Goal: Information Seeking & Learning: Learn about a topic

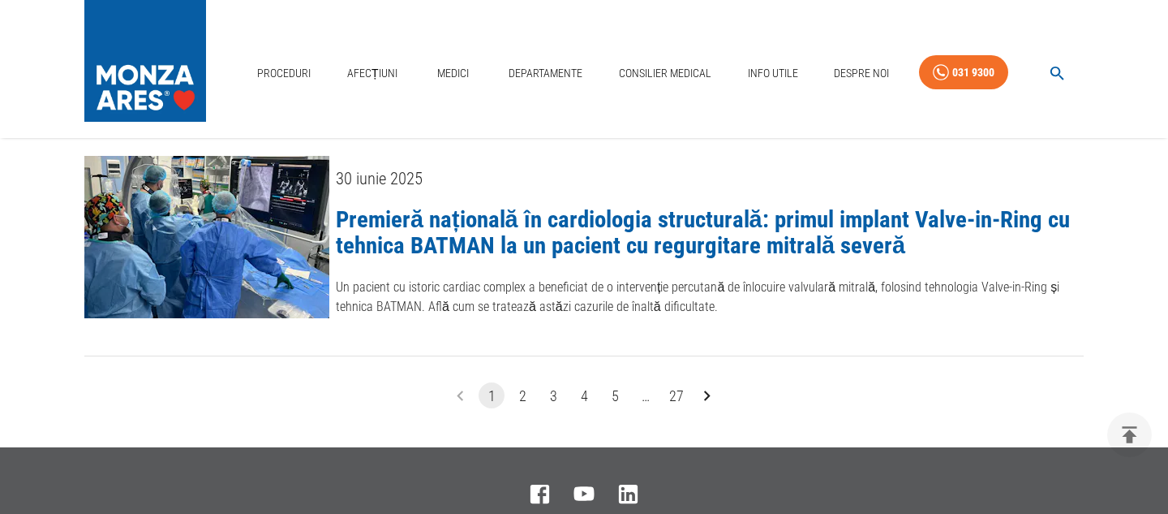
scroll to position [2381, 0]
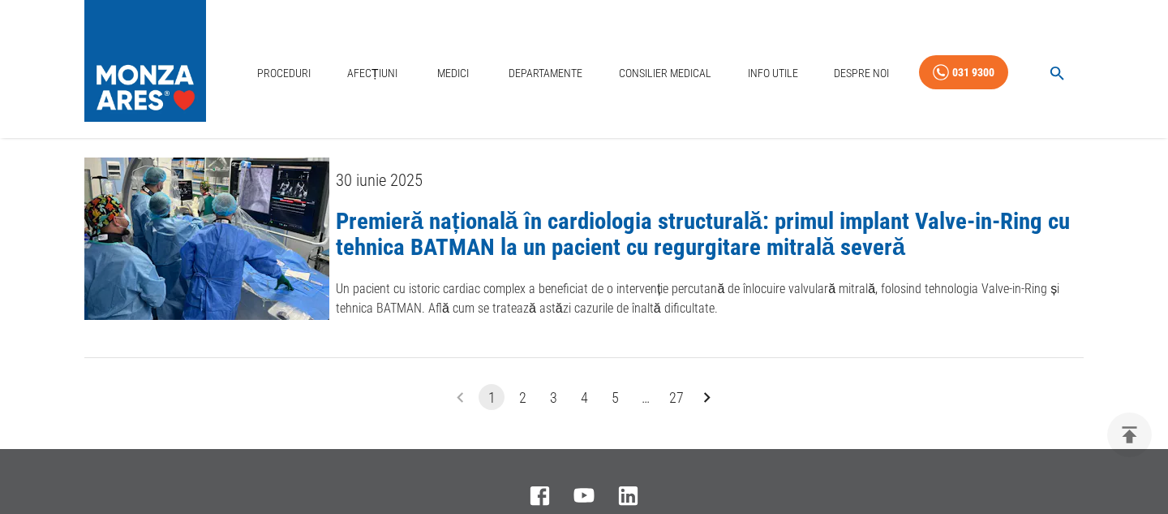
click at [678, 384] on button "27" at bounding box center [677, 397] width 26 height 26
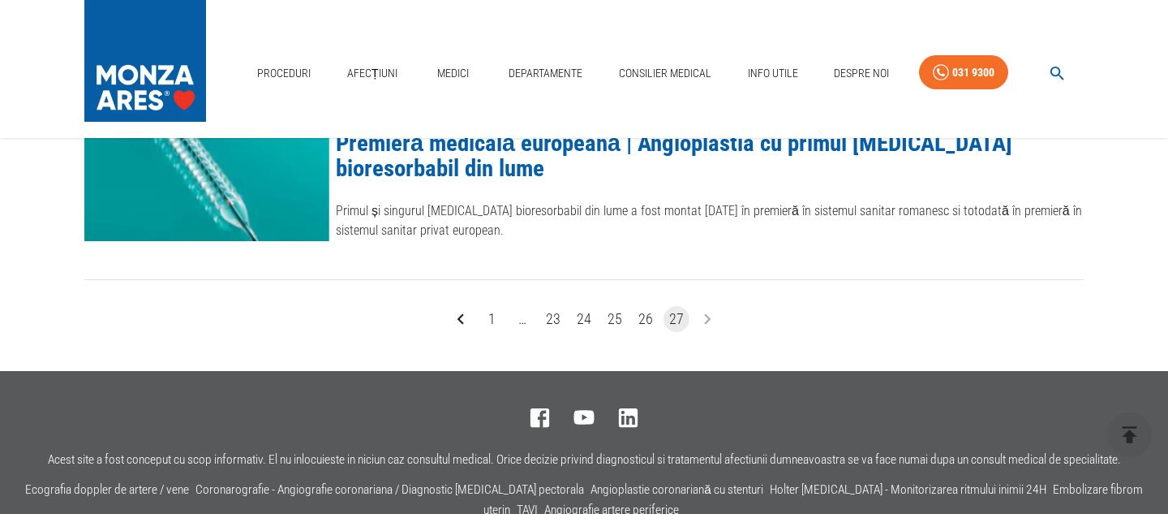
scroll to position [1331, 0]
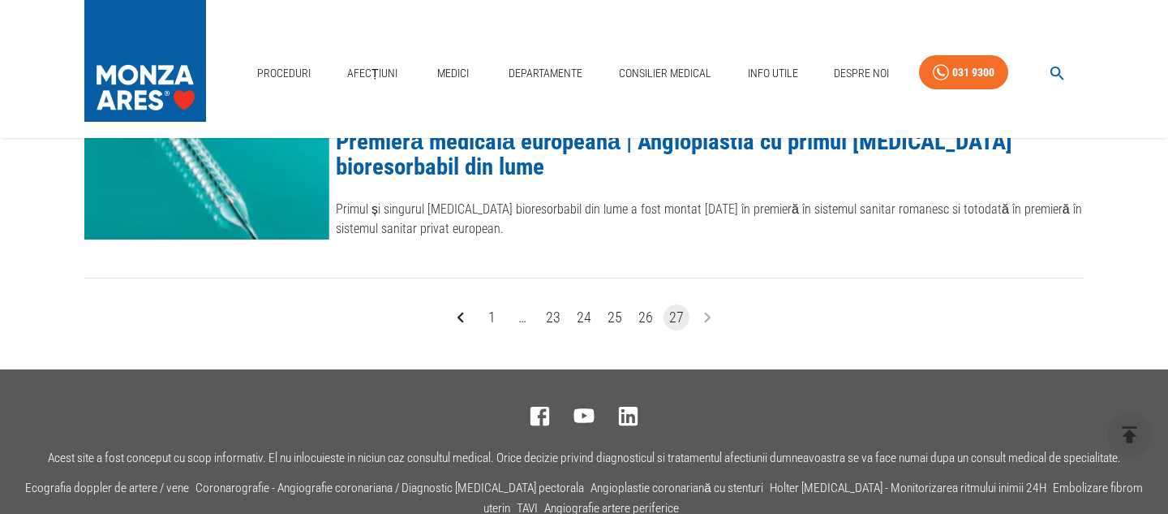
click at [493, 317] on button "1" at bounding box center [492, 317] width 26 height 26
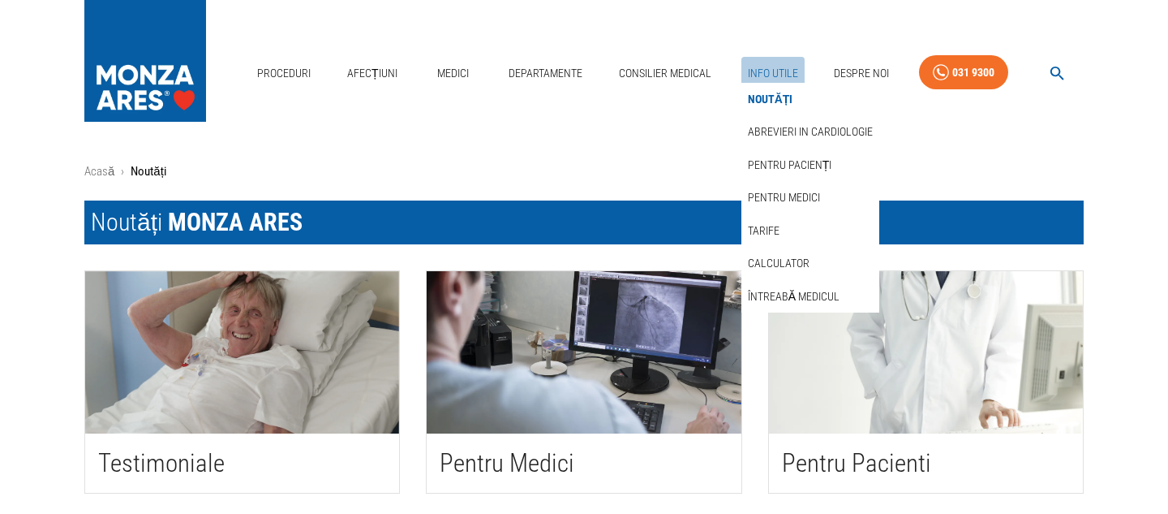
click at [763, 68] on link "Info Utile" at bounding box center [773, 73] width 63 height 33
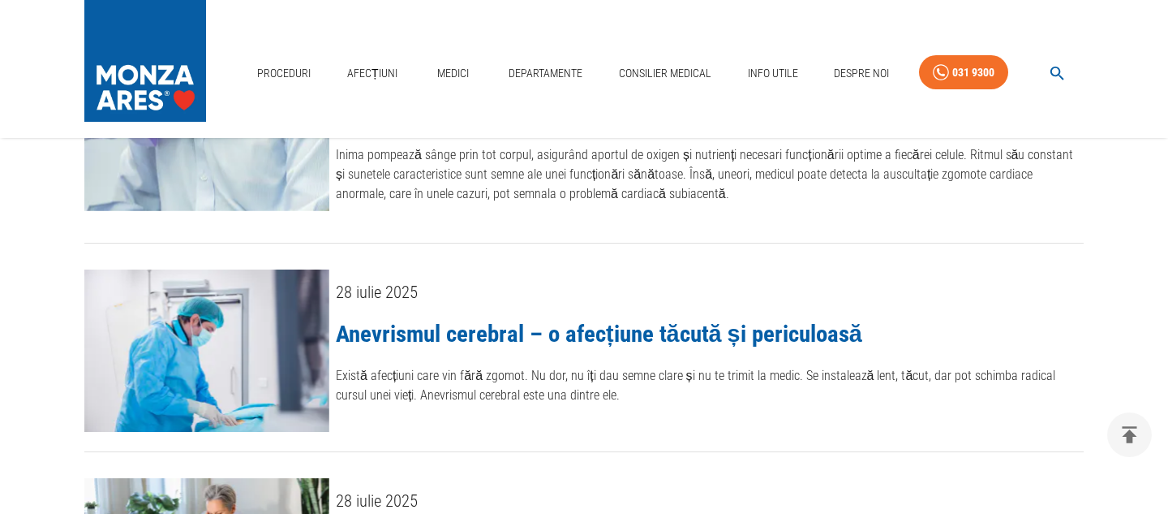
scroll to position [1153, 0]
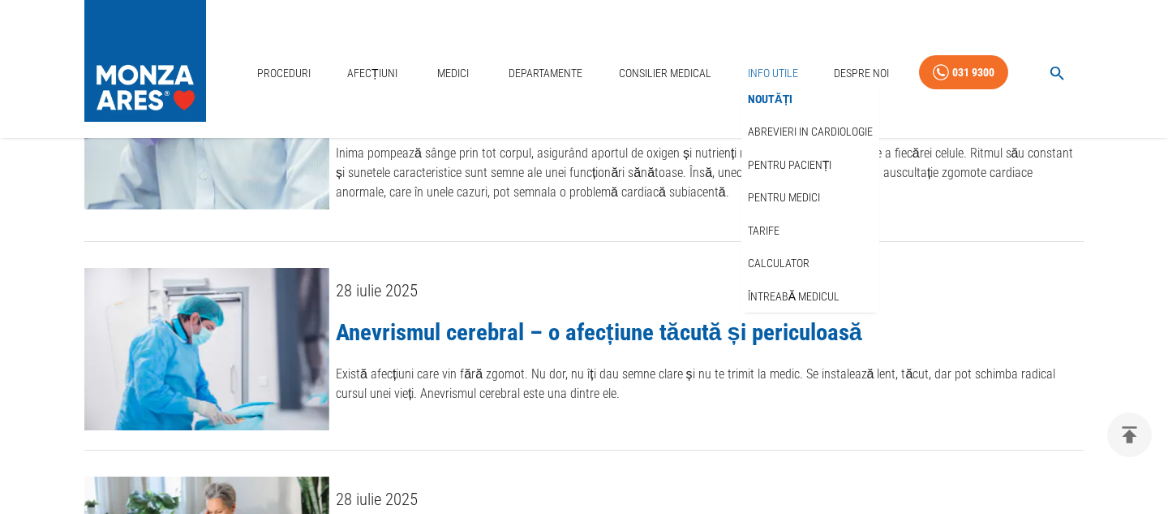
click at [775, 69] on link "Info Utile" at bounding box center [773, 73] width 63 height 33
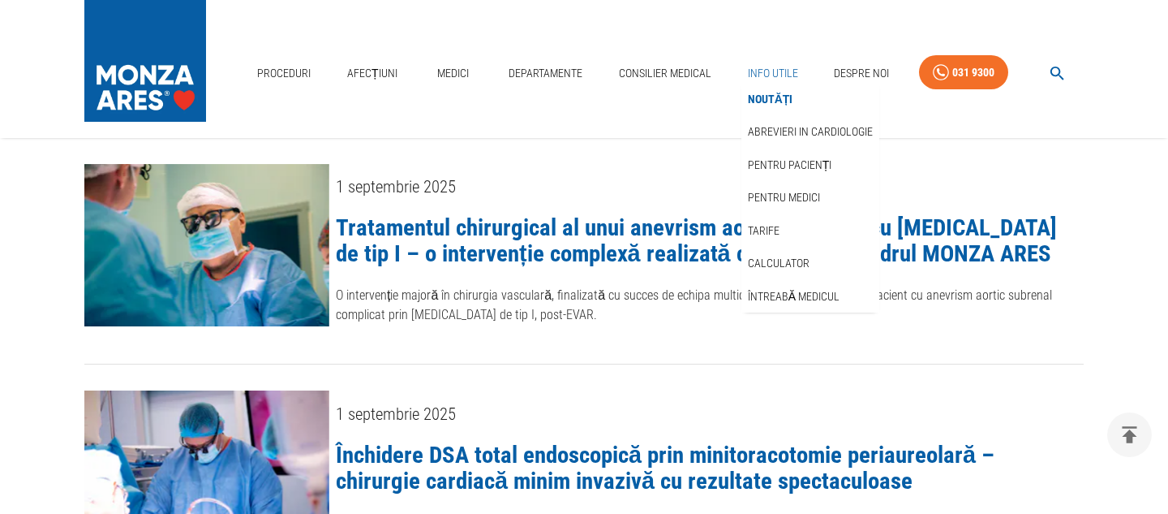
scroll to position [0, 0]
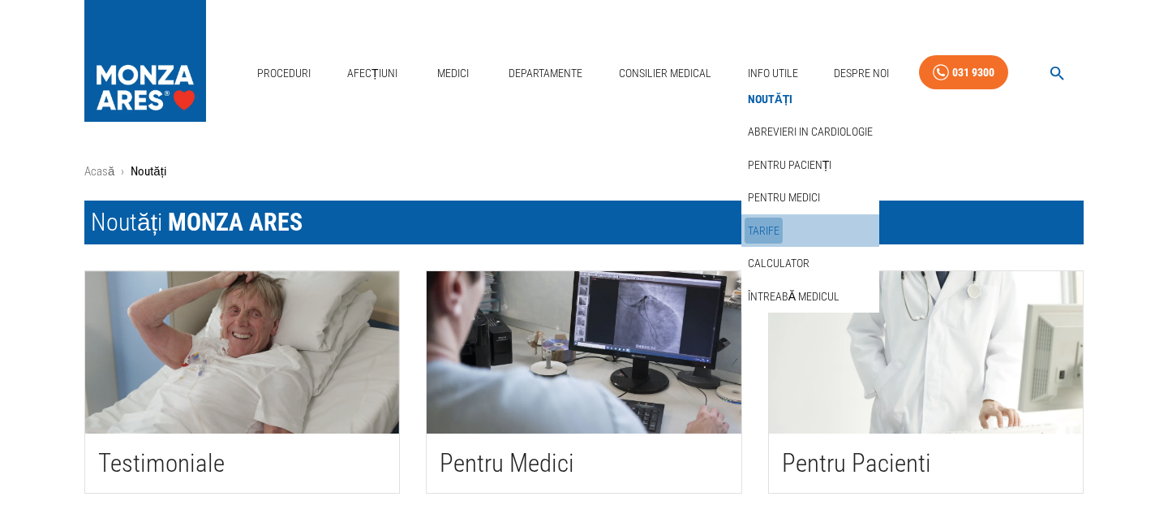
click at [773, 233] on link "Tarife" at bounding box center [764, 230] width 38 height 27
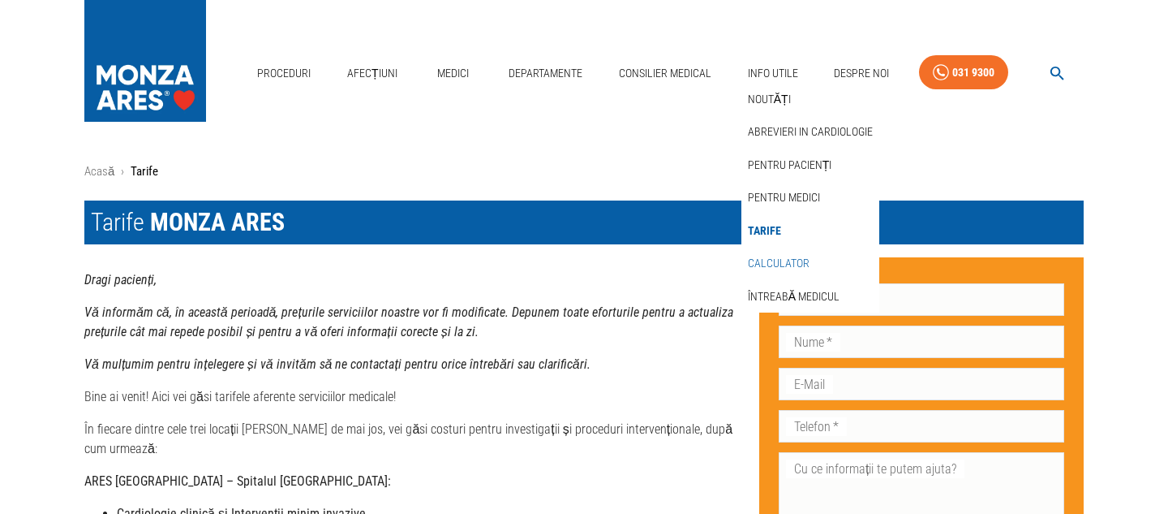
click at [795, 260] on link "Calculator" at bounding box center [779, 263] width 68 height 27
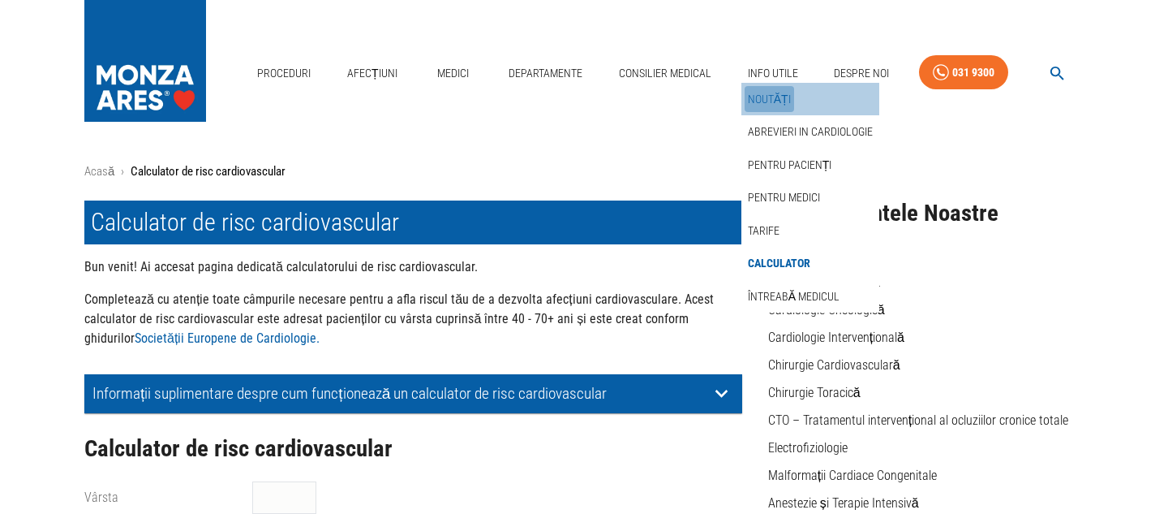
click at [774, 98] on link "Noutăți" at bounding box center [769, 99] width 49 height 27
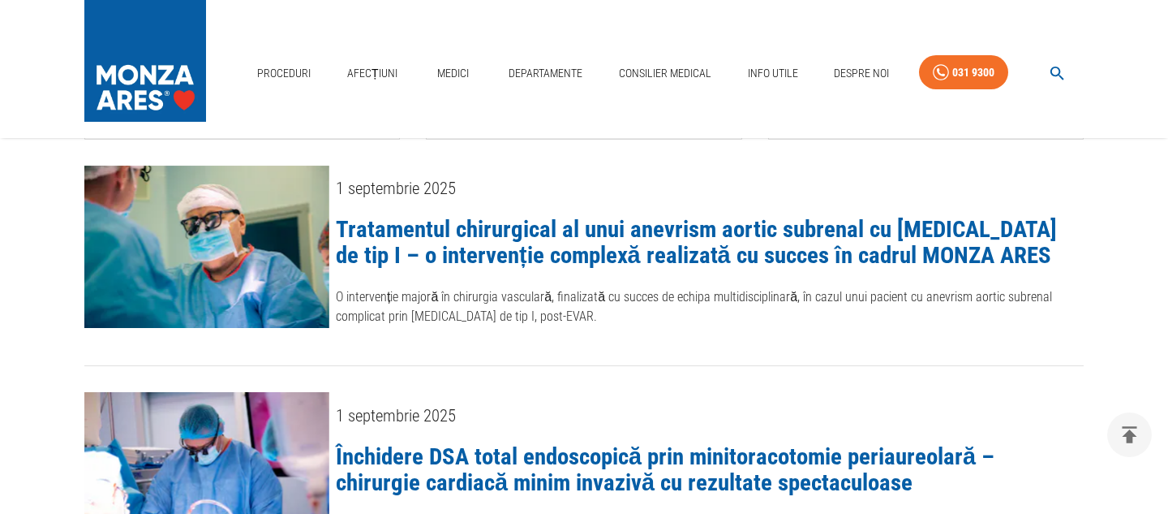
scroll to position [356, 0]
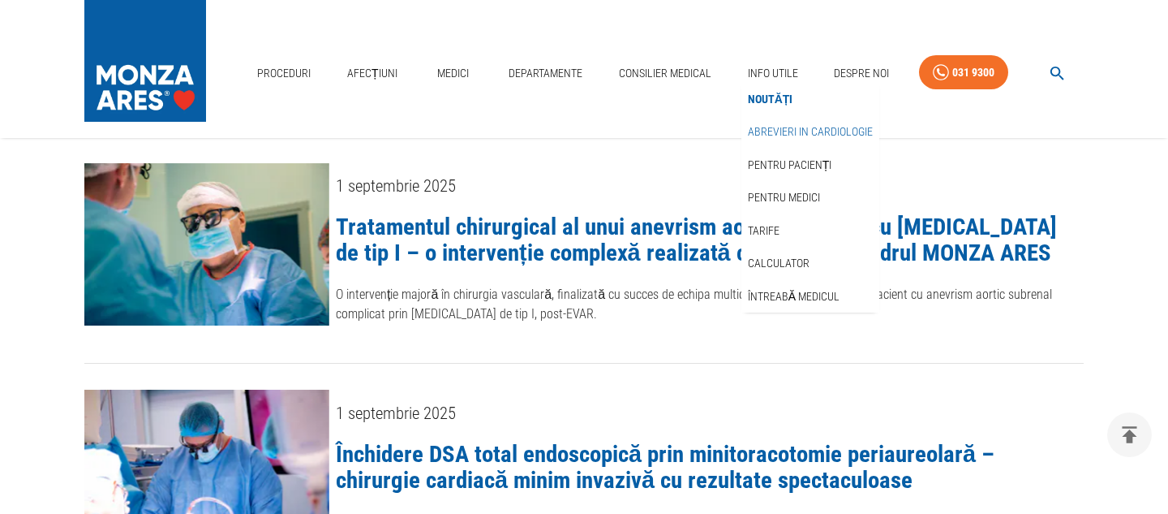
click at [786, 132] on link "Abrevieri in cardiologie" at bounding box center [810, 131] width 131 height 27
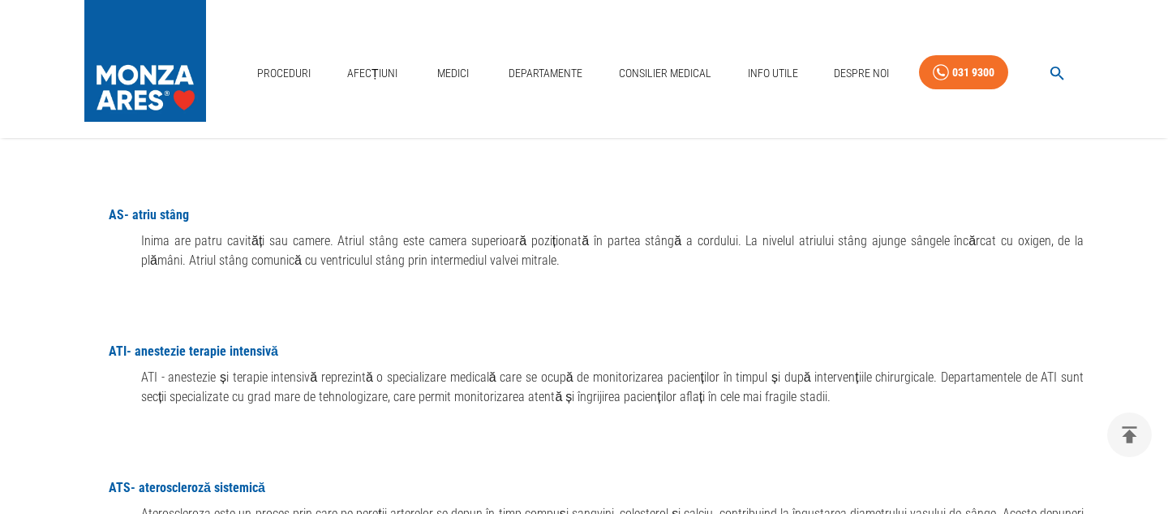
scroll to position [1705, 0]
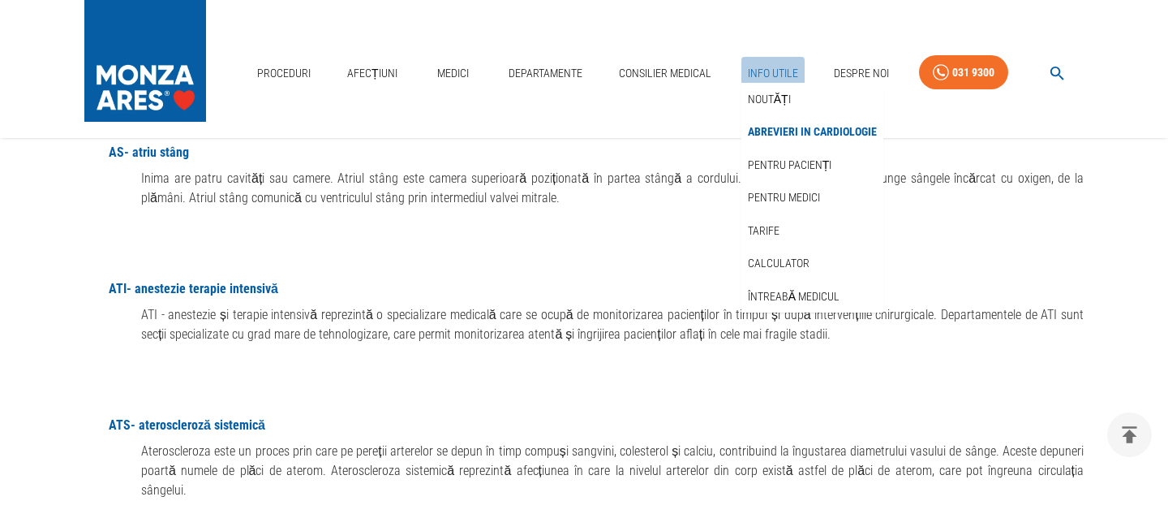
click at [777, 65] on link "Info Utile" at bounding box center [773, 73] width 63 height 33
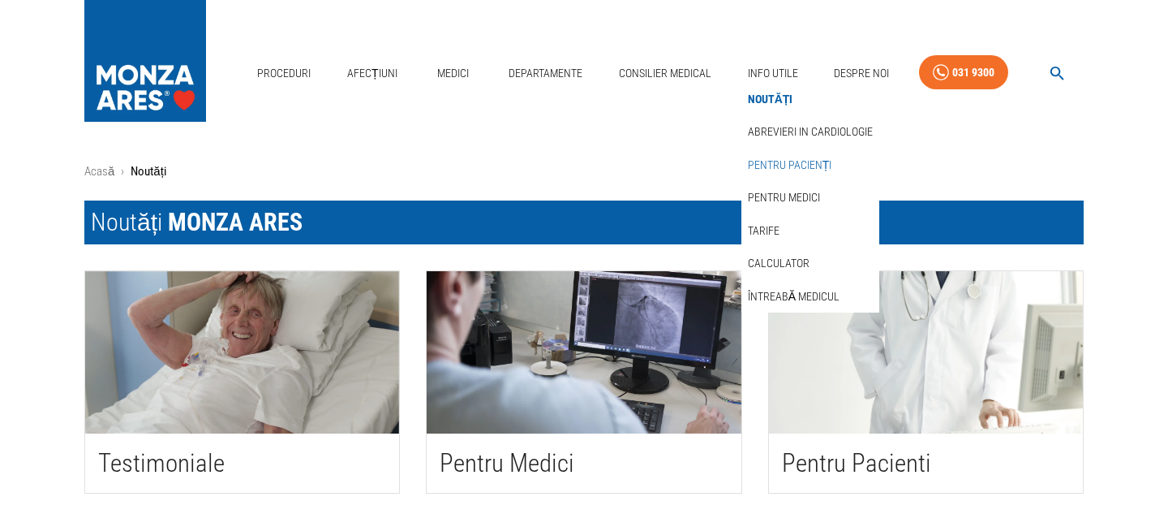
click at [779, 166] on link "Pentru pacienți" at bounding box center [790, 165] width 91 height 27
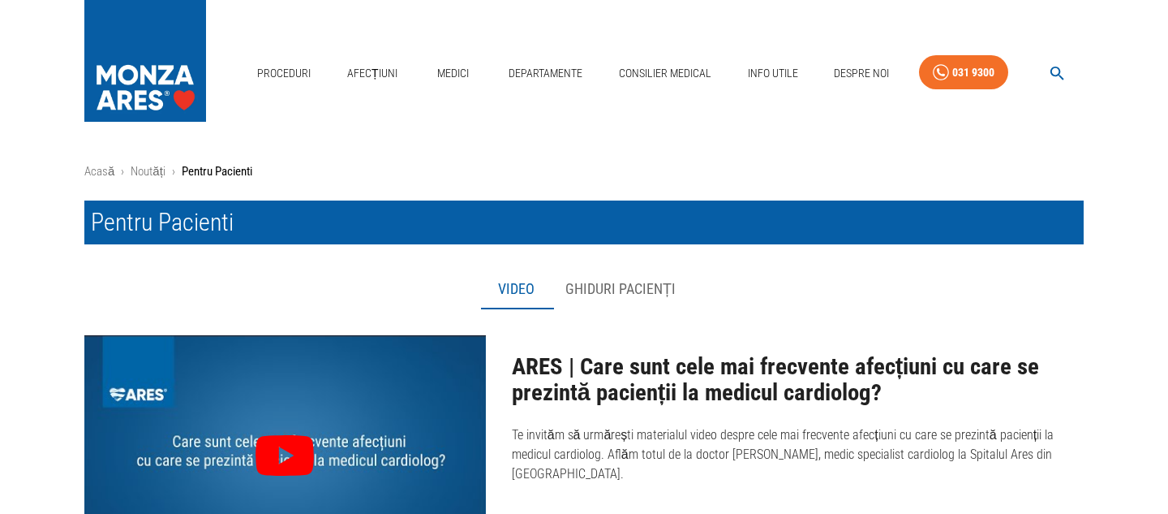
click at [600, 287] on button "Ghiduri pacienți" at bounding box center [620, 289] width 136 height 39
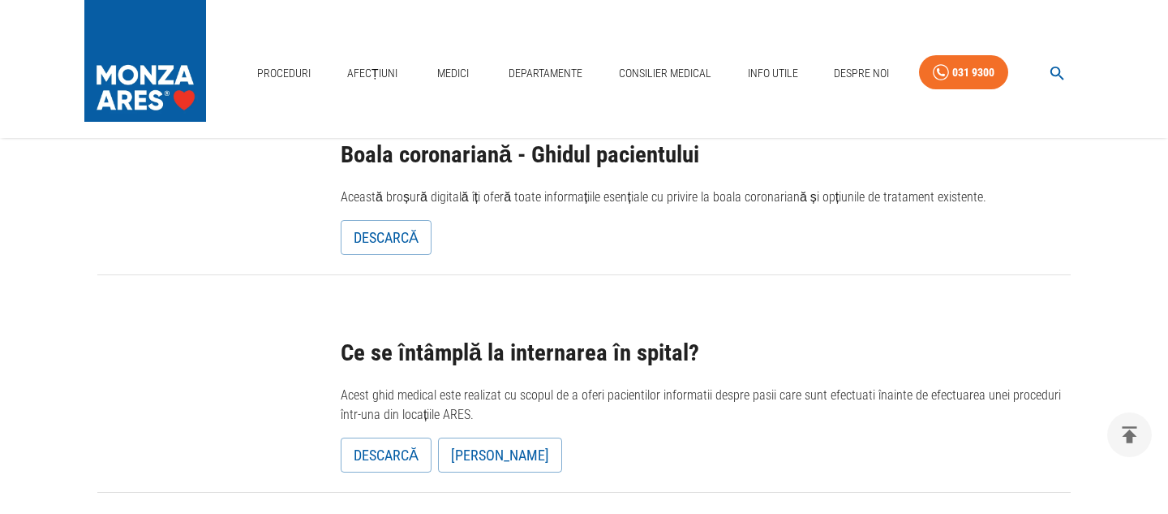
scroll to position [205, 0]
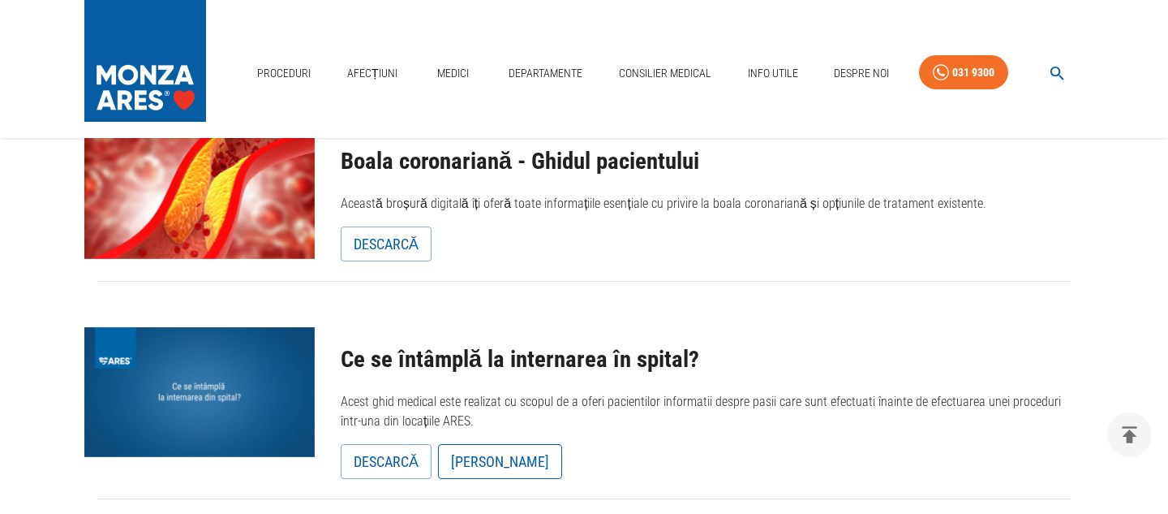
click at [484, 463] on link "Vezi Ghidul" at bounding box center [500, 462] width 124 height 36
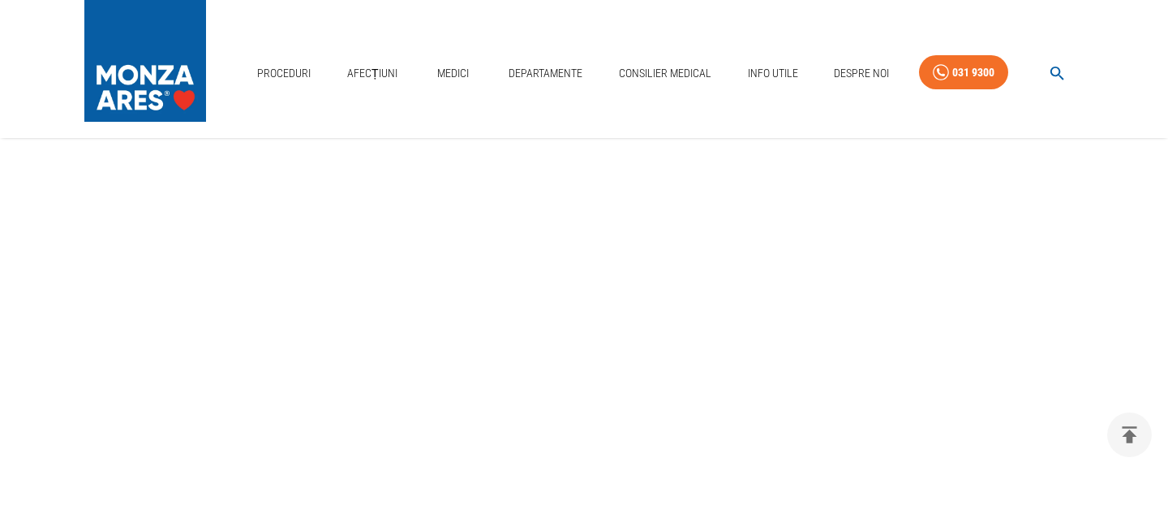
scroll to position [1187, 0]
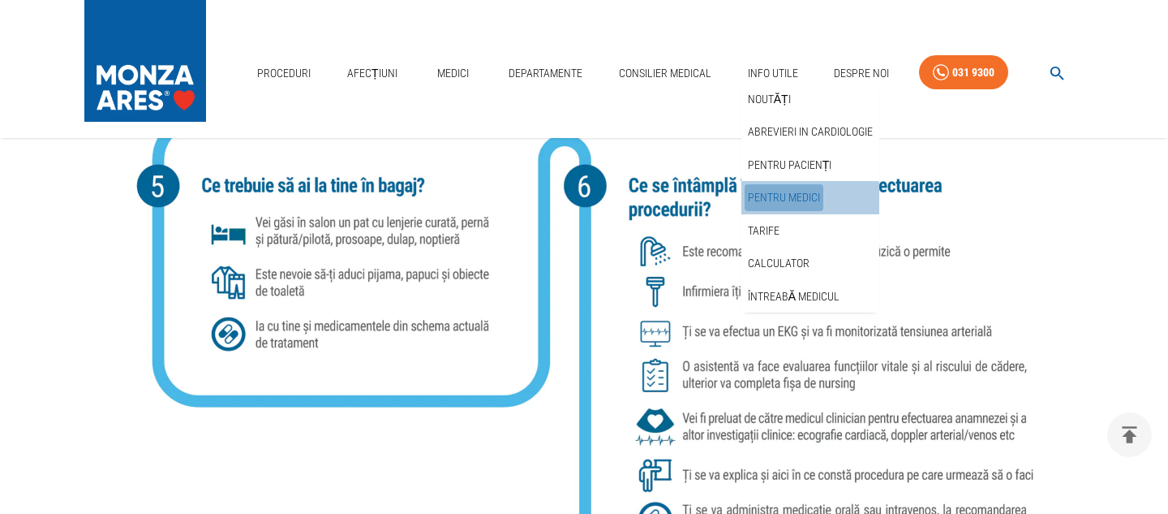
click at [801, 198] on link "Pentru medici" at bounding box center [784, 197] width 79 height 27
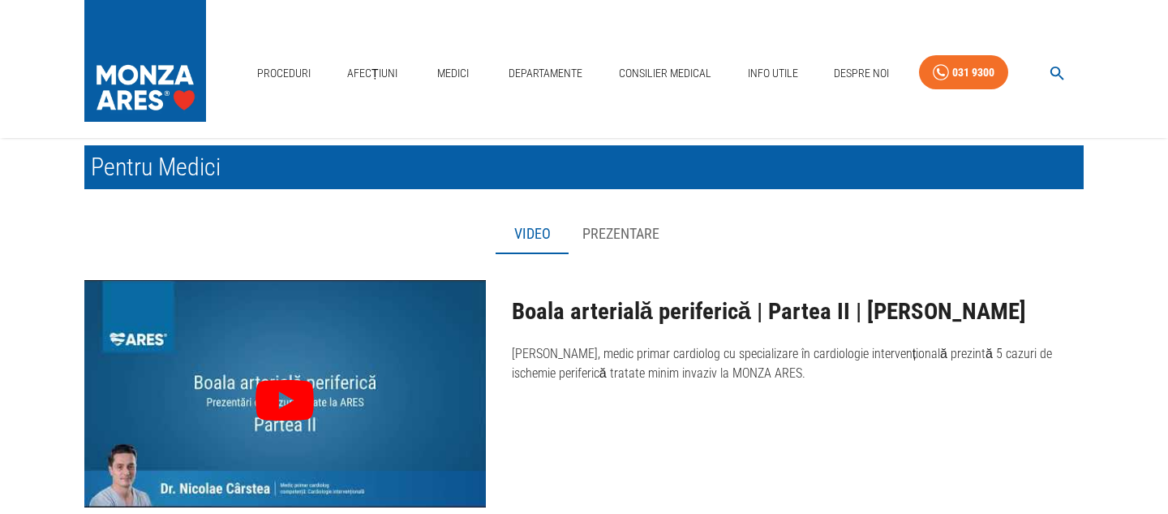
scroll to position [63, 0]
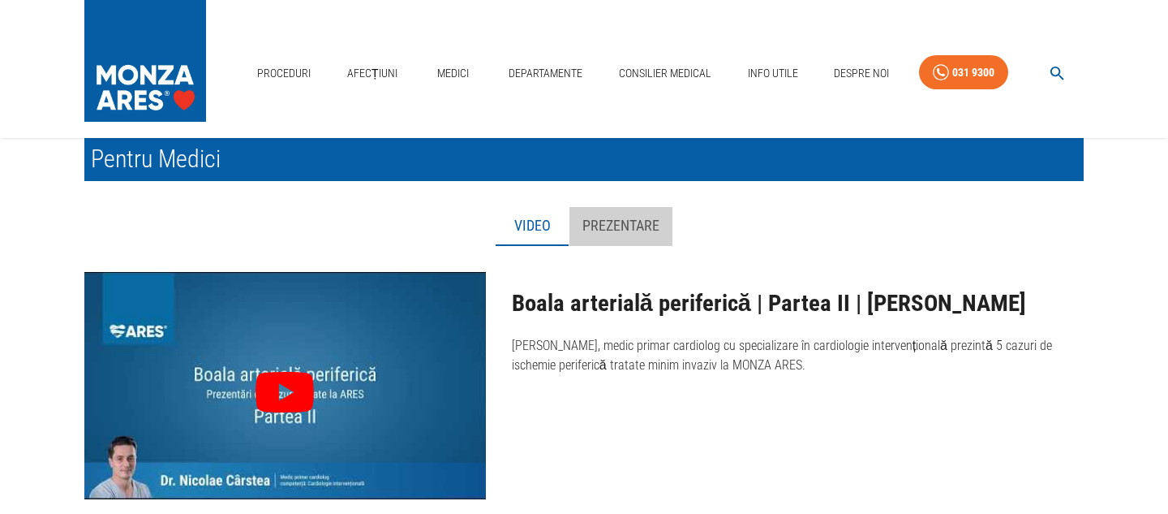
click at [617, 225] on button "Prezentare" at bounding box center [621, 226] width 103 height 39
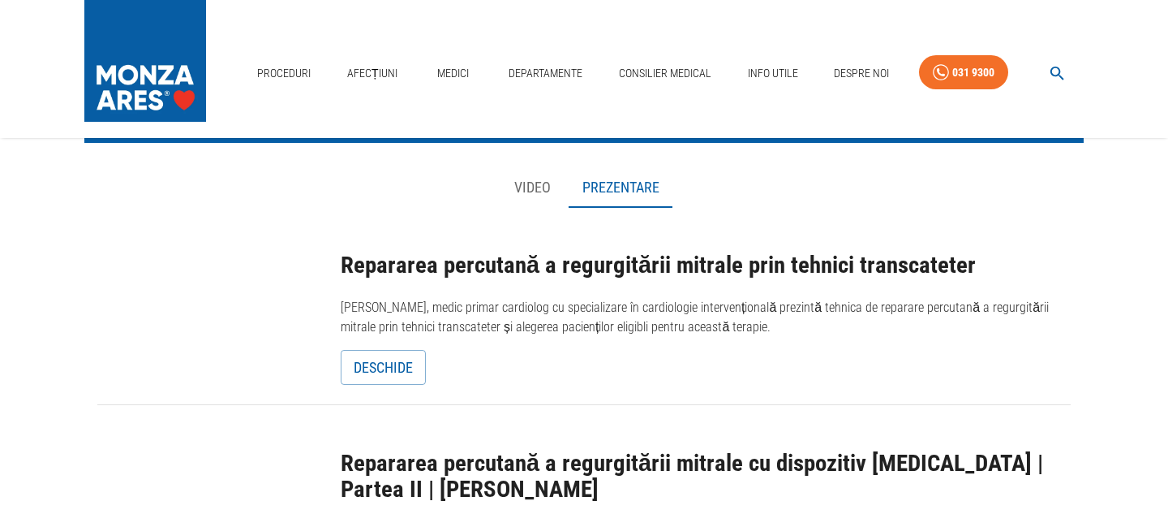
scroll to position [0, 0]
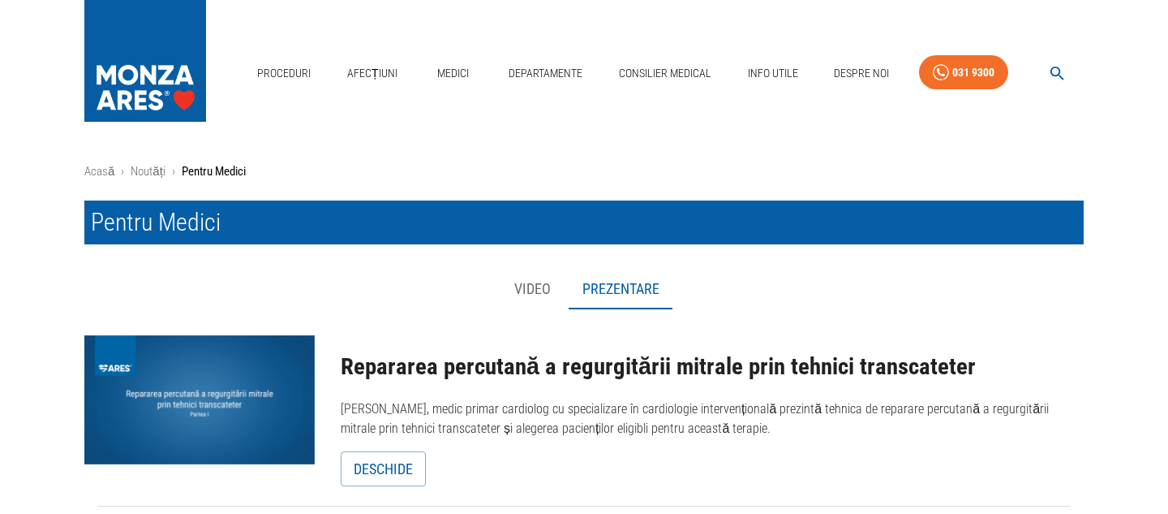
click at [526, 280] on button "Video" at bounding box center [533, 289] width 73 height 39
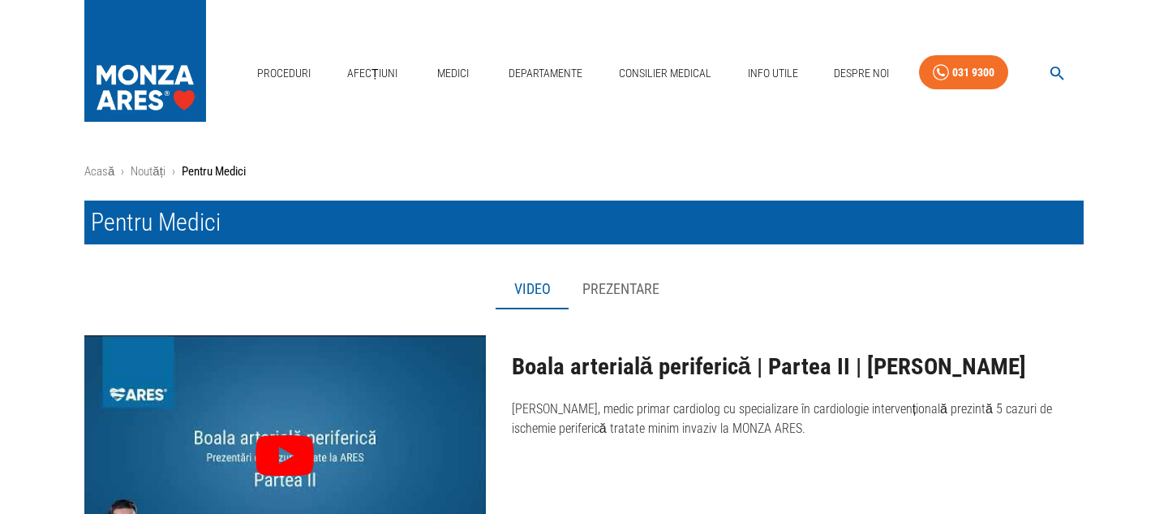
click at [608, 287] on button "Prezentare" at bounding box center [621, 289] width 103 height 39
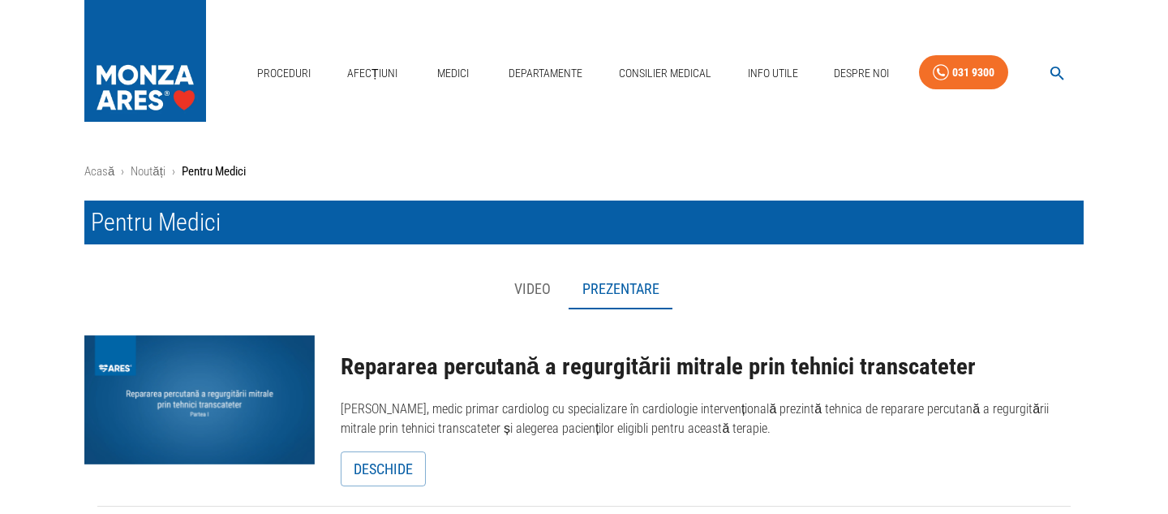
click at [527, 285] on button "Video" at bounding box center [533, 289] width 73 height 39
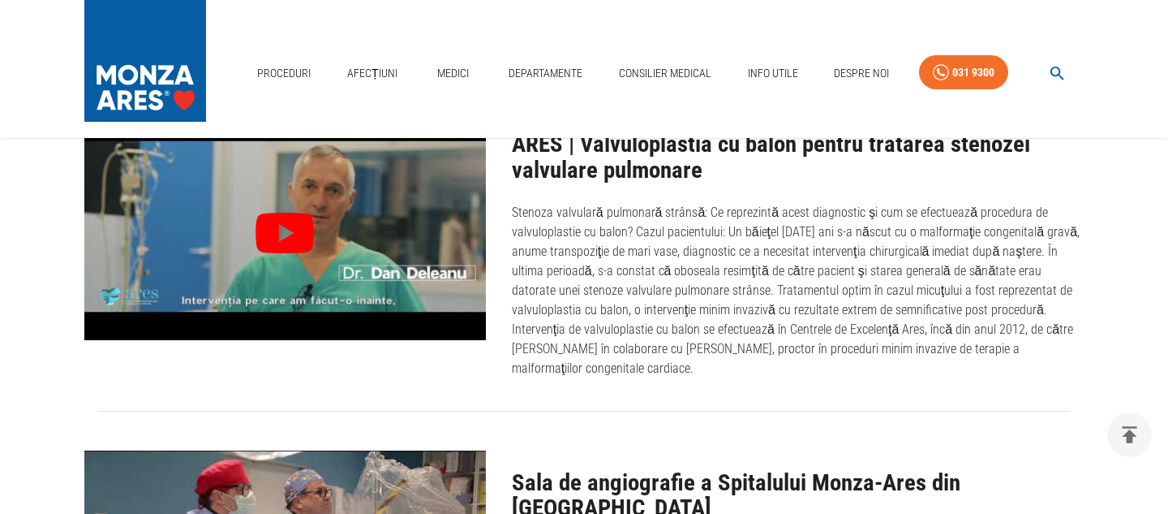
scroll to position [2230, 0]
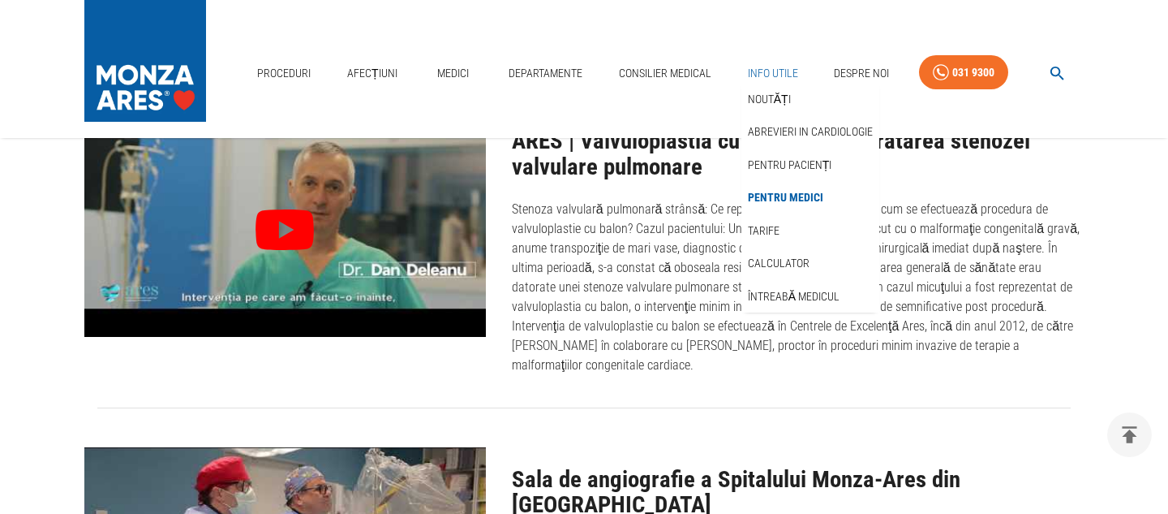
click at [750, 68] on link "Info Utile" at bounding box center [773, 73] width 63 height 33
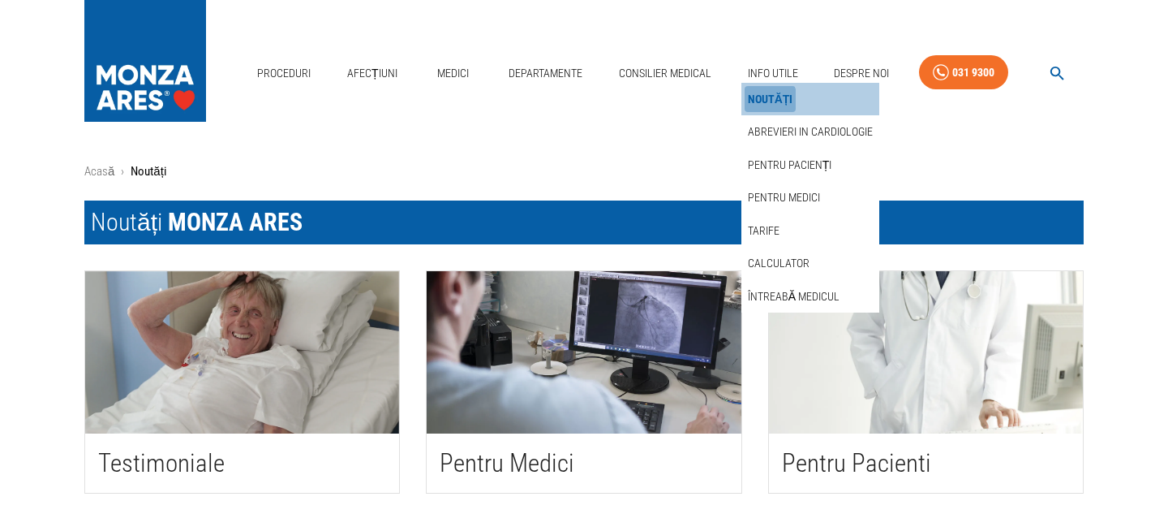
click at [750, 104] on link "Noutăți" at bounding box center [771, 99] width 52 height 27
click at [778, 197] on link "Pentru medici" at bounding box center [784, 197] width 79 height 27
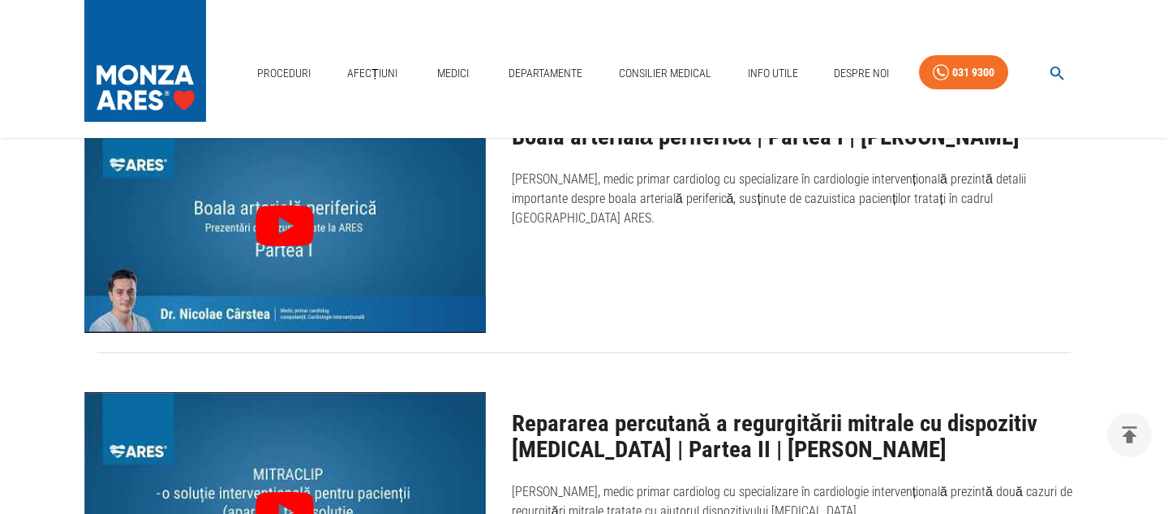
scroll to position [522, 0]
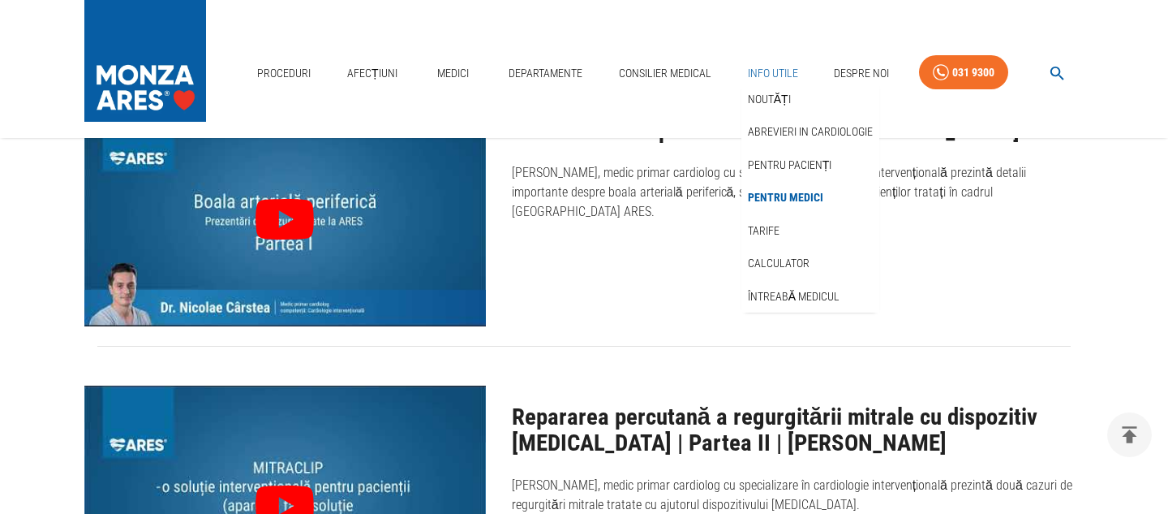
click at [767, 70] on link "Info Utile" at bounding box center [773, 73] width 63 height 33
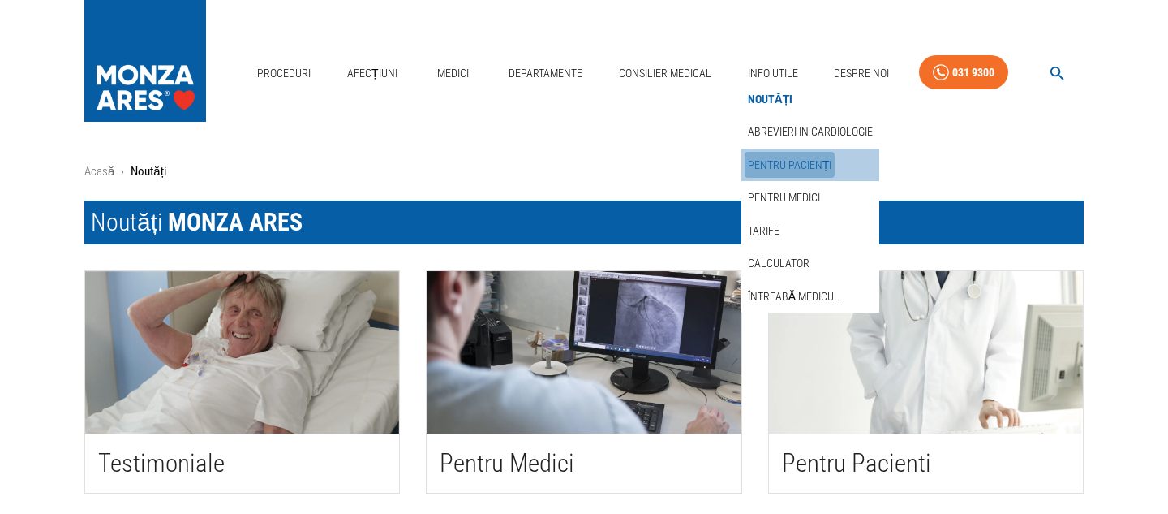
click at [781, 168] on link "Pentru pacienți" at bounding box center [790, 165] width 91 height 27
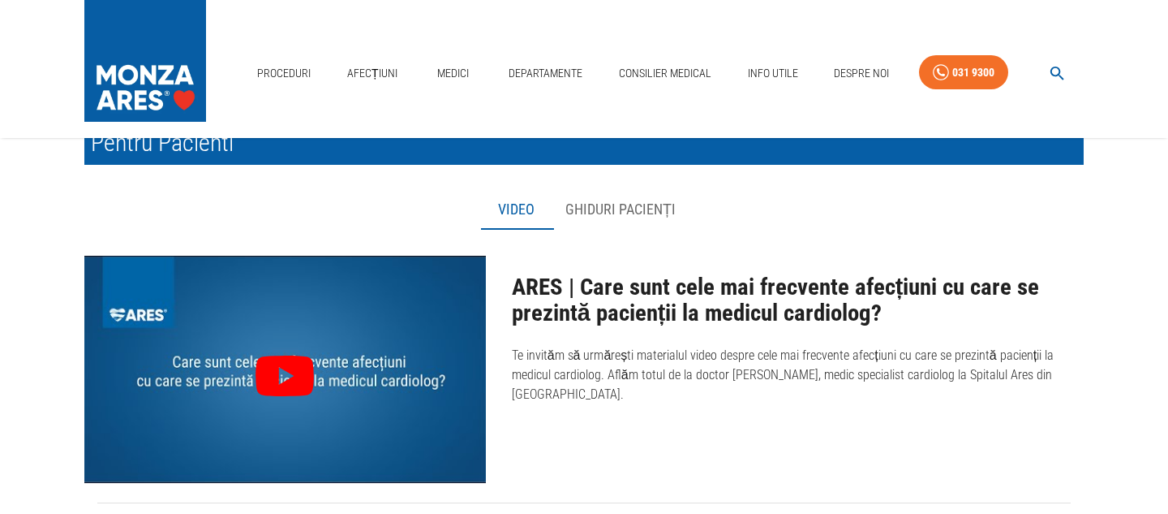
scroll to position [75, 0]
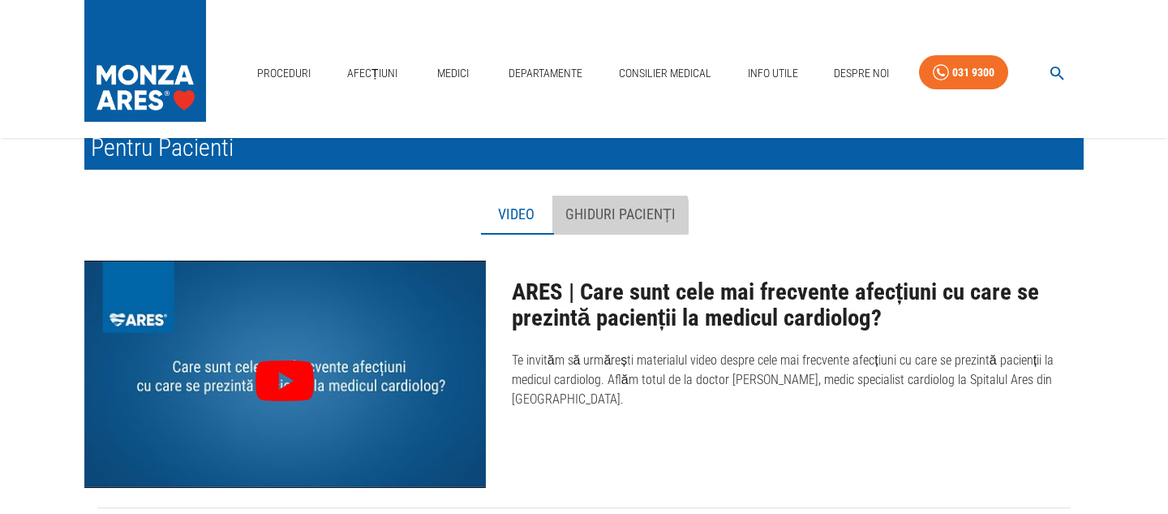
click at [616, 217] on button "Ghiduri pacienți" at bounding box center [620, 215] width 136 height 39
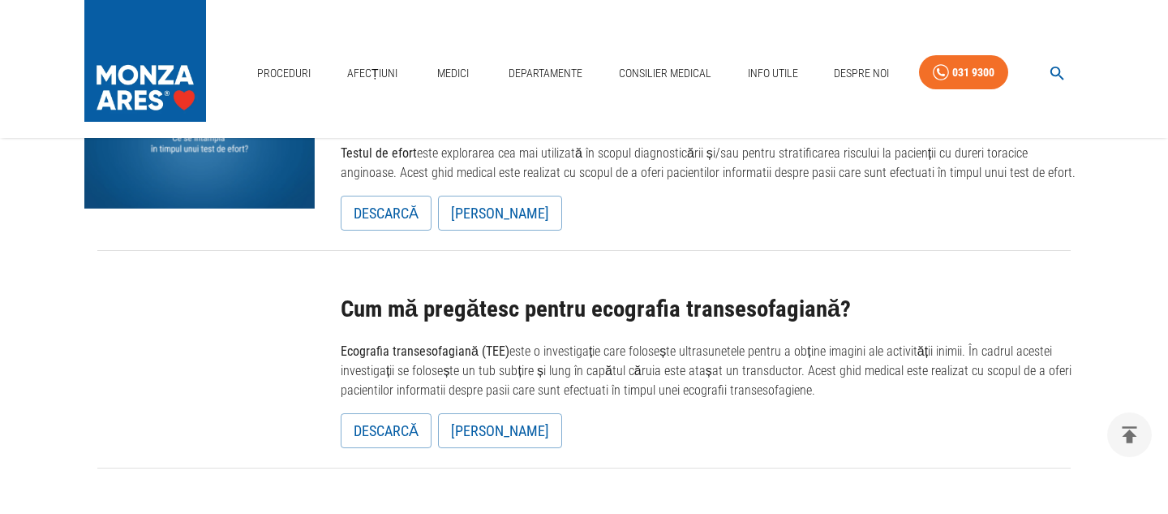
scroll to position [872, 0]
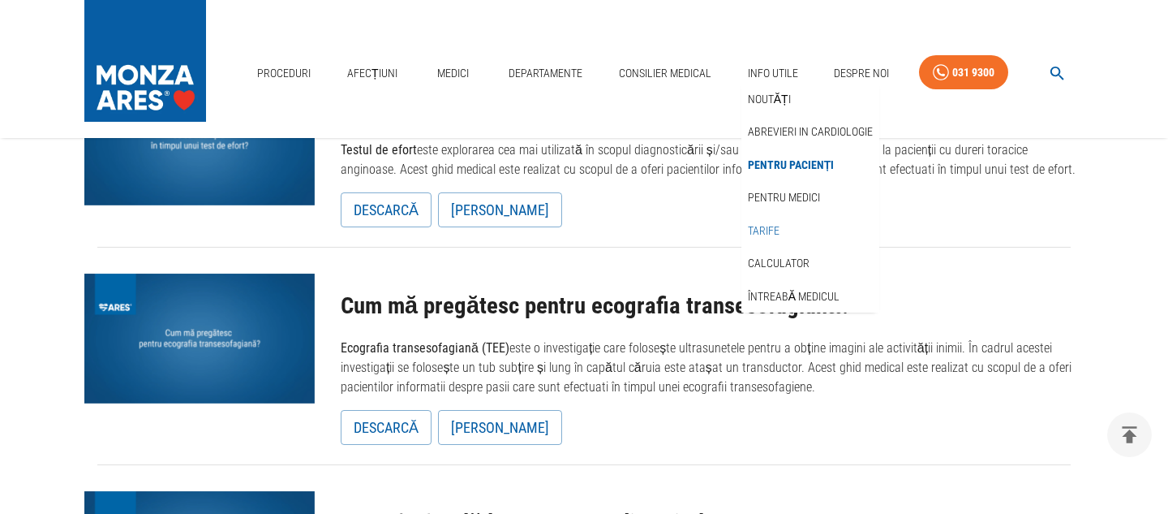
click at [759, 231] on link "Tarife" at bounding box center [764, 230] width 38 height 27
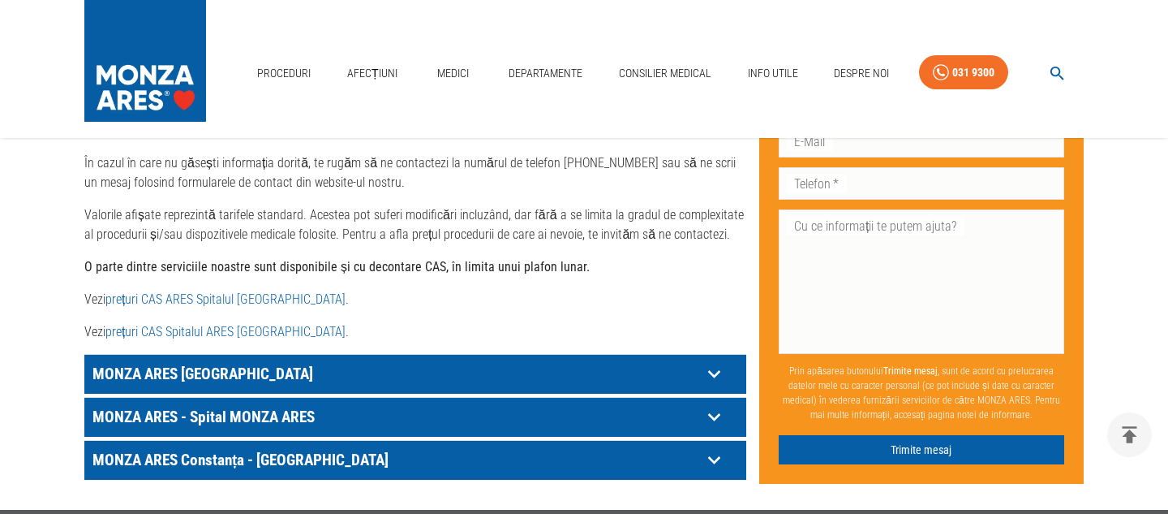
scroll to position [823, 0]
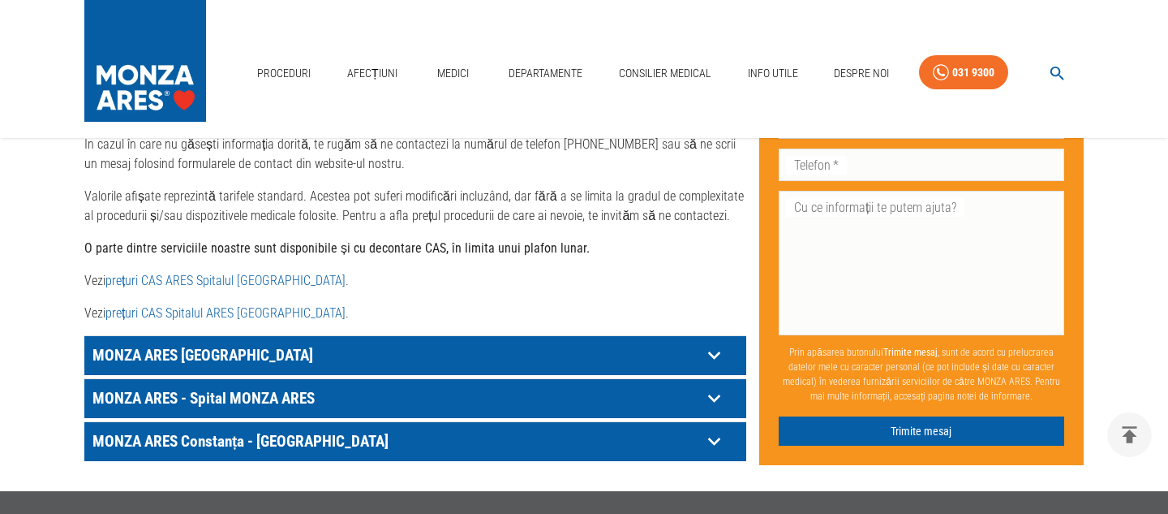
click at [251, 342] on p "MONZA ARES [GEOGRAPHIC_DATA]" at bounding box center [394, 354] width 613 height 25
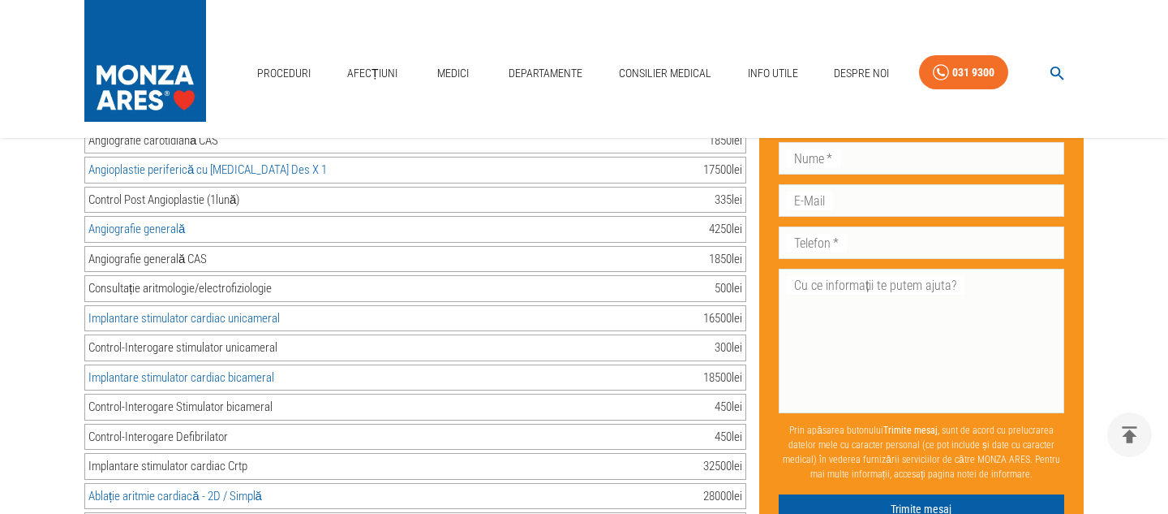
scroll to position [2358, 0]
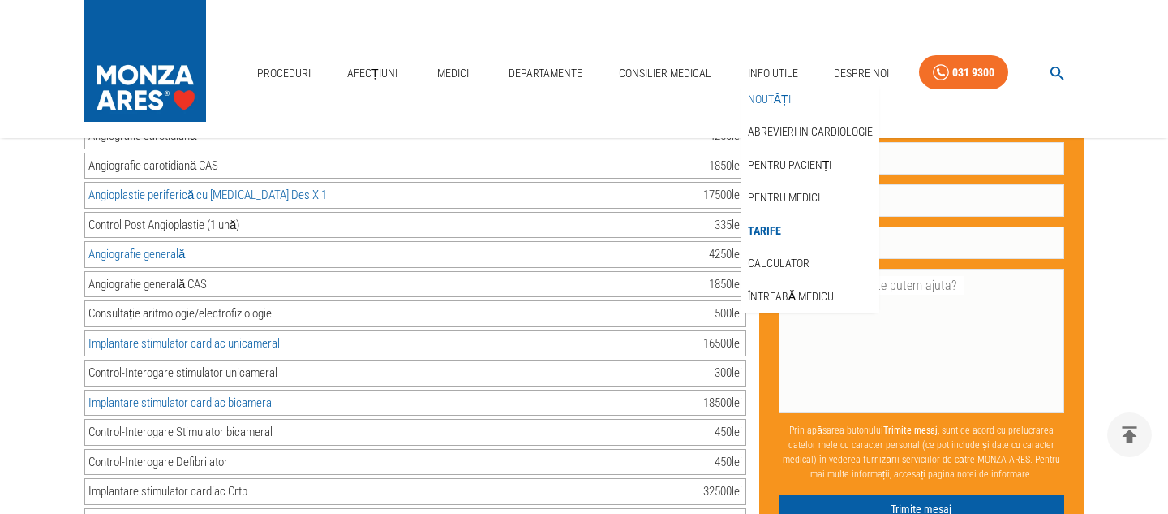
click at [763, 101] on link "Noutăți" at bounding box center [769, 99] width 49 height 27
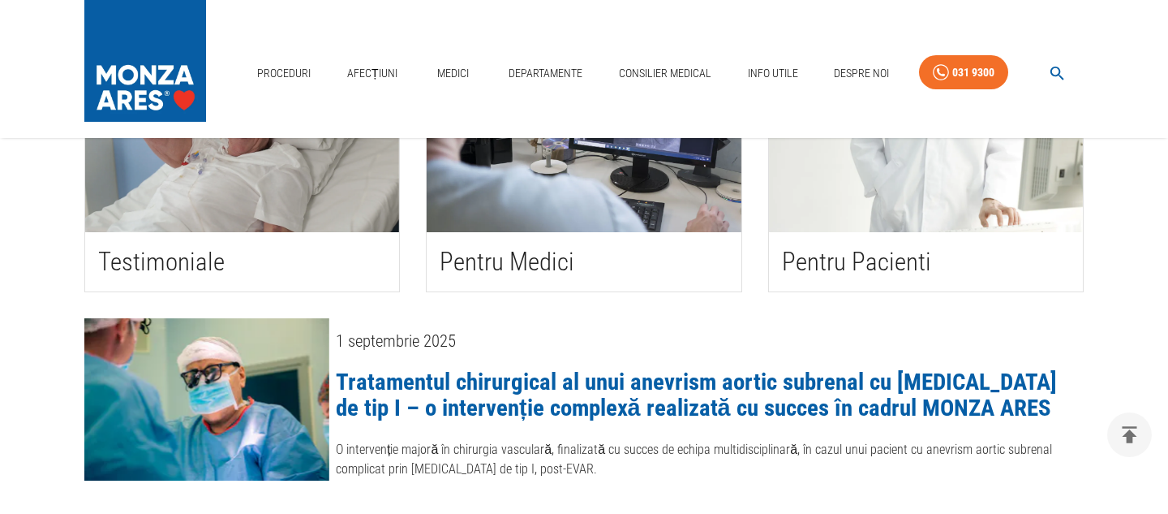
scroll to position [218, 0]
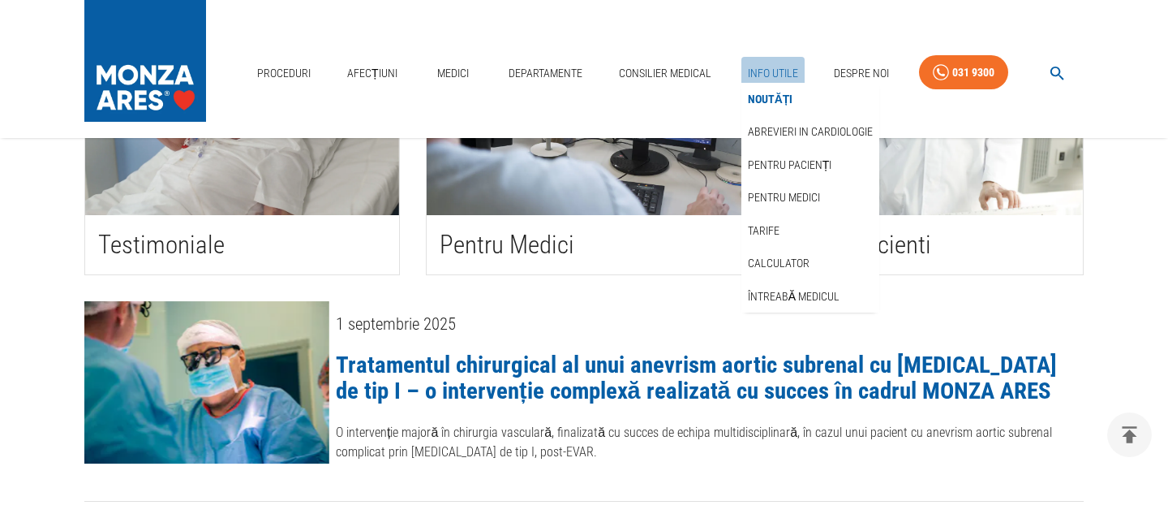
click at [784, 67] on link "Info Utile" at bounding box center [773, 73] width 63 height 33
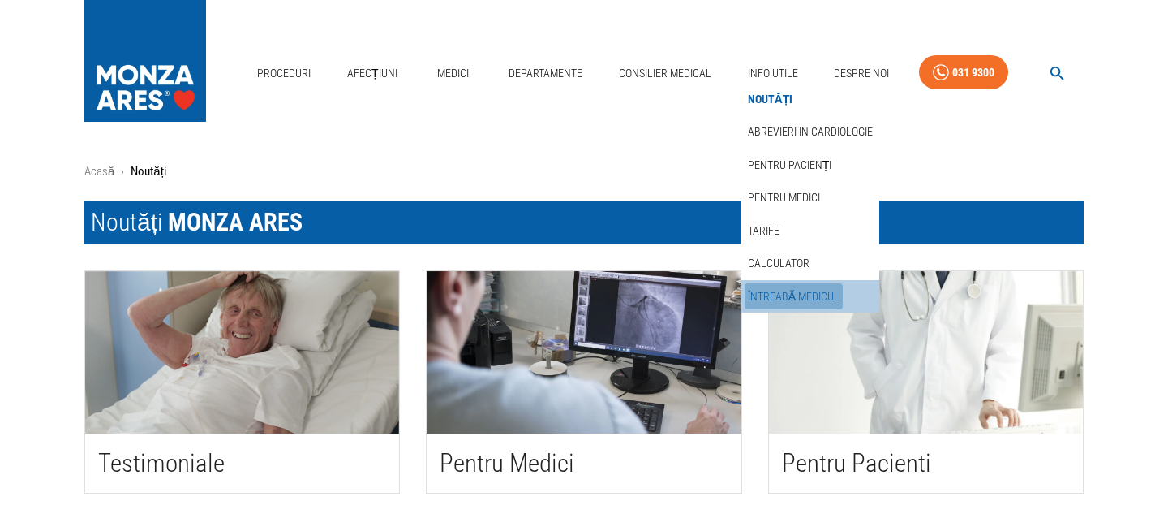
click at [799, 294] on link "Întreabă medicul" at bounding box center [794, 296] width 98 height 27
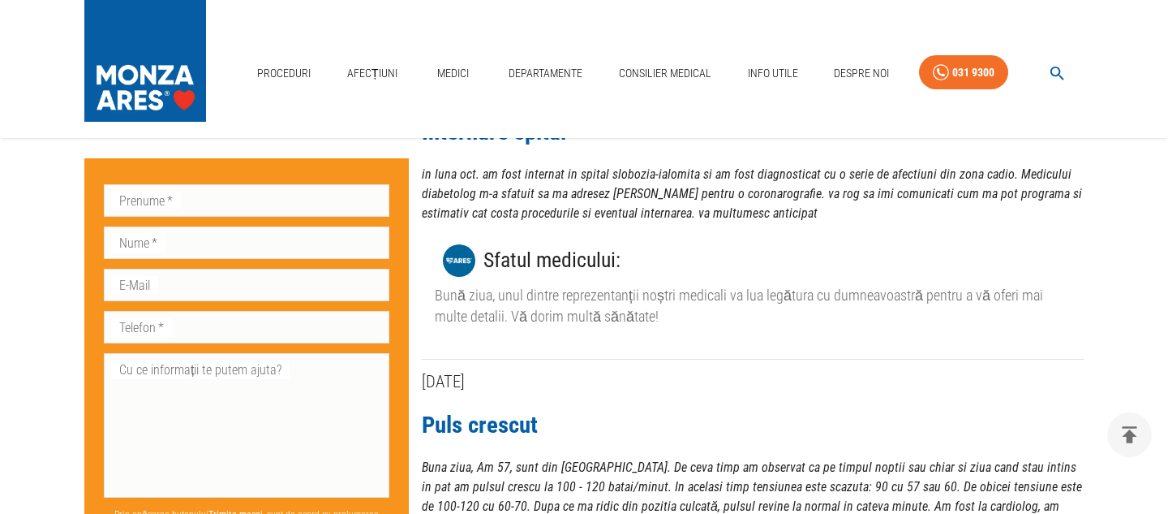
scroll to position [204, 0]
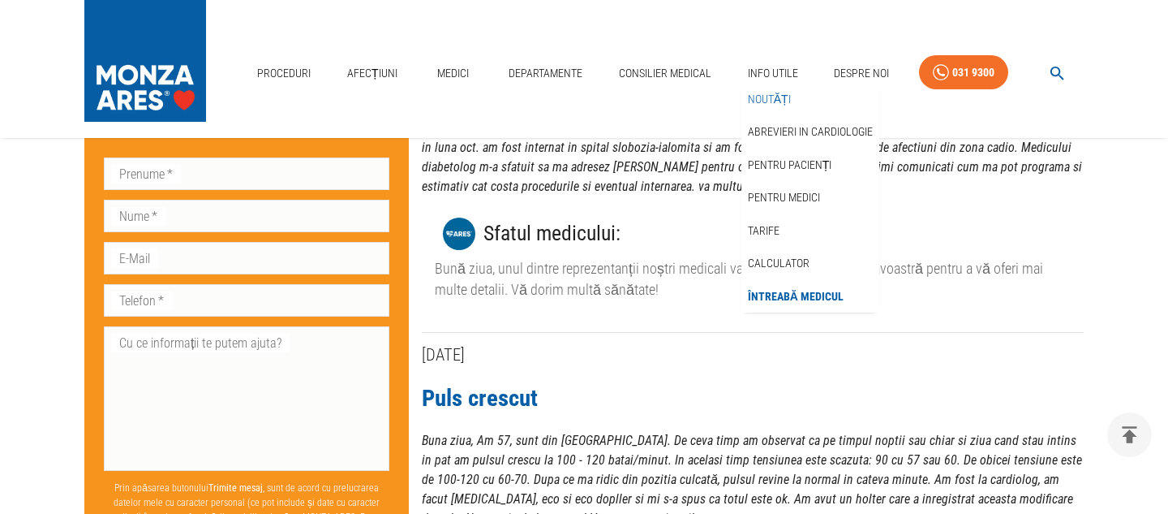
click at [759, 98] on link "Noutăți" at bounding box center [769, 99] width 49 height 27
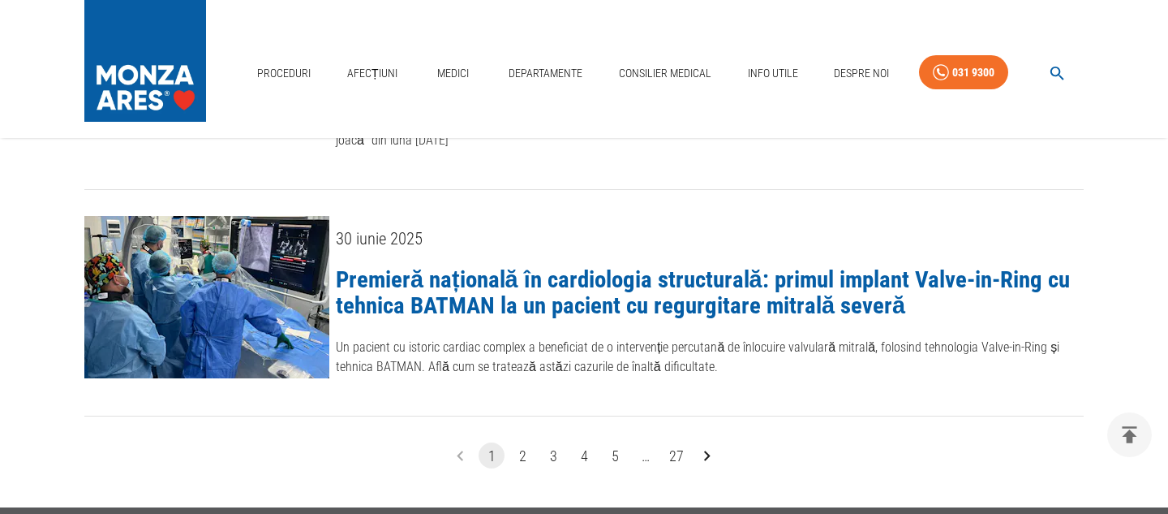
scroll to position [2325, 0]
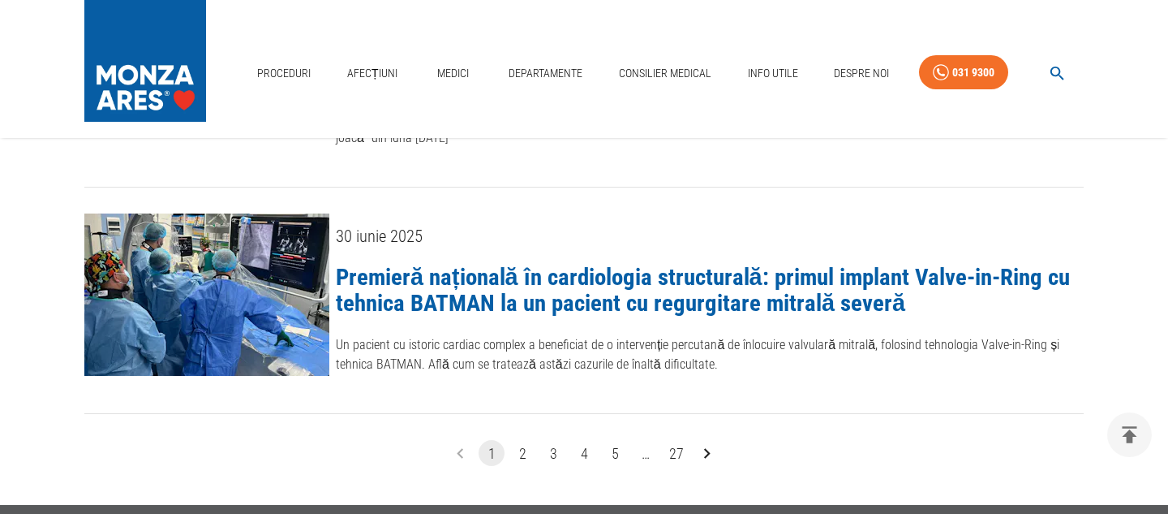
click at [522, 440] on button "2" at bounding box center [522, 453] width 26 height 26
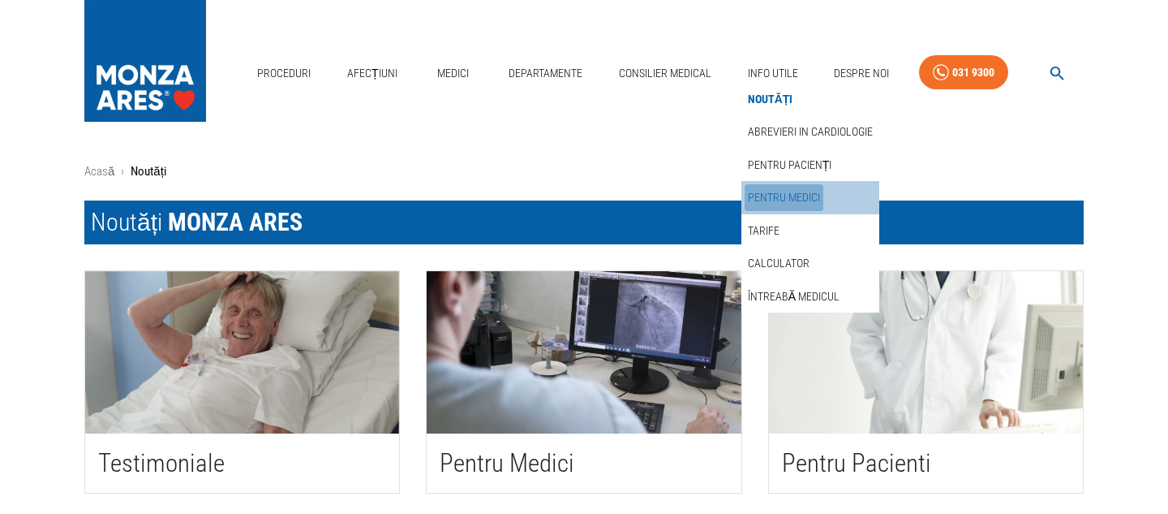
click at [803, 200] on link "Pentru medici" at bounding box center [784, 197] width 79 height 27
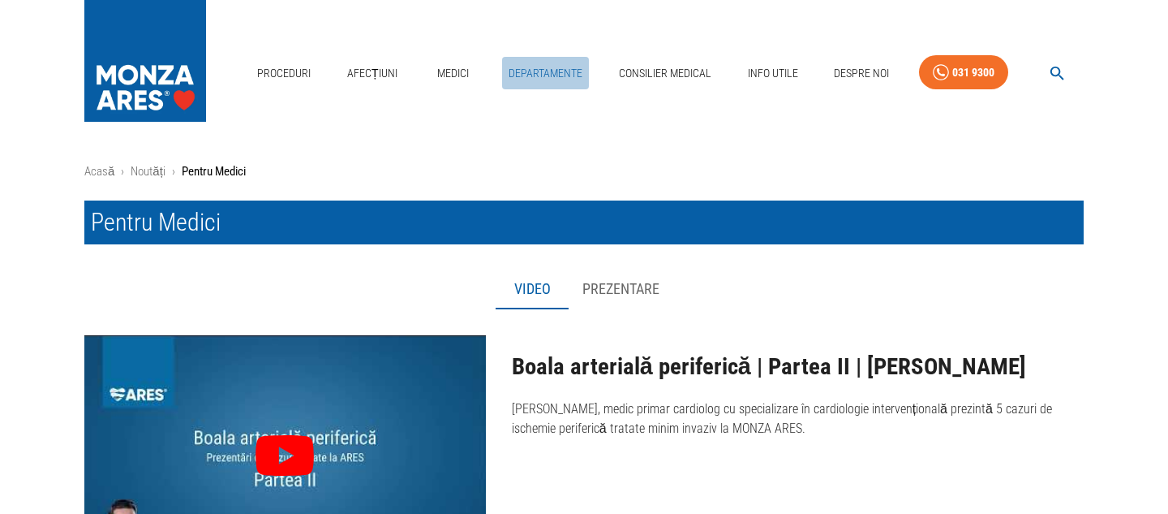
click at [549, 78] on link "Departamente" at bounding box center [545, 73] width 87 height 33
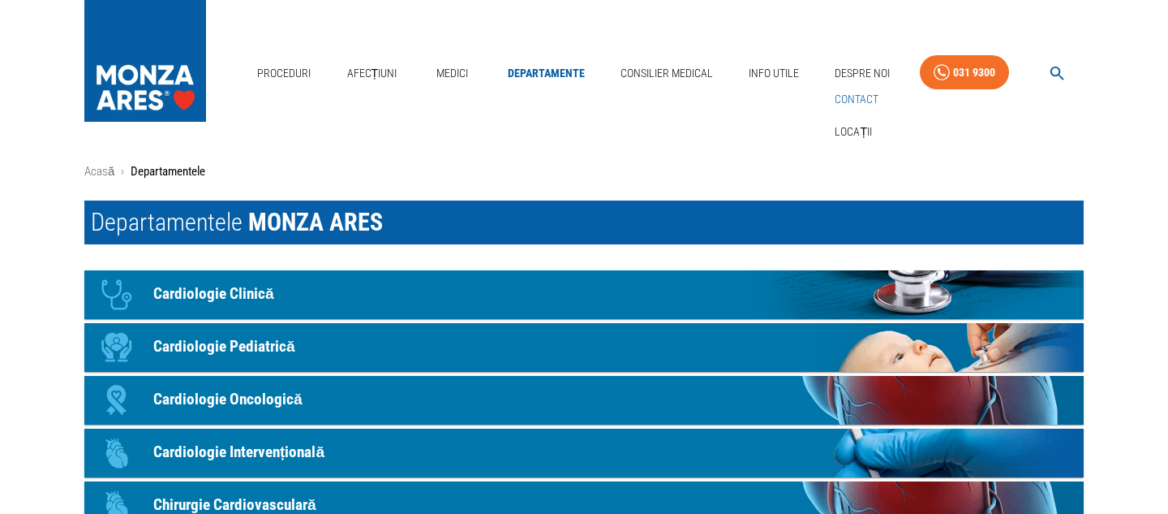
click at [853, 101] on link "Contact" at bounding box center [857, 99] width 50 height 27
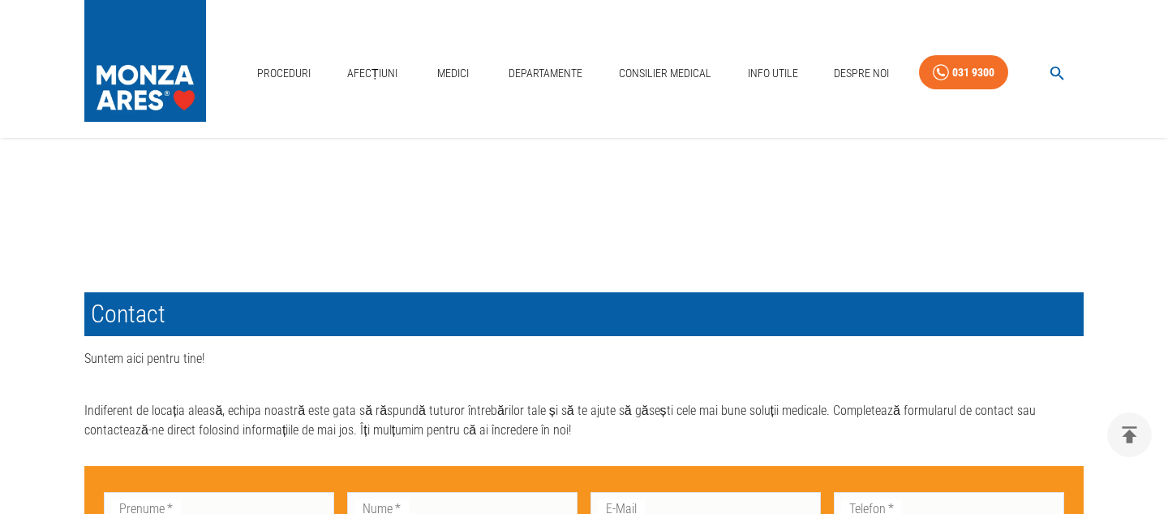
scroll to position [587, 0]
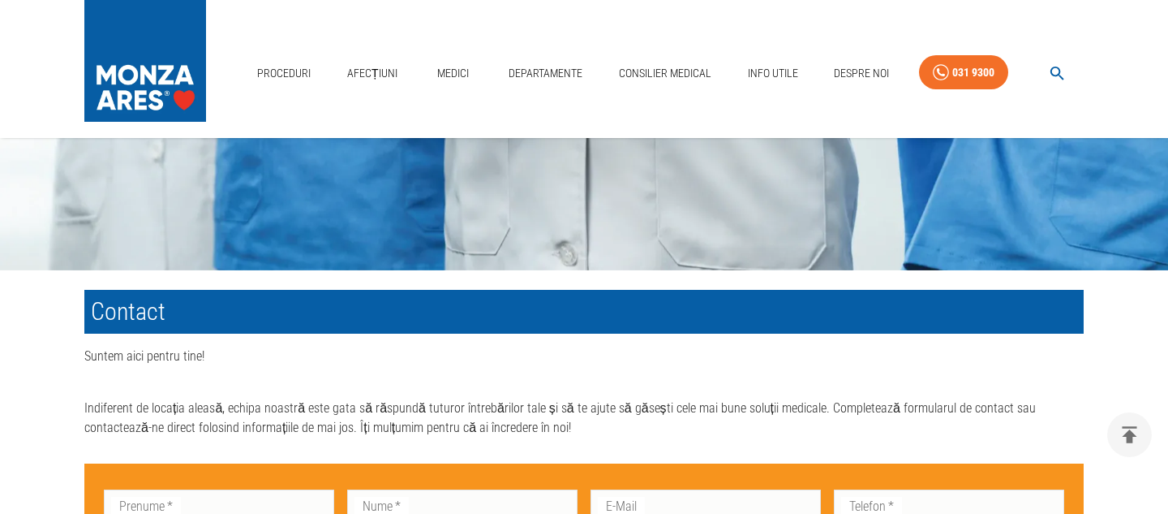
click at [151, 55] on img at bounding box center [145, 57] width 122 height 114
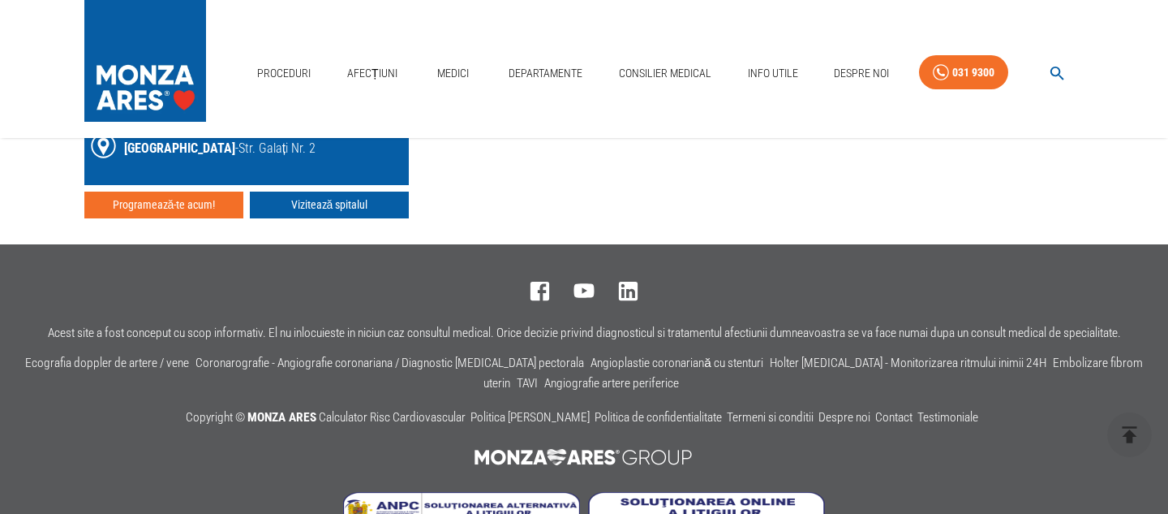
scroll to position [2801, 0]
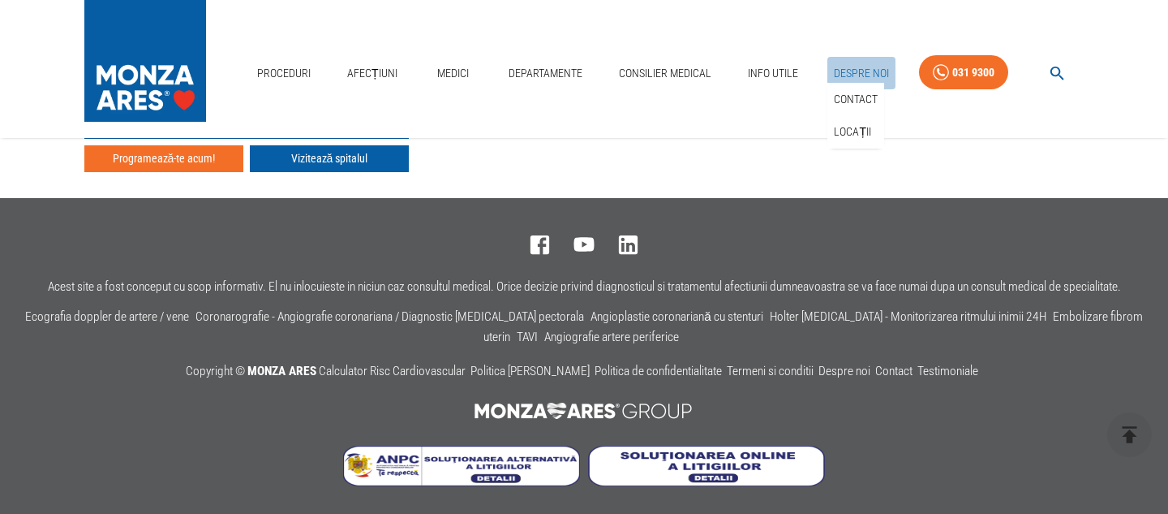
click at [862, 71] on link "Despre Noi" at bounding box center [862, 73] width 68 height 33
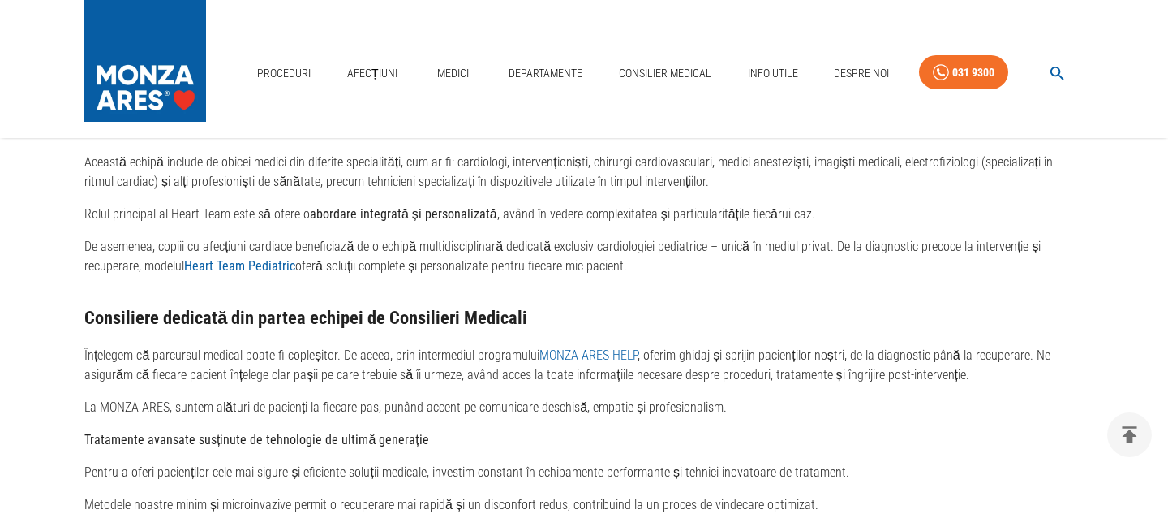
scroll to position [3360, 0]
click at [236, 260] on strong "Heart Team Pediatric" at bounding box center [239, 267] width 111 height 15
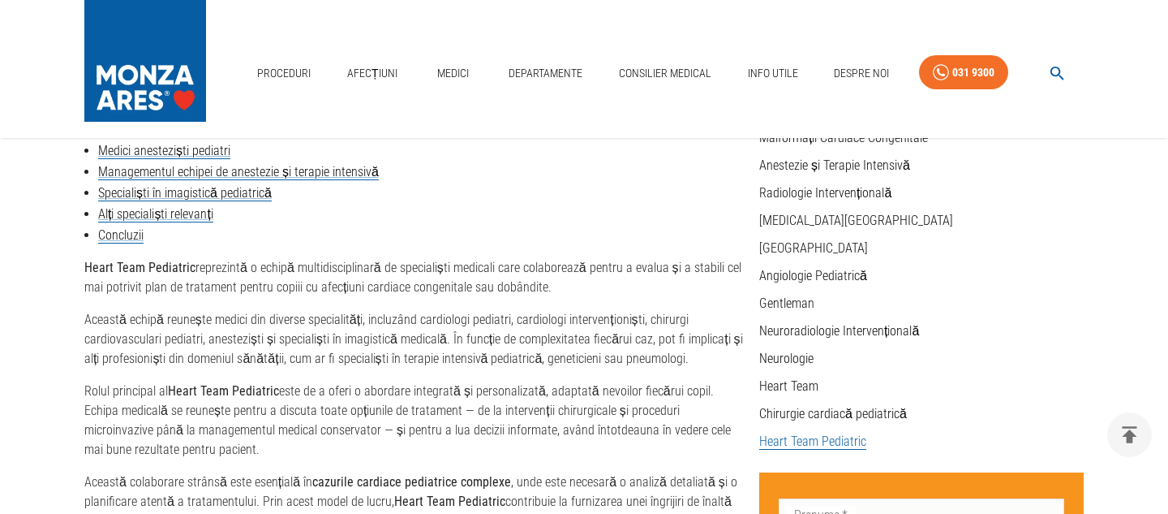
scroll to position [342, 0]
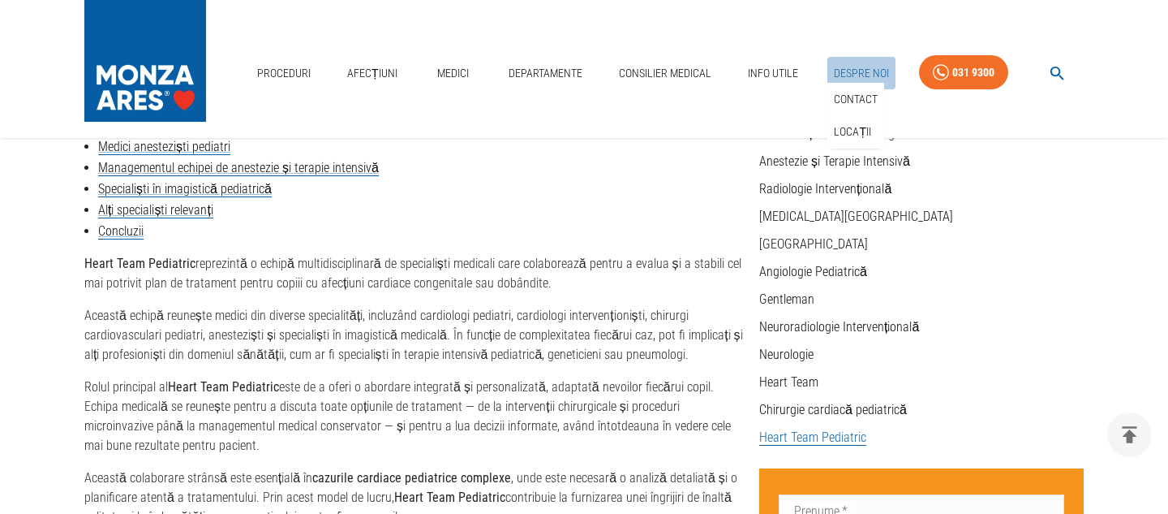
click at [857, 66] on link "Despre Noi" at bounding box center [862, 73] width 68 height 33
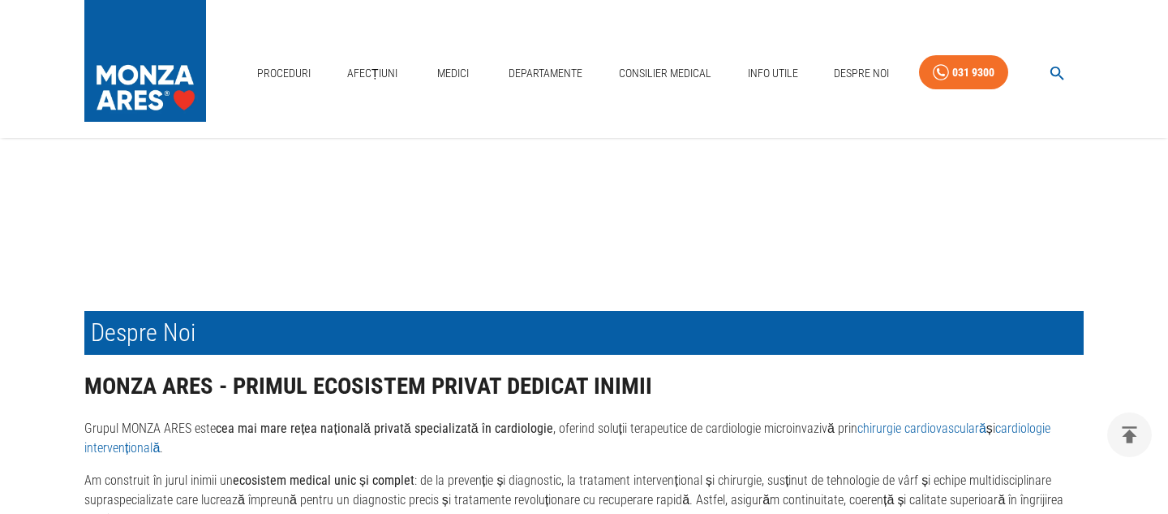
scroll to position [565, 0]
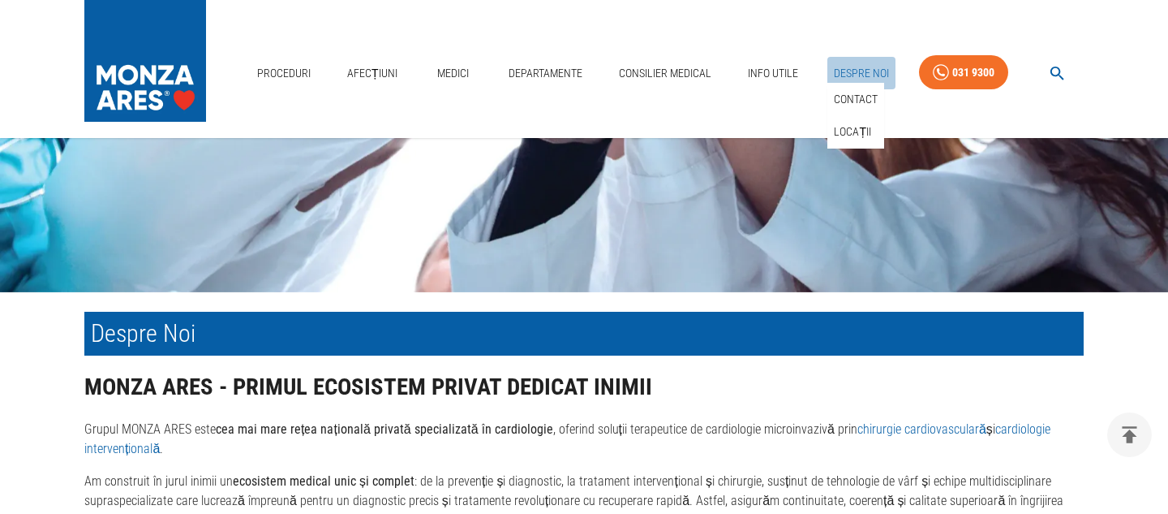
click at [849, 62] on link "Despre Noi" at bounding box center [862, 73] width 68 height 33
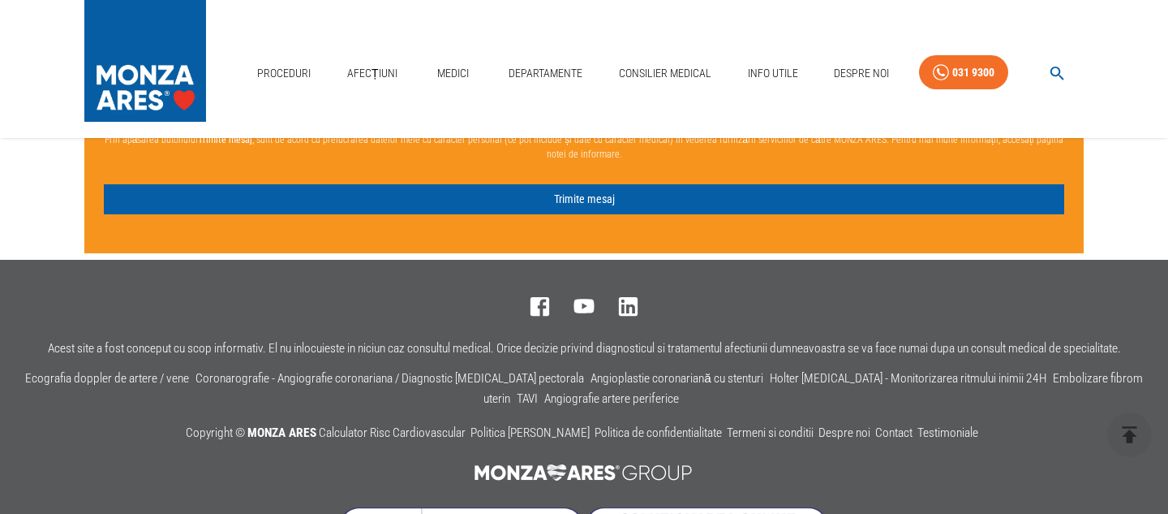
scroll to position [4128, 0]
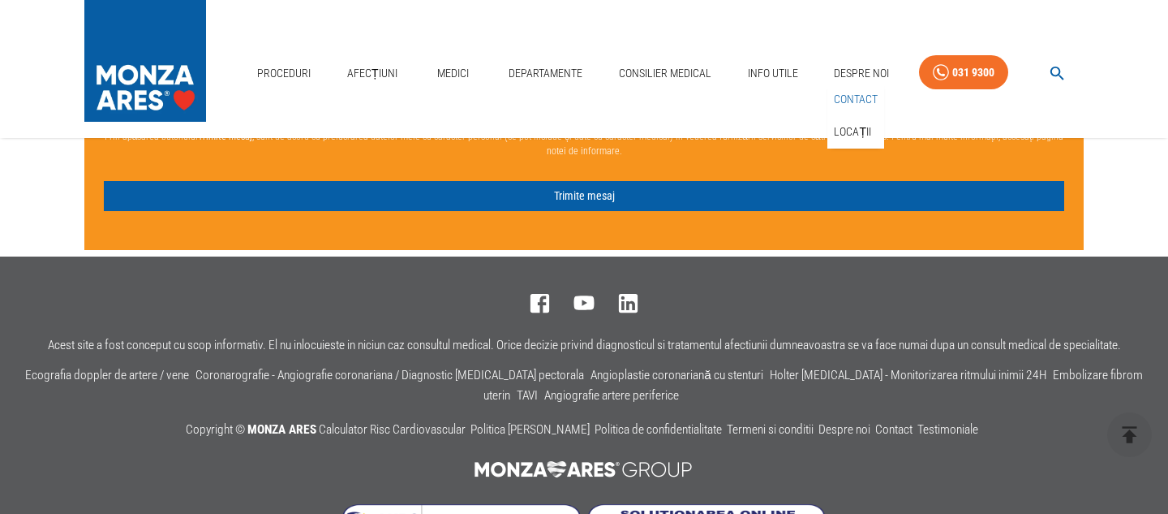
click at [849, 102] on link "Contact" at bounding box center [856, 99] width 50 height 27
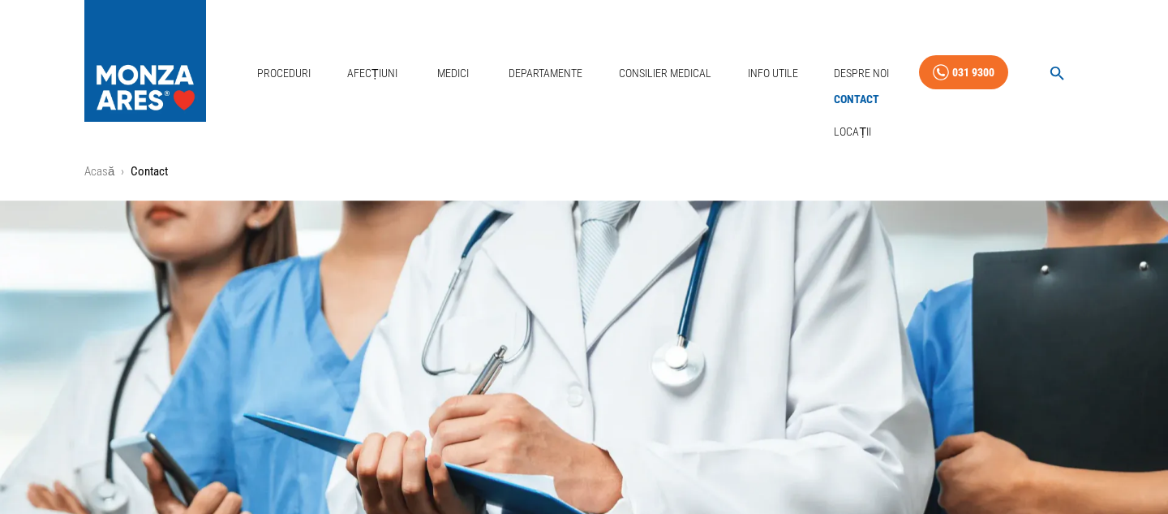
click at [856, 98] on link "Contact" at bounding box center [857, 99] width 52 height 27
click at [127, 66] on img at bounding box center [145, 57] width 122 height 114
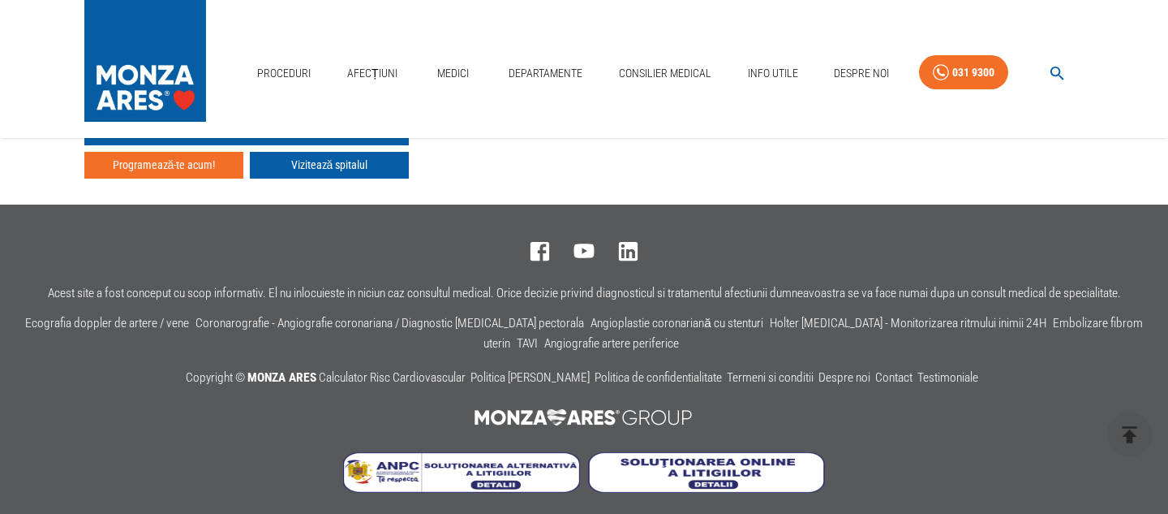
scroll to position [2801, 0]
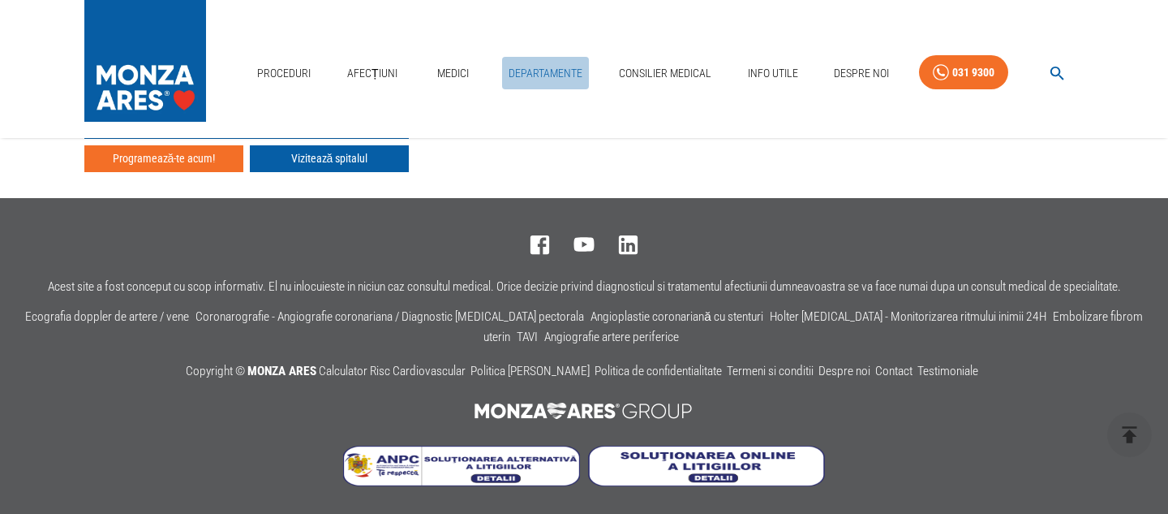
click at [550, 73] on link "Departamente" at bounding box center [545, 73] width 87 height 33
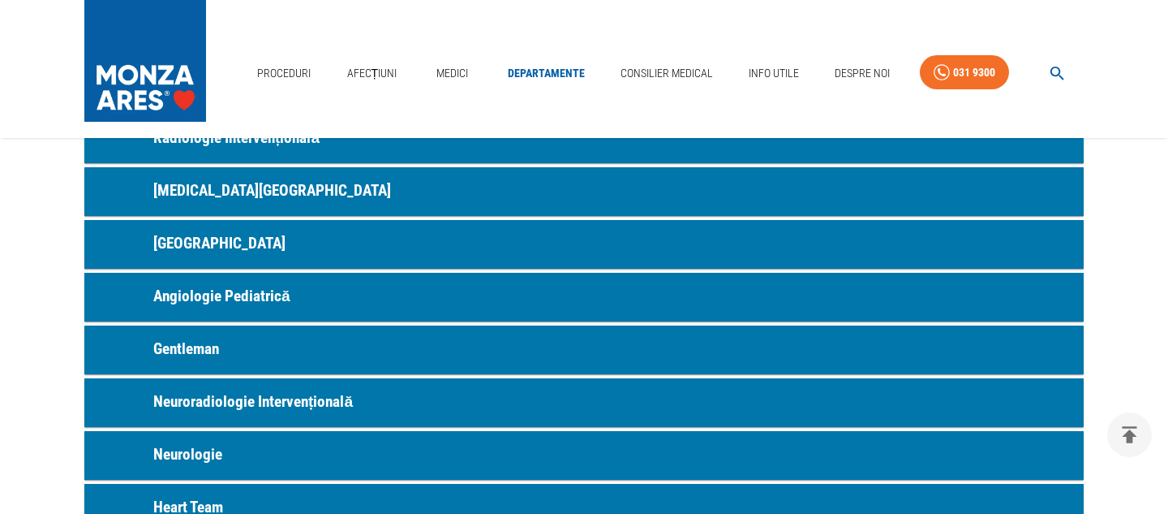
scroll to position [681, 0]
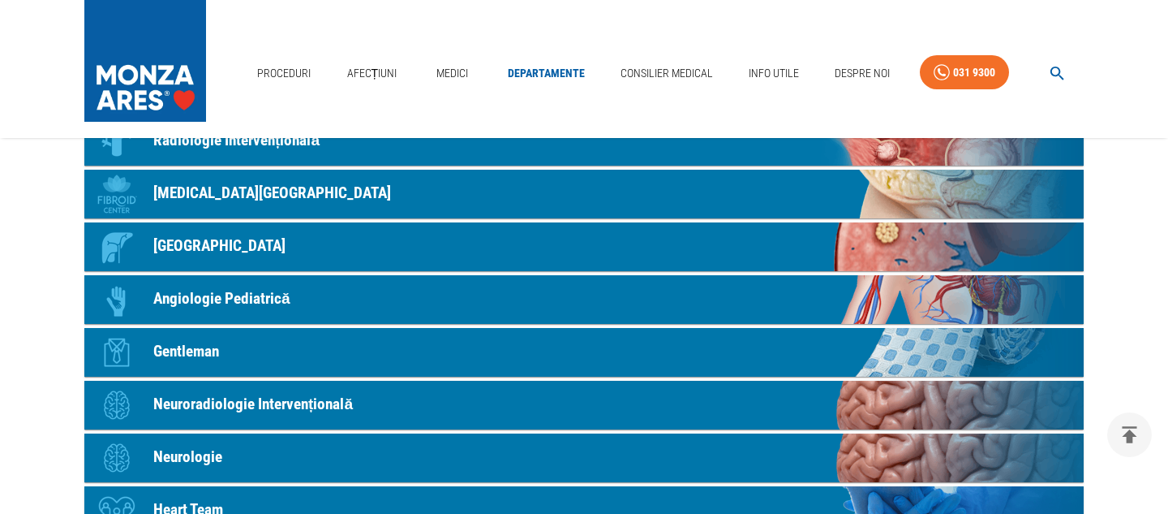
click at [191, 355] on p "Gentleman" at bounding box center [186, 352] width 66 height 24
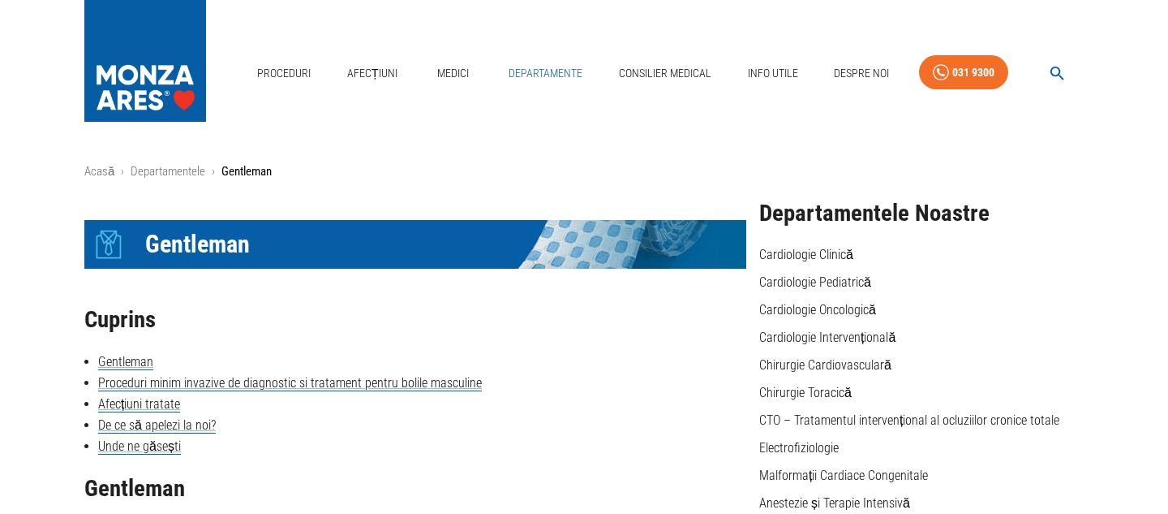
click at [542, 68] on link "Departamente" at bounding box center [545, 73] width 87 height 33
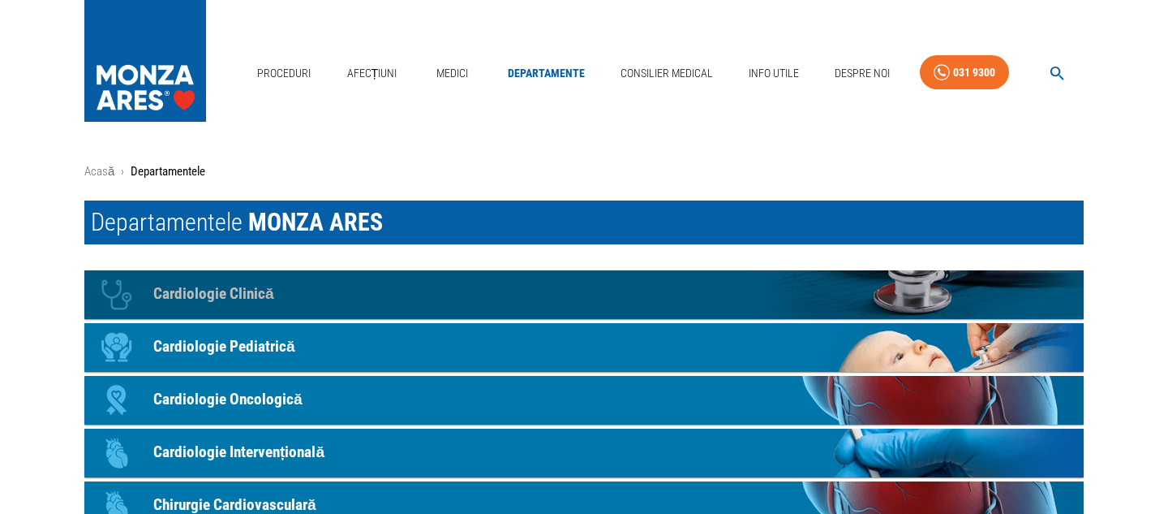
click at [217, 295] on p "Cardiologie Clinică" at bounding box center [213, 294] width 121 height 24
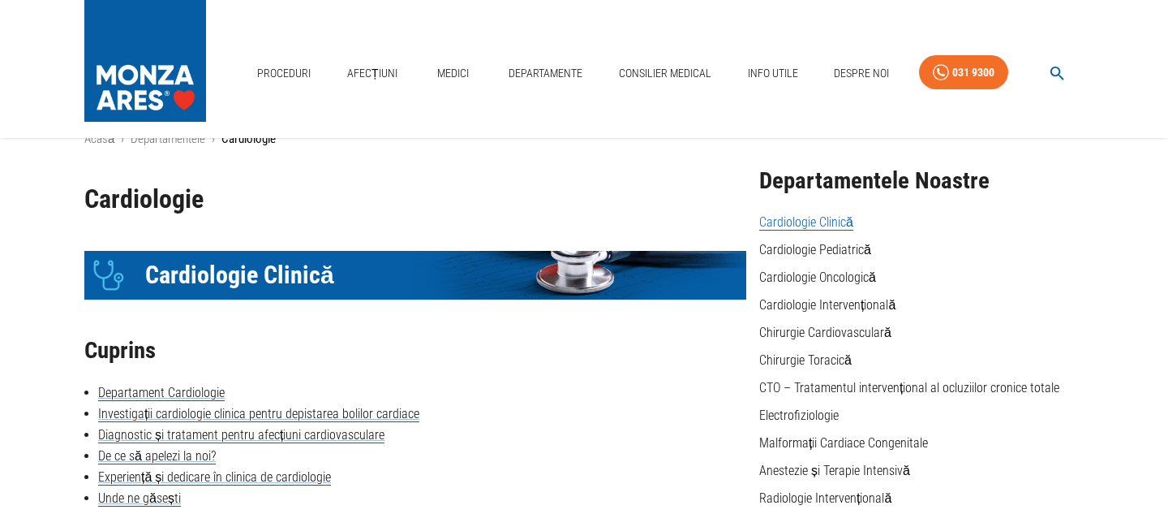
scroll to position [14, 0]
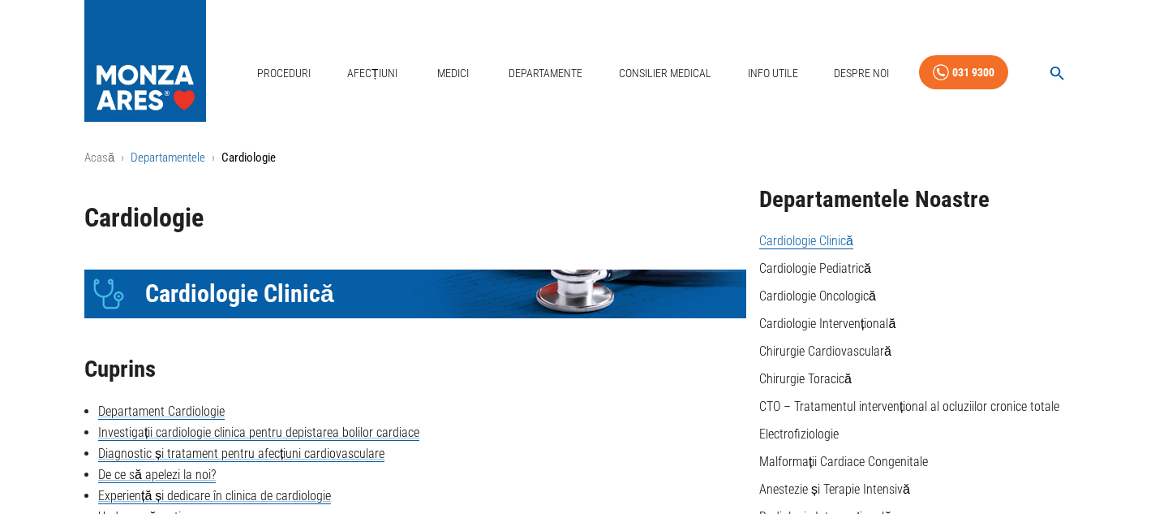
click at [169, 157] on link "Departamentele" at bounding box center [168, 157] width 75 height 15
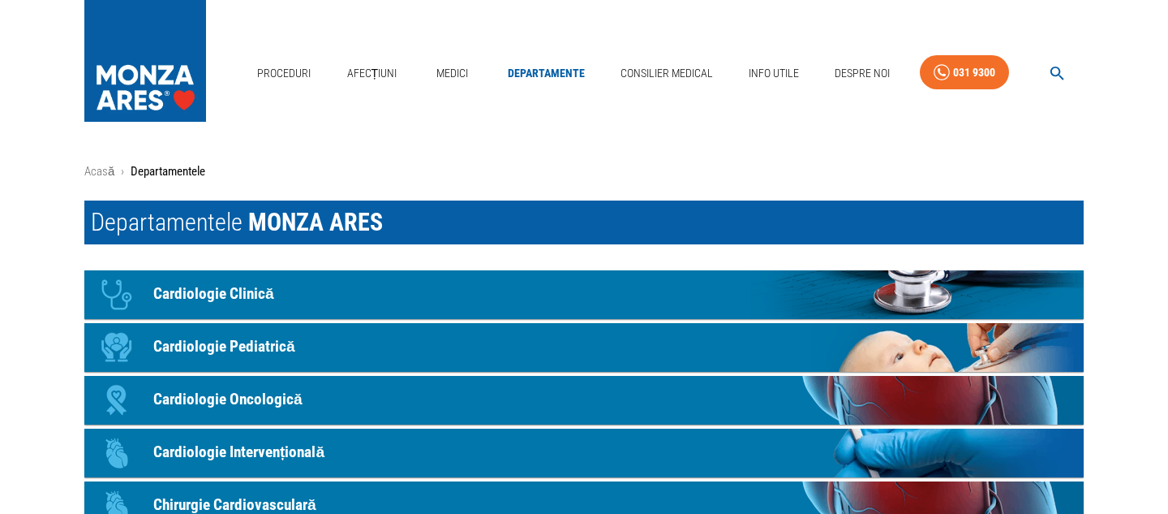
click at [324, 495] on link "Icon Chirurgie Cardiovasculară" at bounding box center [584, 505] width 1000 height 49
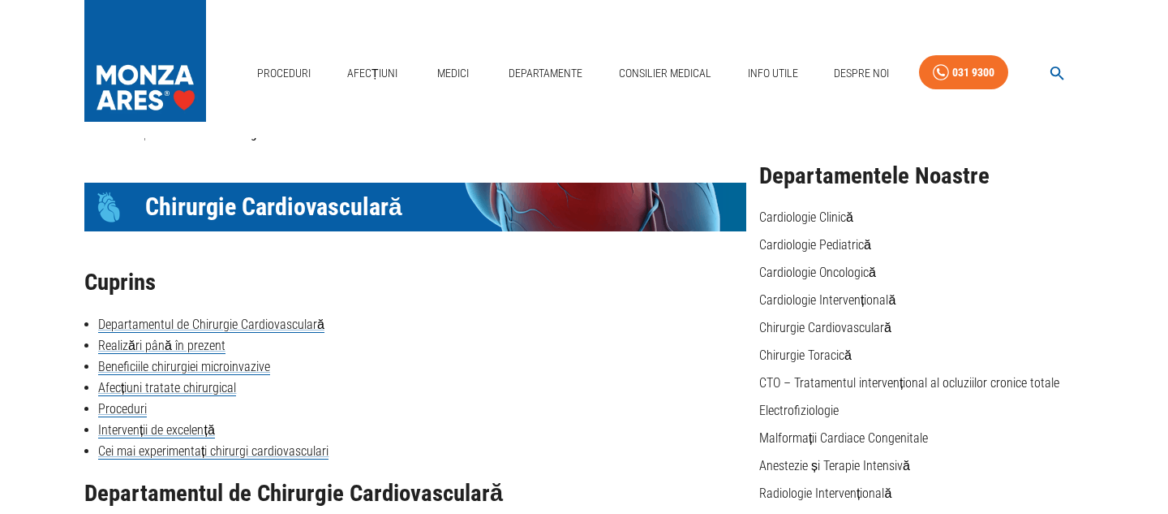
scroll to position [32, 0]
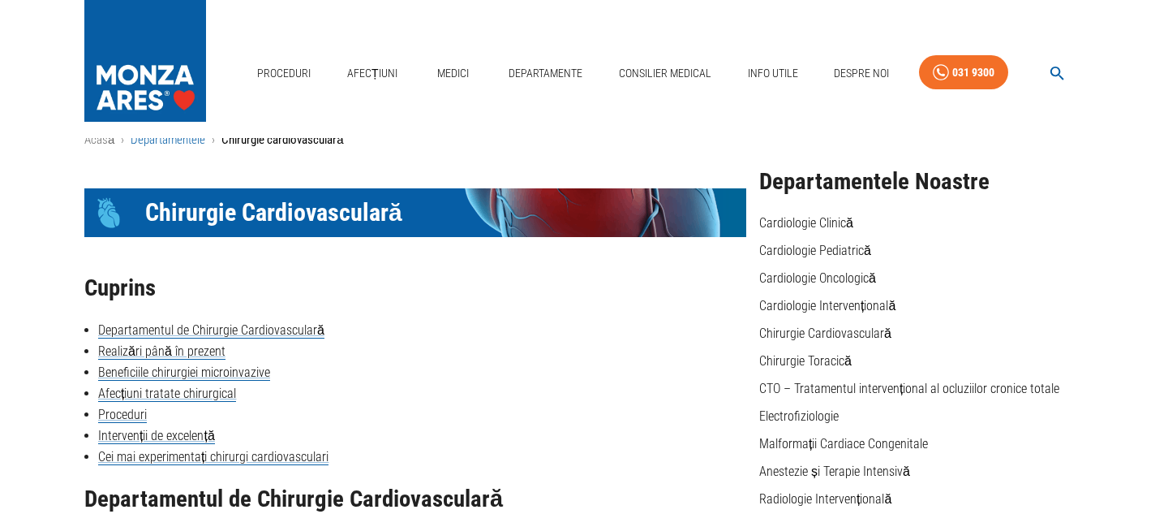
click at [166, 142] on link "Departamentele" at bounding box center [168, 139] width 75 height 15
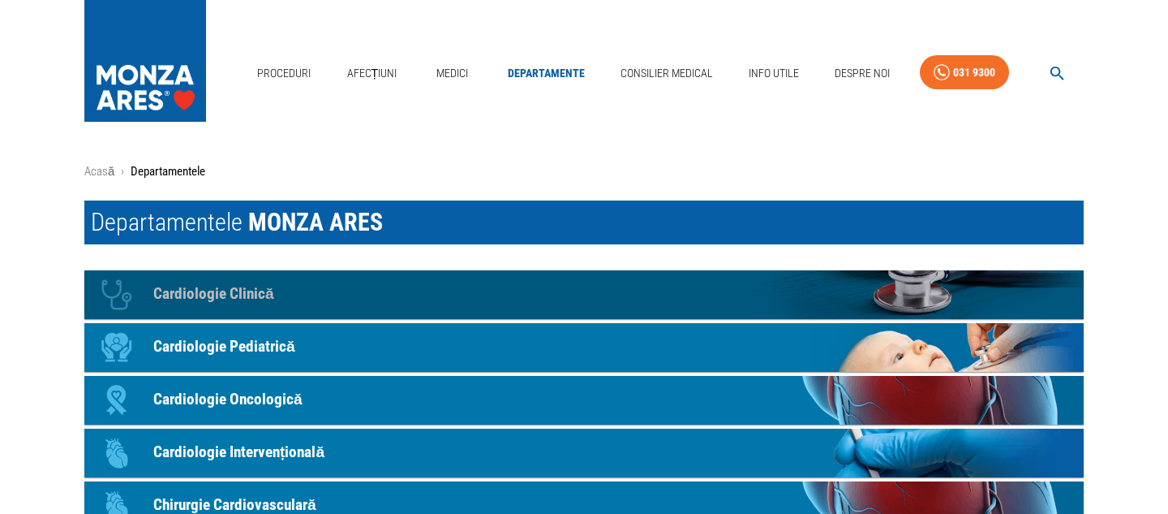
click at [181, 298] on p "Cardiologie Clinică" at bounding box center [213, 294] width 121 height 24
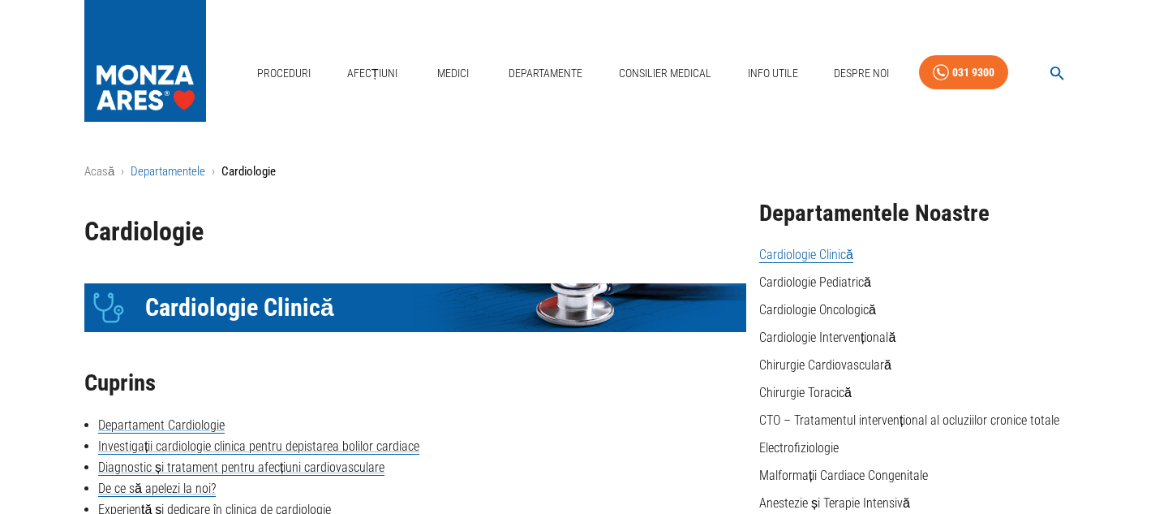
click at [163, 172] on link "Departamentele" at bounding box center [168, 171] width 75 height 15
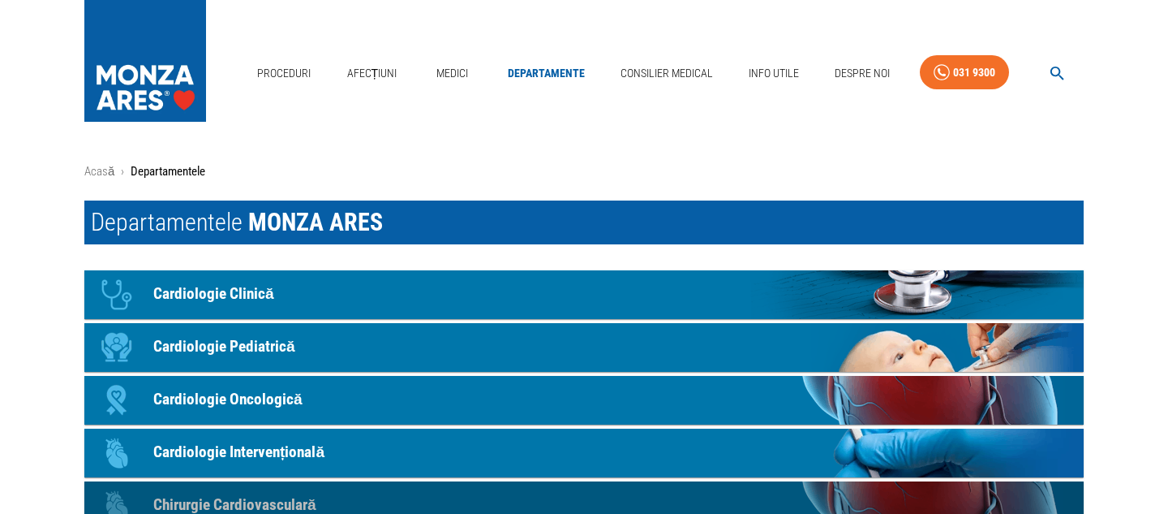
click at [250, 505] on p "Chirurgie Cardiovasculară" at bounding box center [234, 505] width 163 height 24
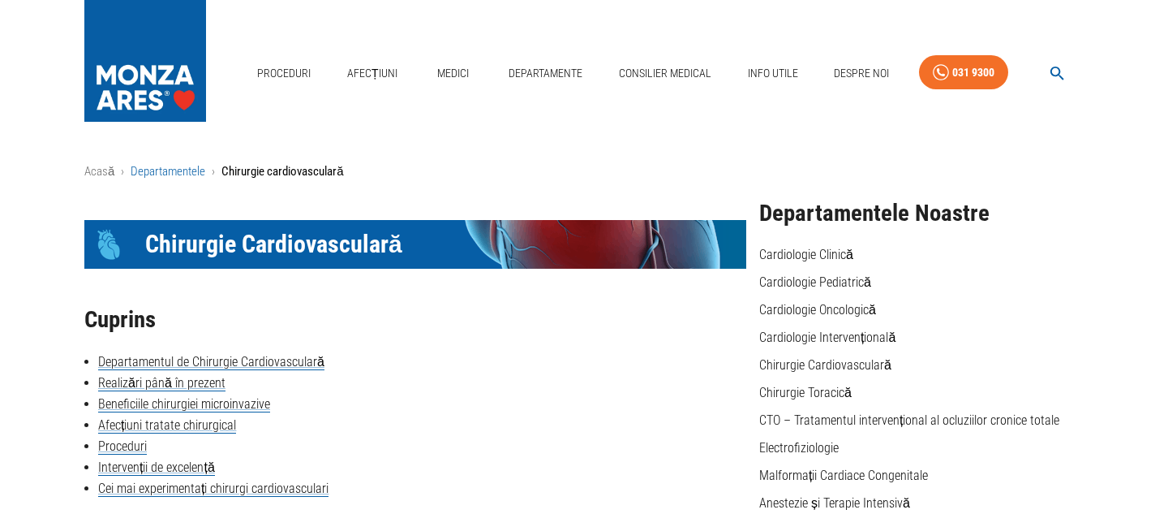
click at [170, 170] on link "Departamentele" at bounding box center [168, 171] width 75 height 15
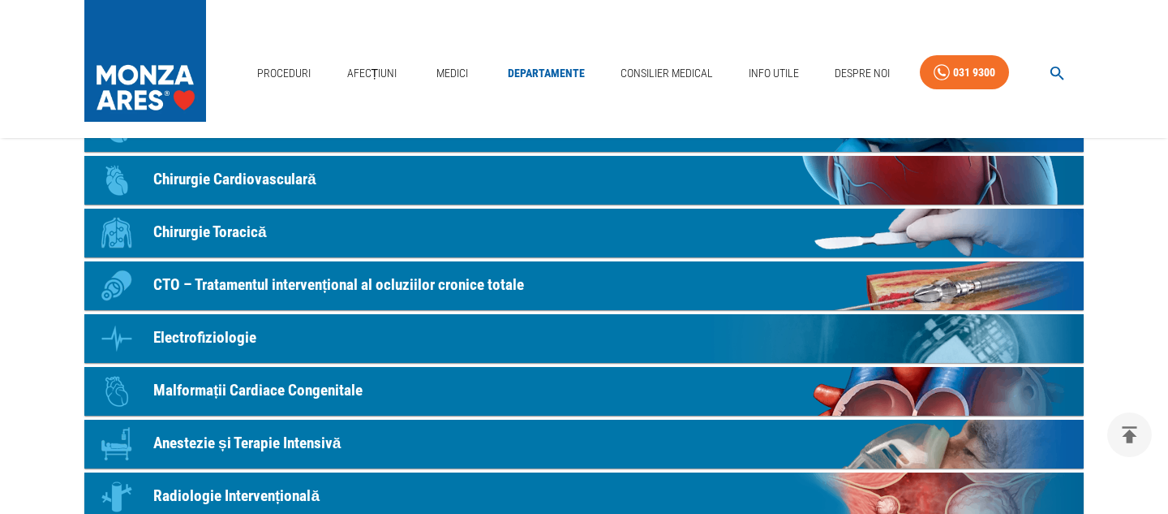
scroll to position [333, 0]
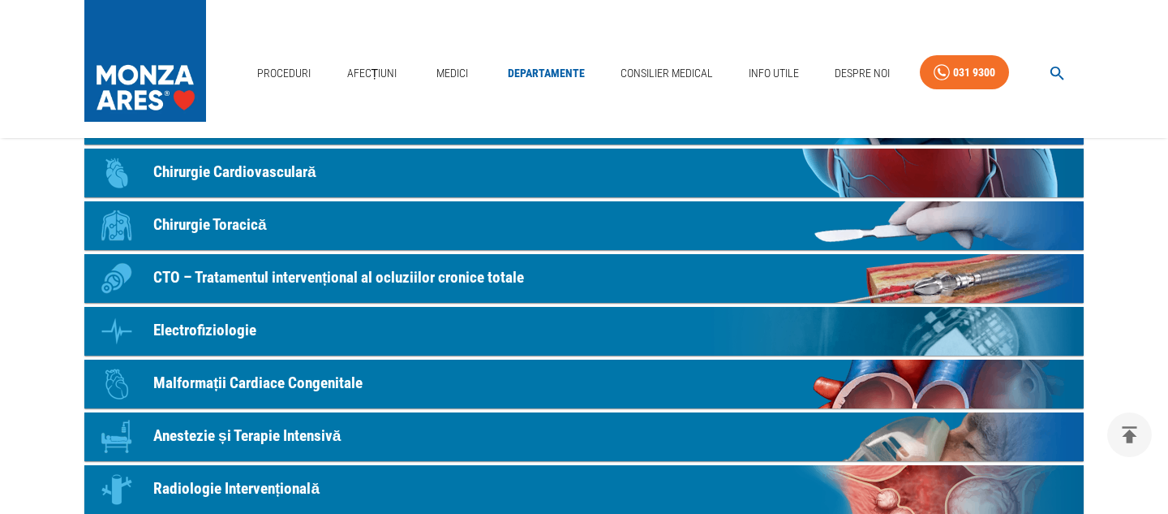
click at [213, 382] on p "Malformații Cardiace Congenitale" at bounding box center [257, 384] width 209 height 24
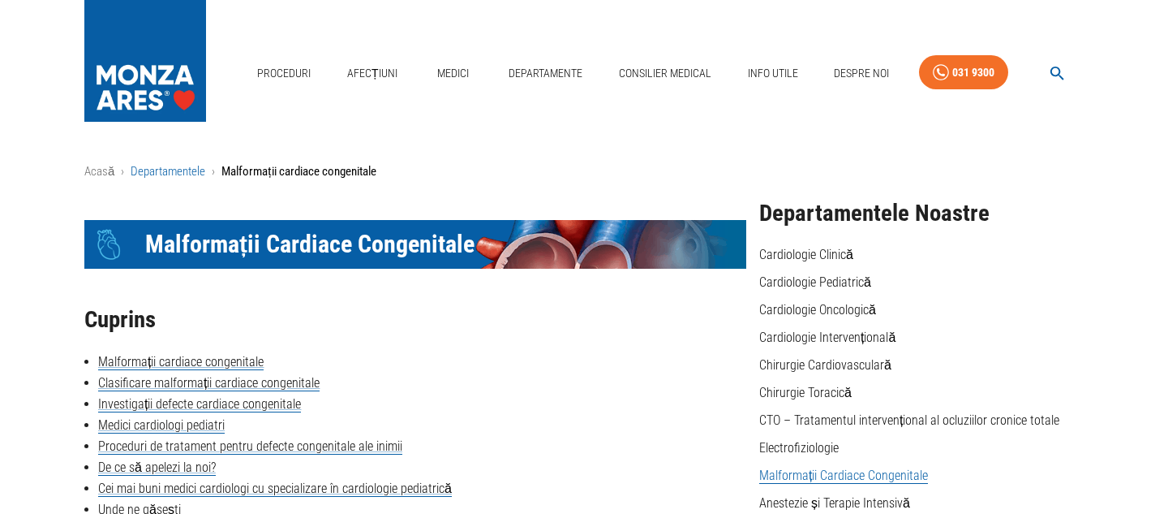
click at [172, 169] on link "Departamentele" at bounding box center [168, 171] width 75 height 15
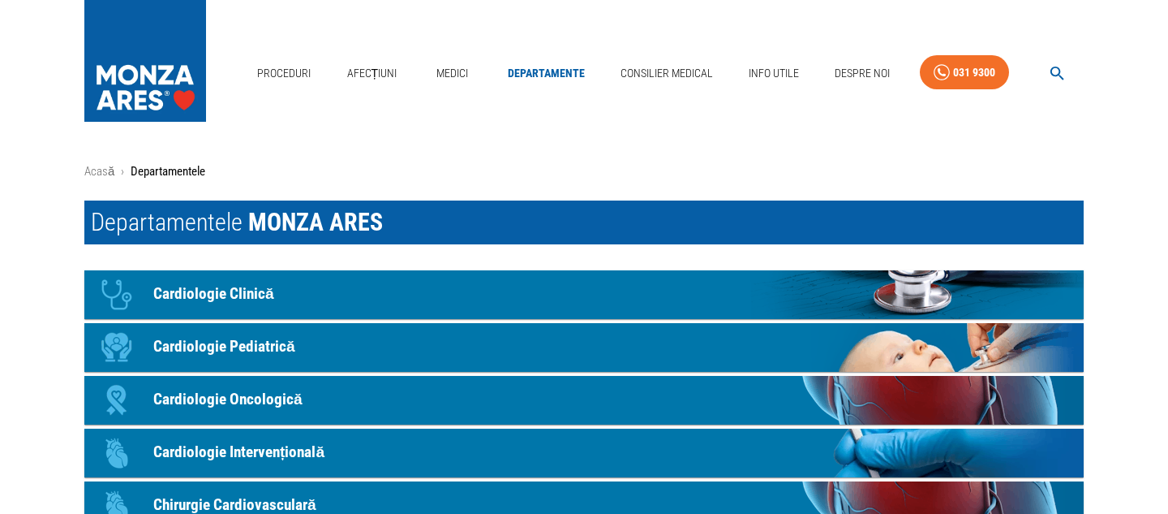
click at [273, 441] on p "Cardiologie Intervențională" at bounding box center [238, 453] width 171 height 24
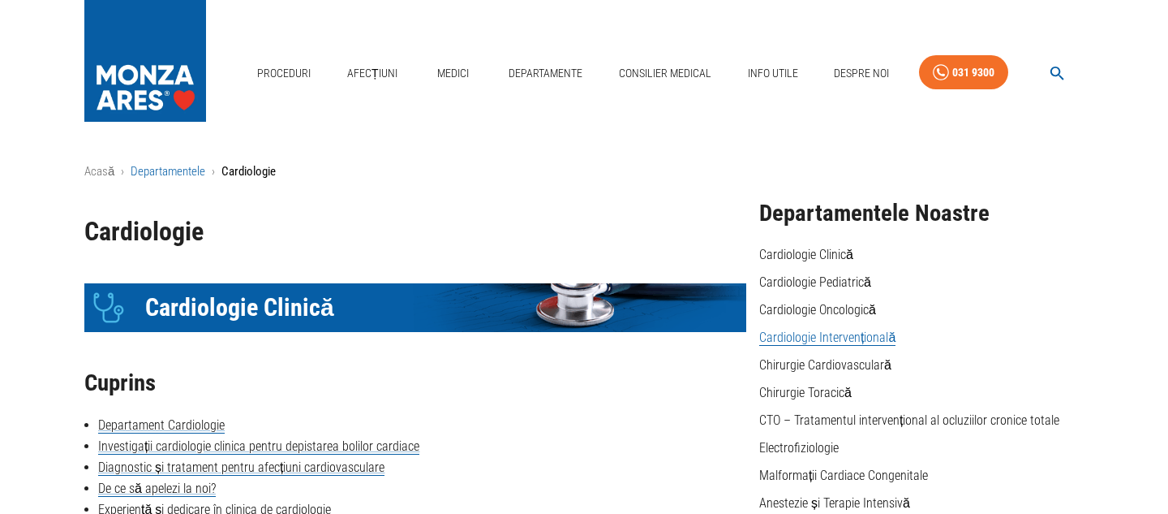
click at [157, 173] on link "Departamentele" at bounding box center [168, 171] width 75 height 15
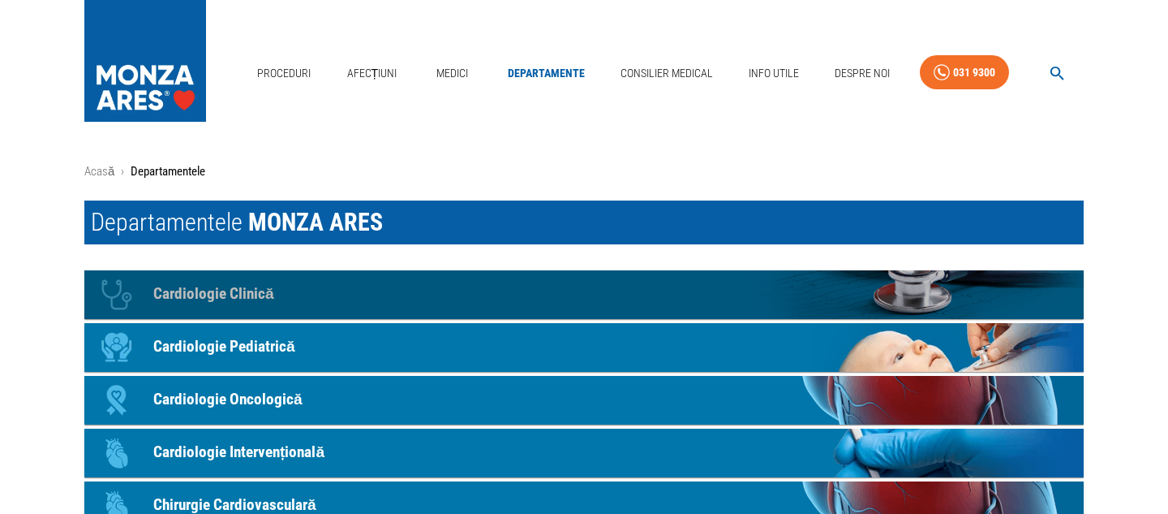
click at [211, 296] on p "Cardiologie Clinică" at bounding box center [213, 294] width 121 height 24
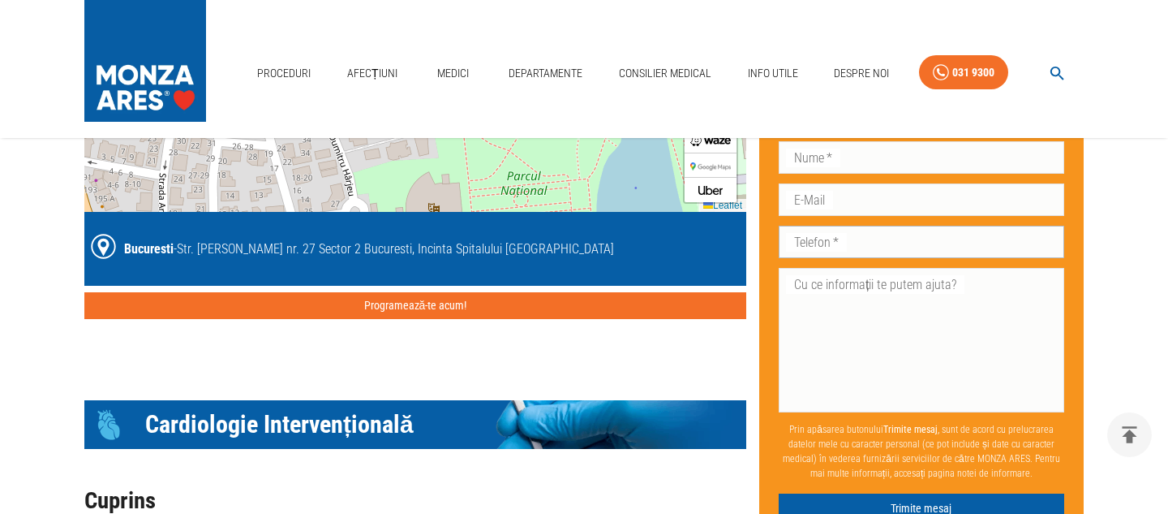
scroll to position [1869, 0]
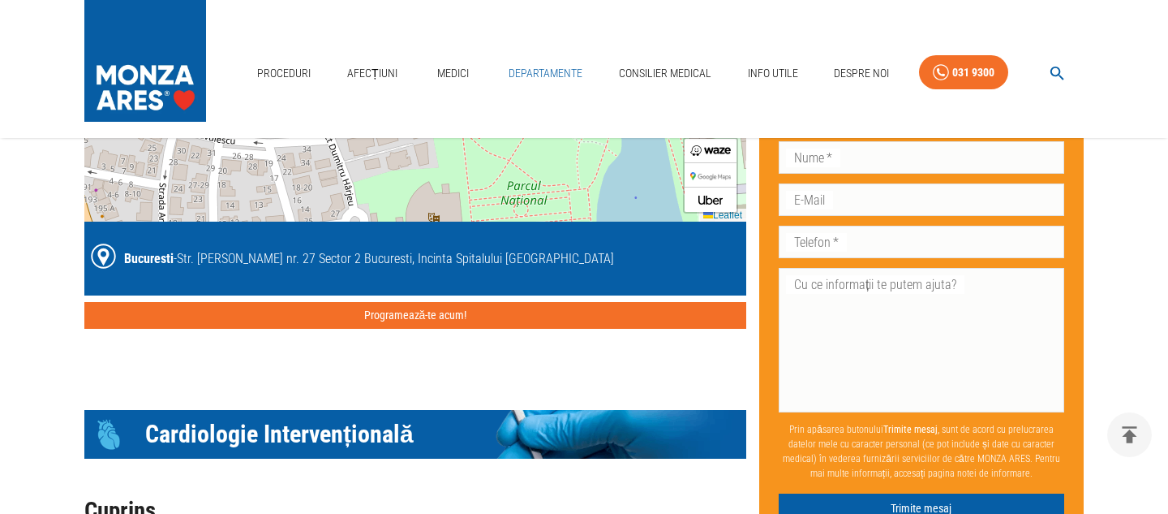
click at [528, 75] on link "Departamente" at bounding box center [545, 73] width 87 height 33
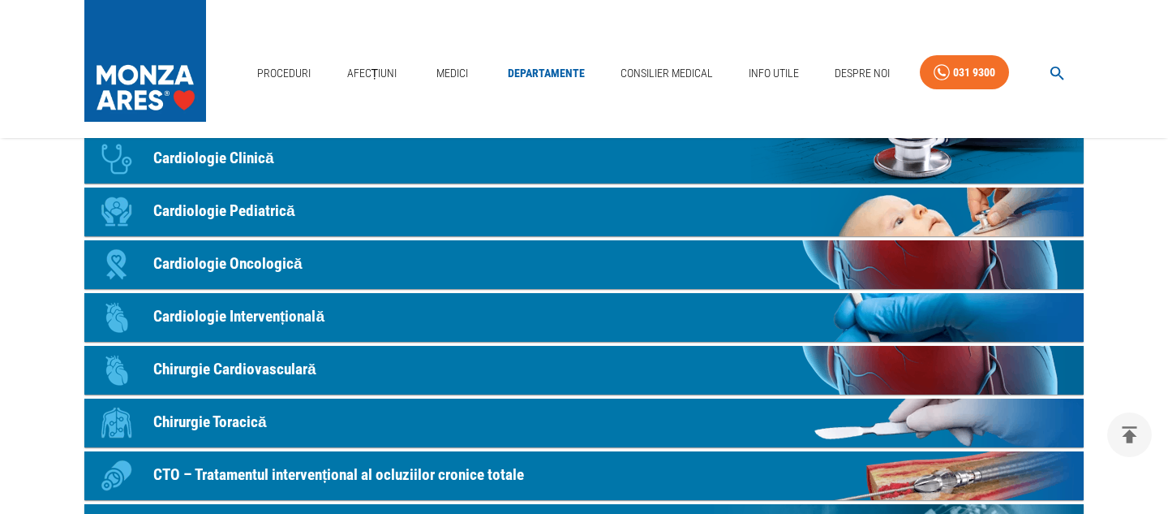
scroll to position [136, 0]
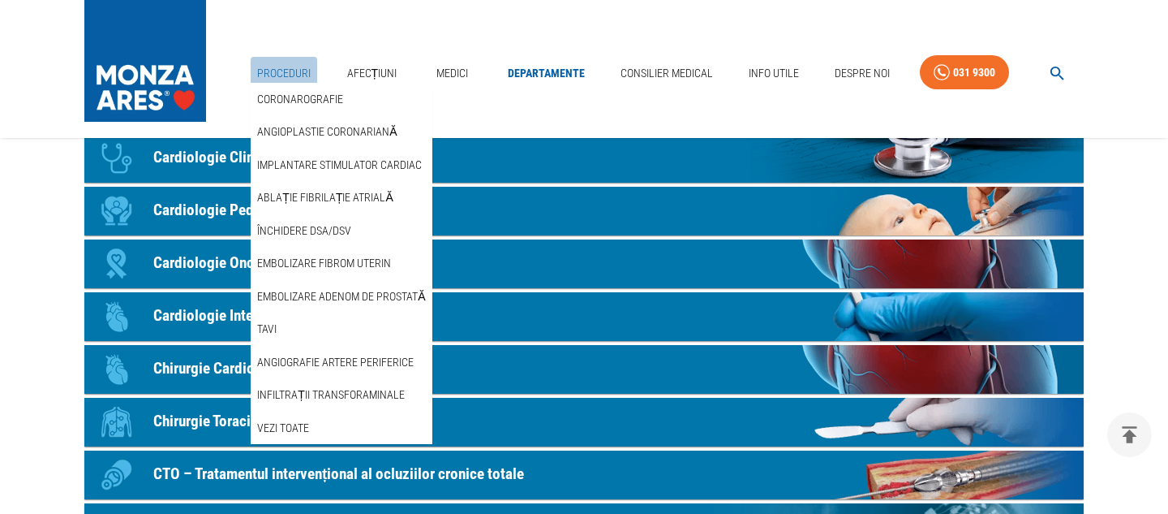
click at [276, 69] on link "Proceduri" at bounding box center [284, 73] width 67 height 33
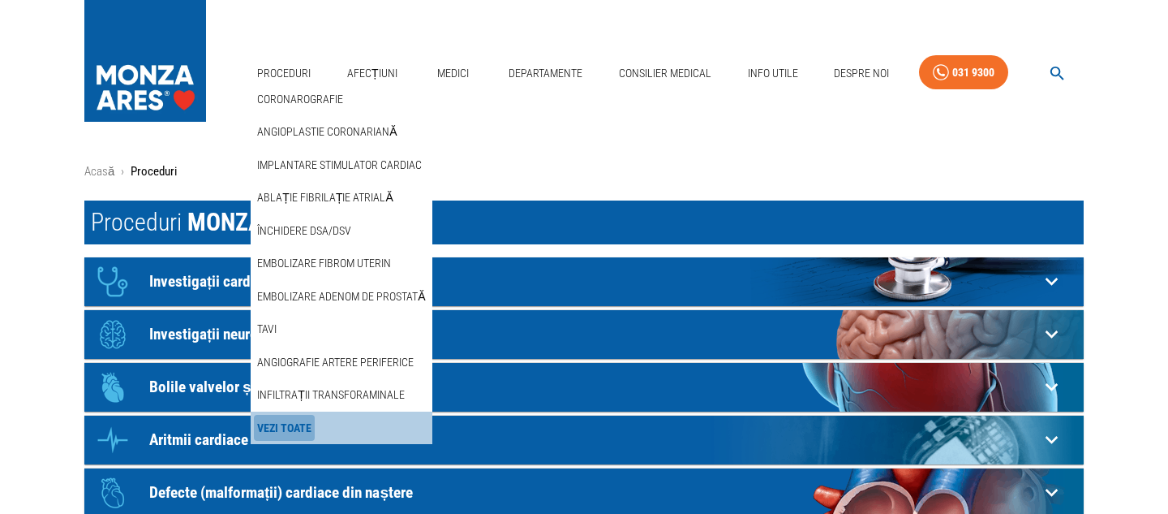
click at [291, 428] on link "Vezi Toate" at bounding box center [284, 428] width 61 height 27
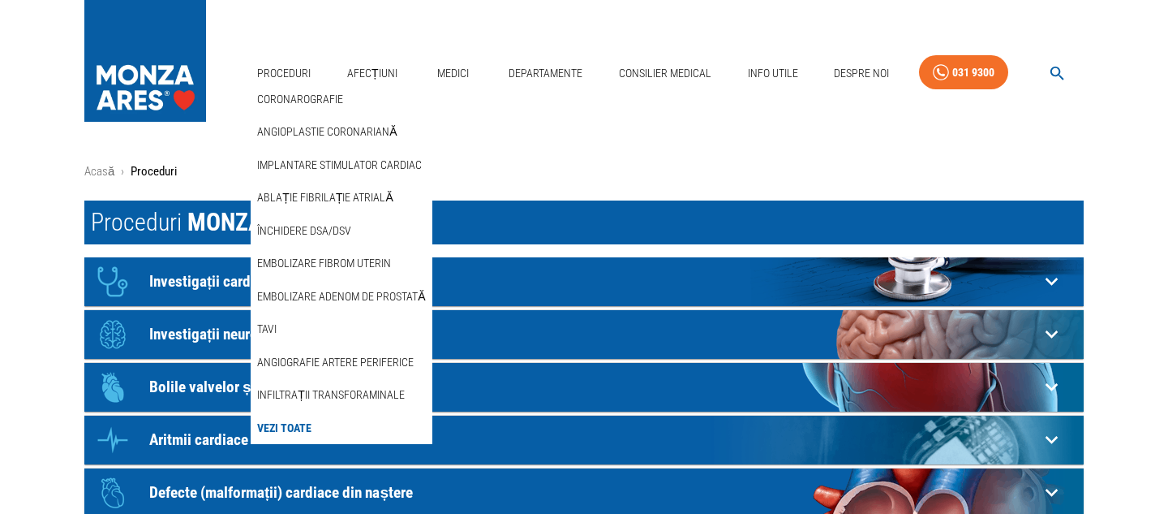
click at [289, 429] on link "Vezi Toate" at bounding box center [284, 428] width 61 height 27
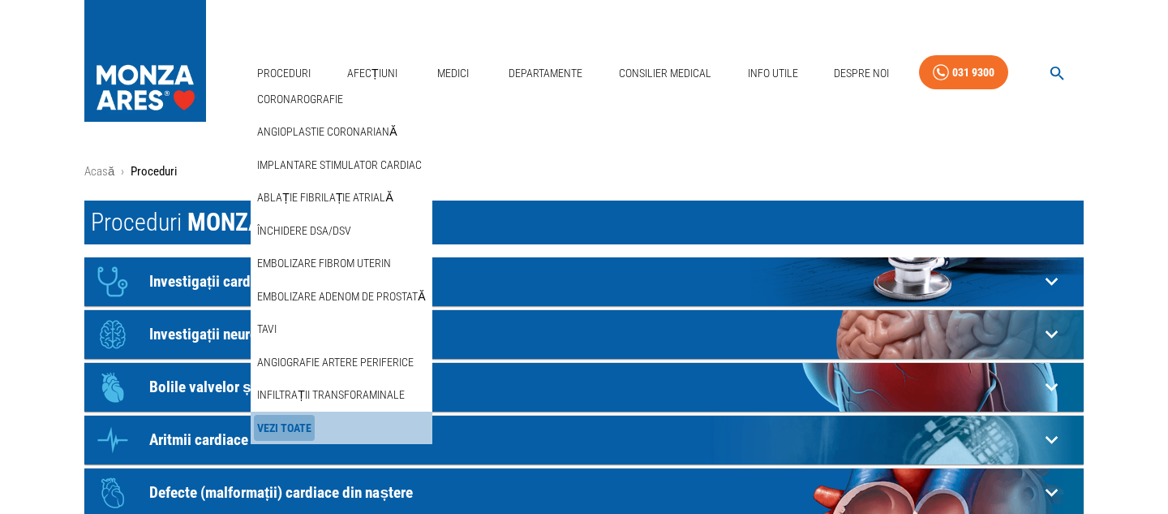
click at [279, 428] on link "Vezi Toate" at bounding box center [284, 428] width 61 height 27
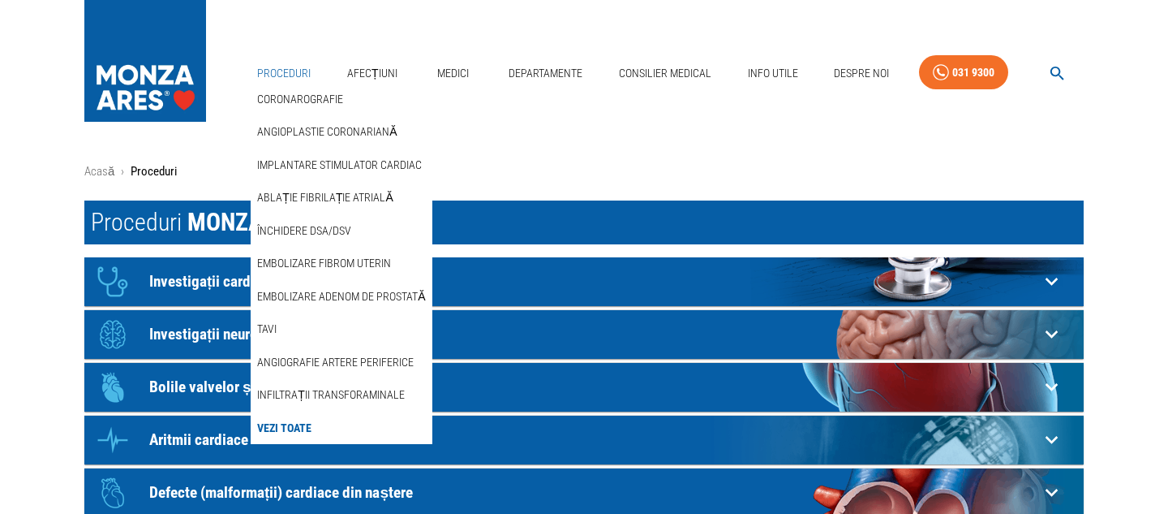
click at [290, 68] on link "Proceduri" at bounding box center [284, 73] width 67 height 33
click at [290, 428] on link "Vezi Toate" at bounding box center [284, 428] width 61 height 27
click at [297, 426] on link "Vezi Toate" at bounding box center [284, 428] width 61 height 27
click at [288, 67] on link "Proceduri" at bounding box center [284, 73] width 67 height 33
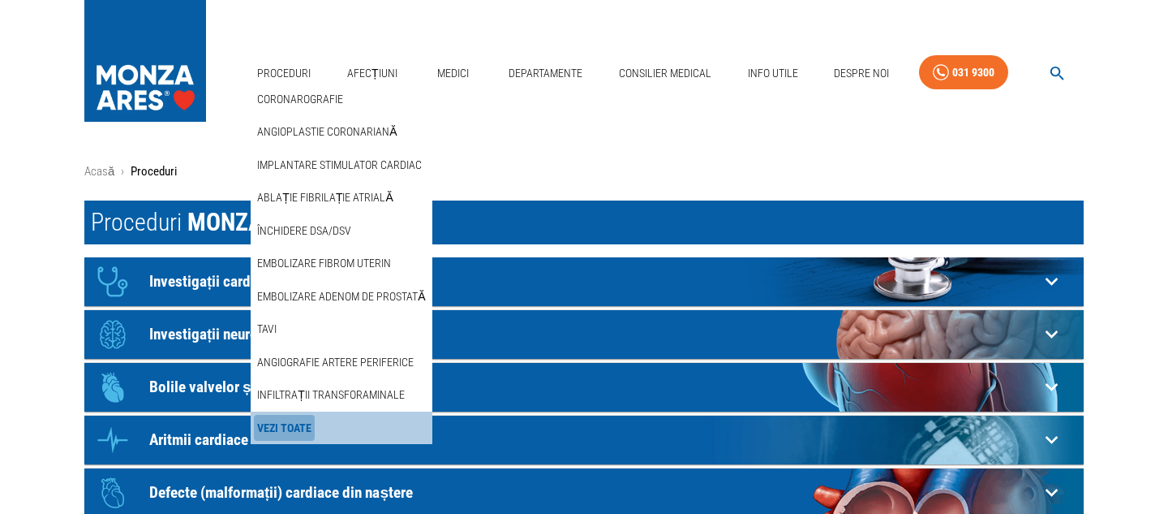
click at [291, 428] on link "Vezi Toate" at bounding box center [284, 428] width 61 height 27
click at [307, 428] on link "Vezi Toate" at bounding box center [284, 428] width 61 height 27
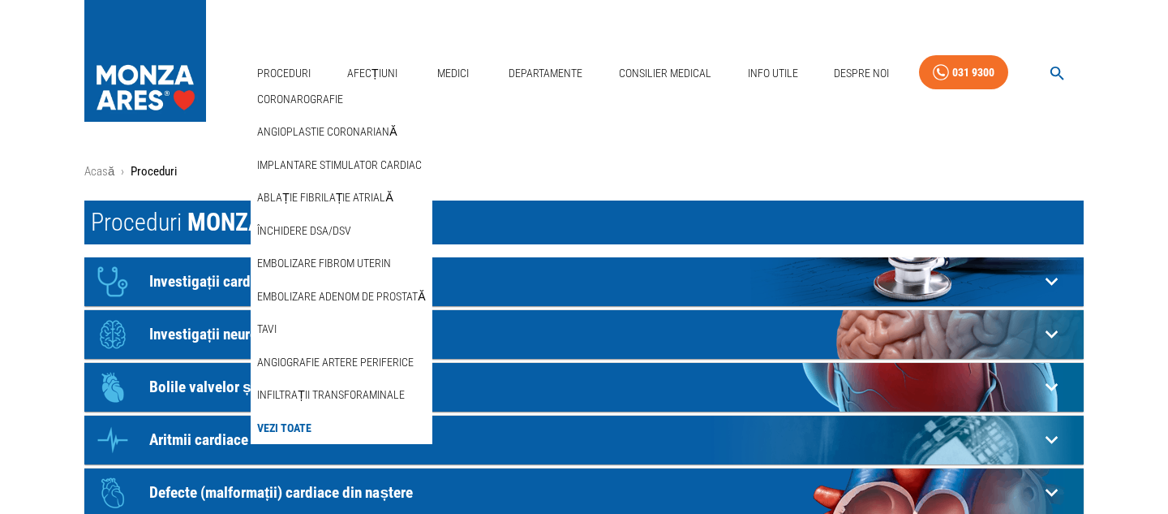
click at [312, 430] on link "Vezi Toate" at bounding box center [284, 428] width 61 height 27
click at [287, 68] on link "Proceduri" at bounding box center [284, 73] width 67 height 33
click at [294, 428] on link "Vezi Toate" at bounding box center [284, 428] width 61 height 27
click at [308, 427] on link "Vezi Toate" at bounding box center [284, 428] width 61 height 27
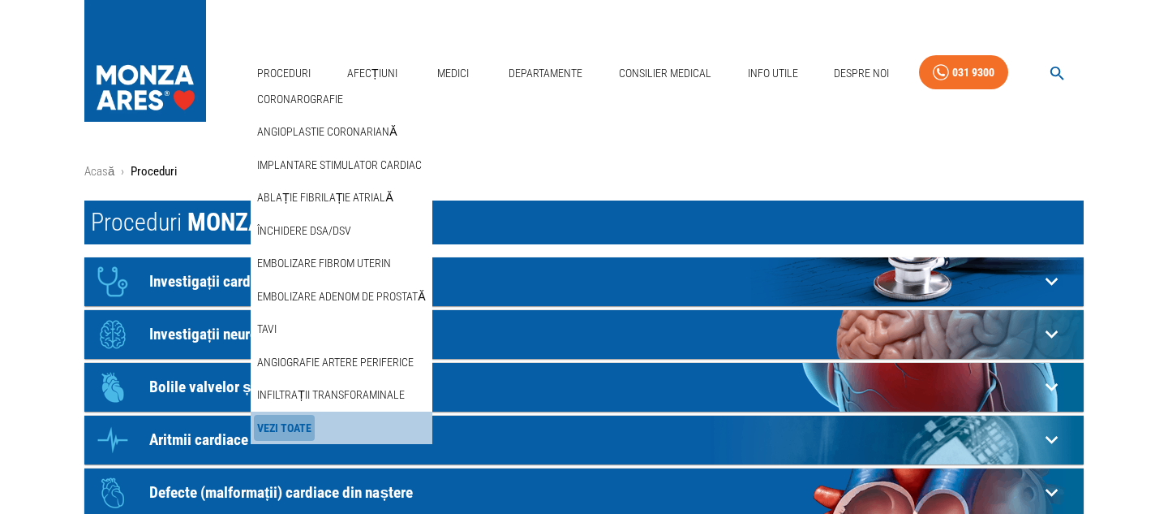
click at [277, 428] on link "Vezi Toate" at bounding box center [284, 428] width 61 height 27
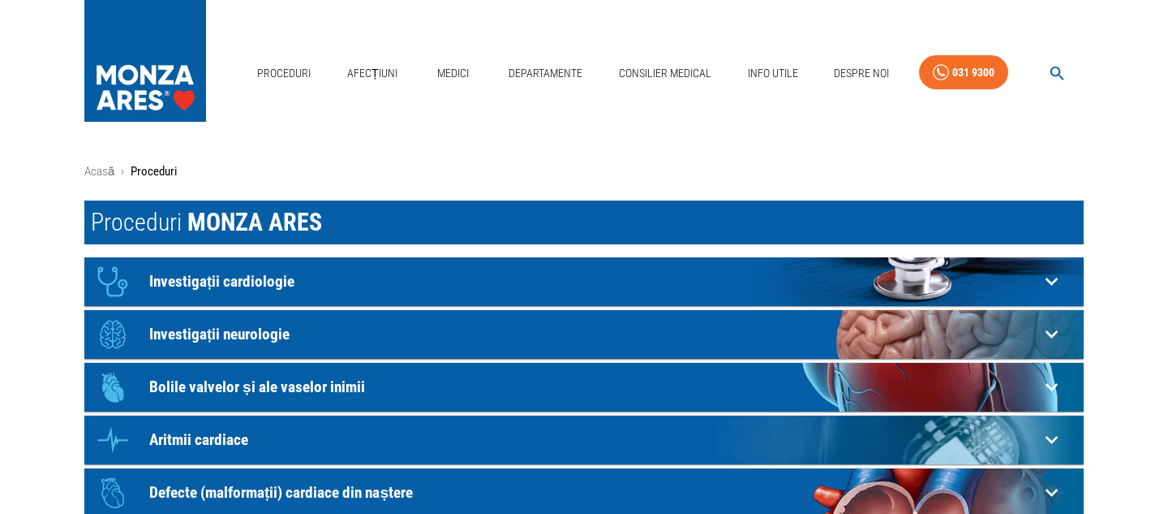
click at [136, 84] on img at bounding box center [145, 57] width 122 height 114
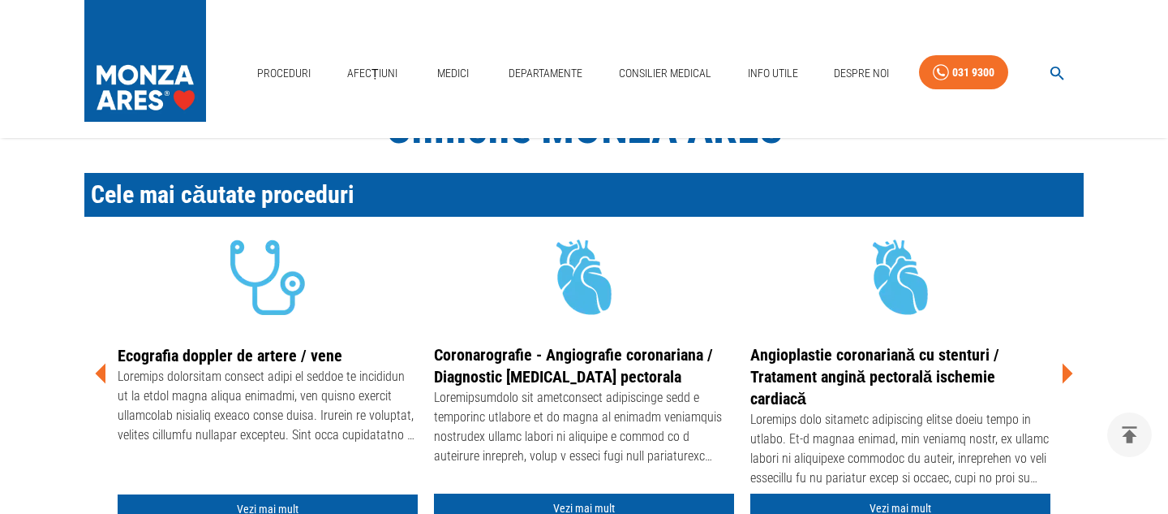
scroll to position [389, 0]
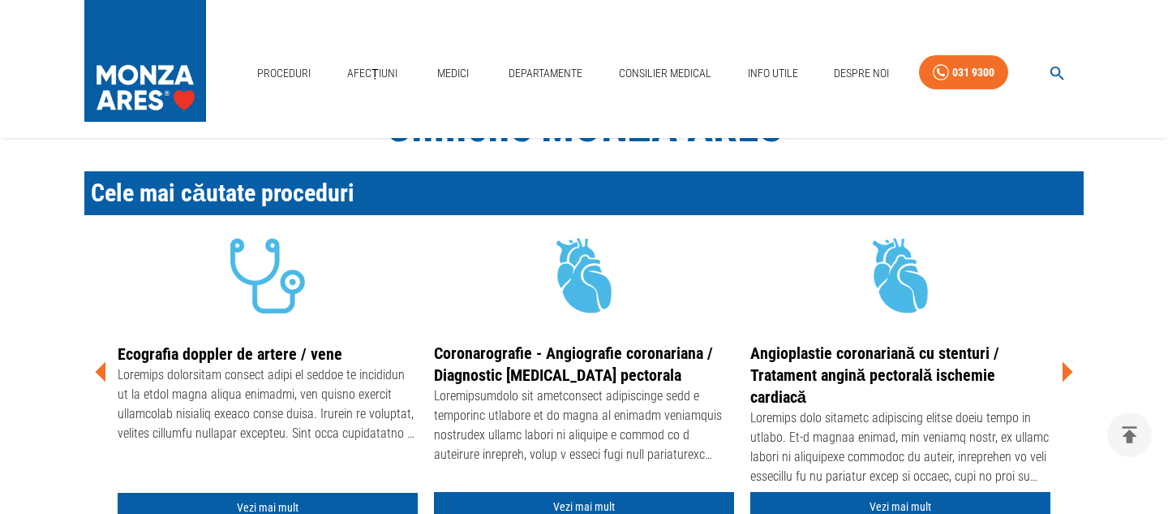
click at [107, 376] on icon at bounding box center [101, 371] width 49 height 49
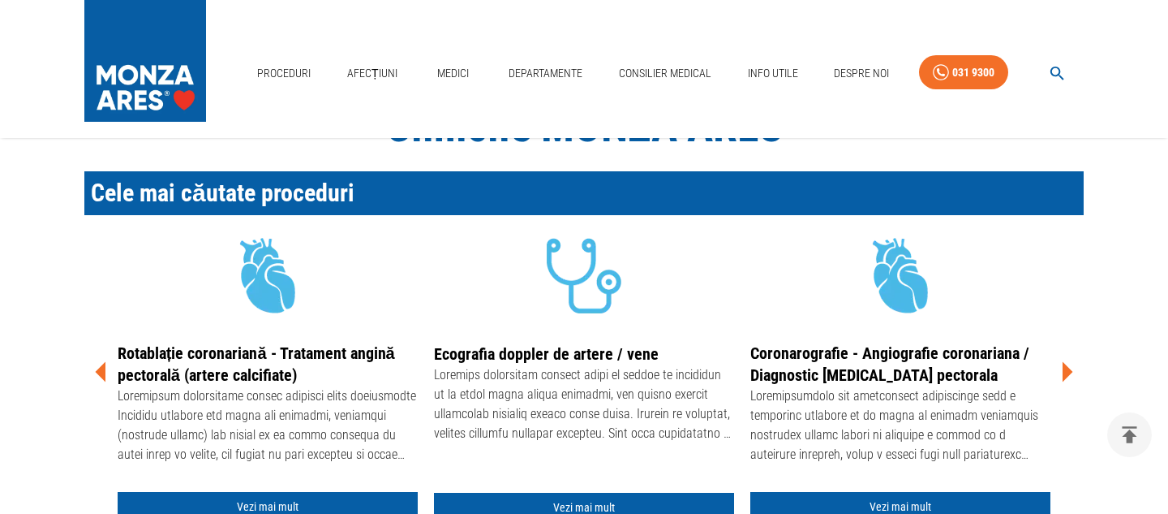
click at [105, 376] on icon at bounding box center [101, 371] width 49 height 49
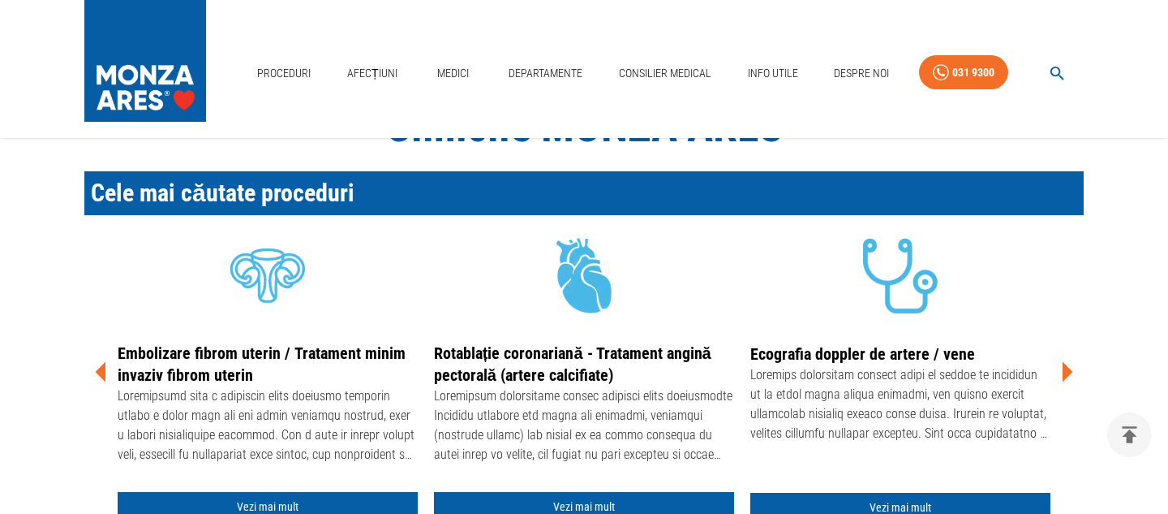
click at [105, 377] on icon at bounding box center [100, 371] width 11 height 20
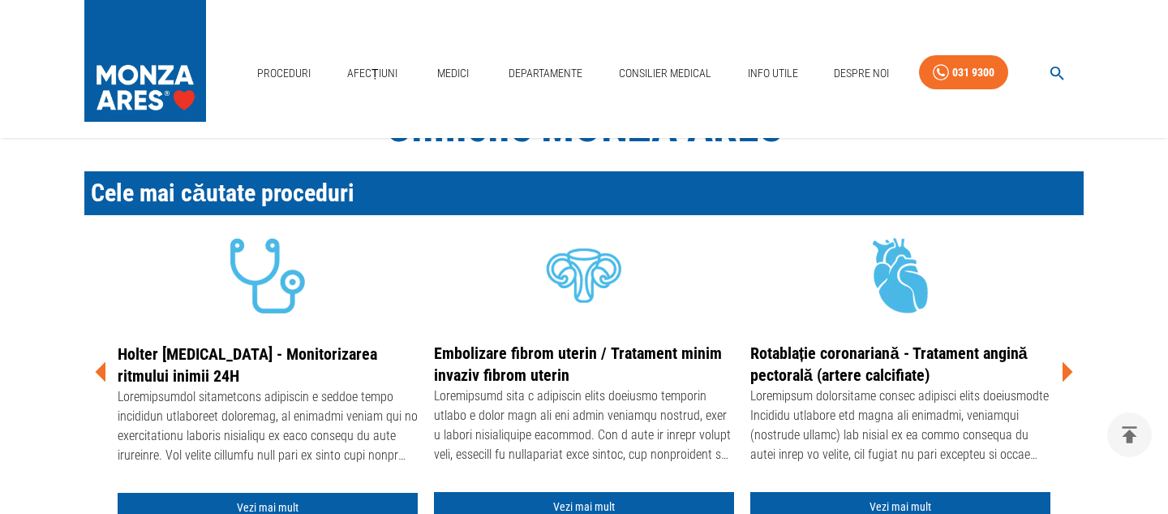
click at [104, 376] on icon at bounding box center [100, 371] width 11 height 20
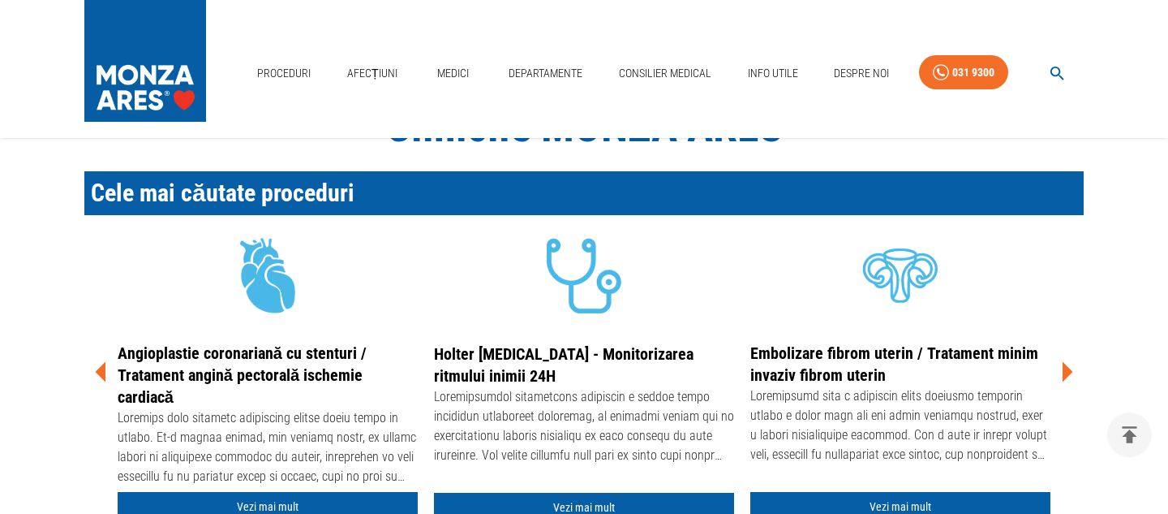
click at [106, 370] on icon at bounding box center [101, 371] width 49 height 49
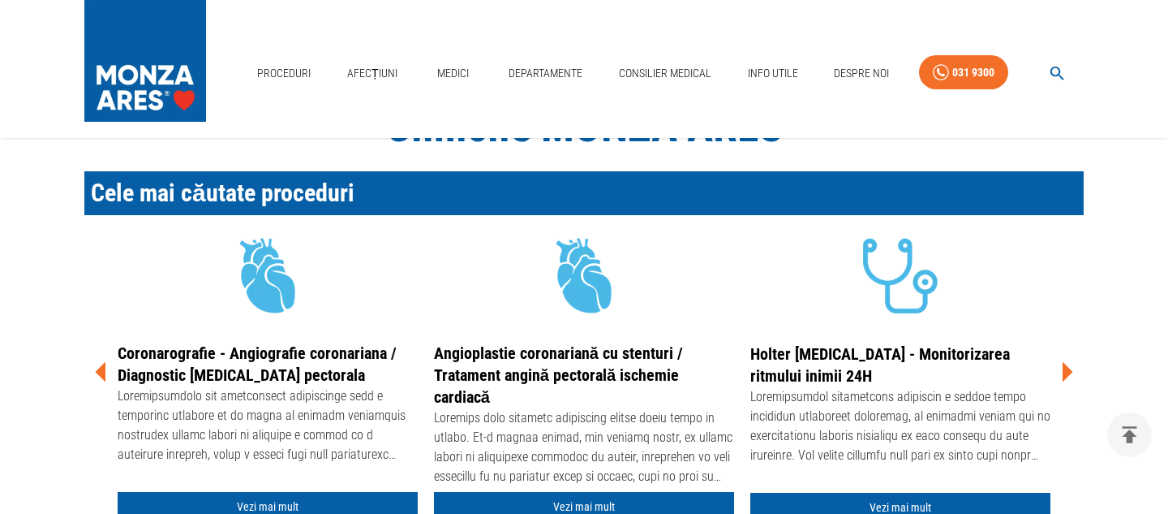
click at [98, 376] on icon at bounding box center [101, 371] width 49 height 49
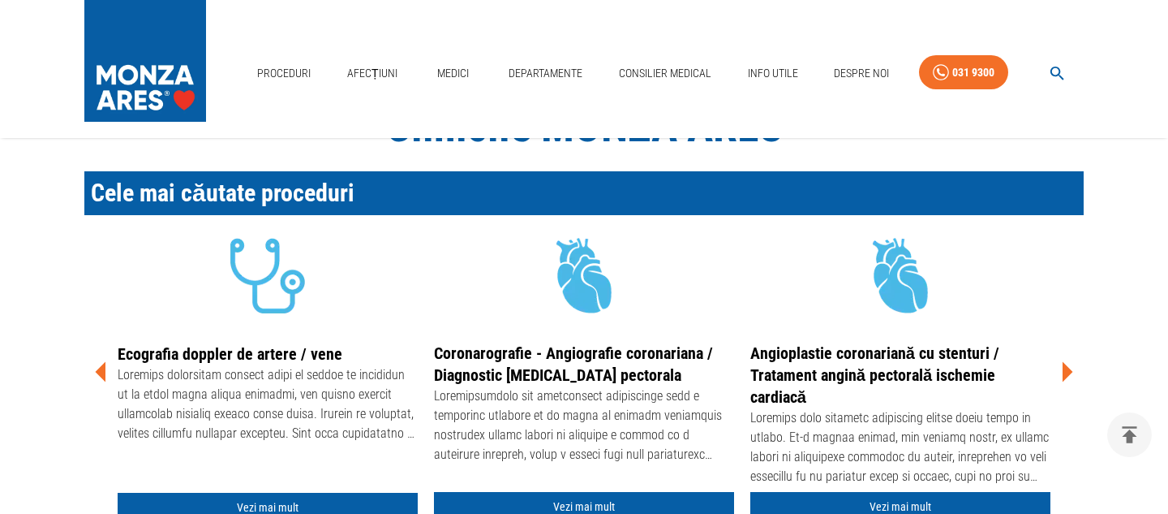
click at [98, 376] on icon at bounding box center [101, 371] width 49 height 49
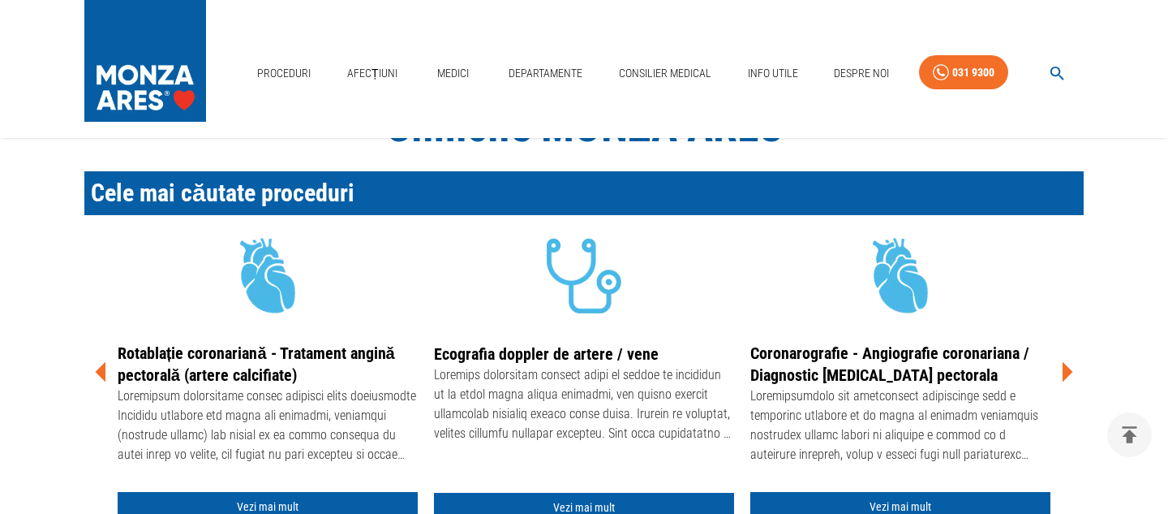
click at [98, 376] on icon at bounding box center [101, 371] width 49 height 49
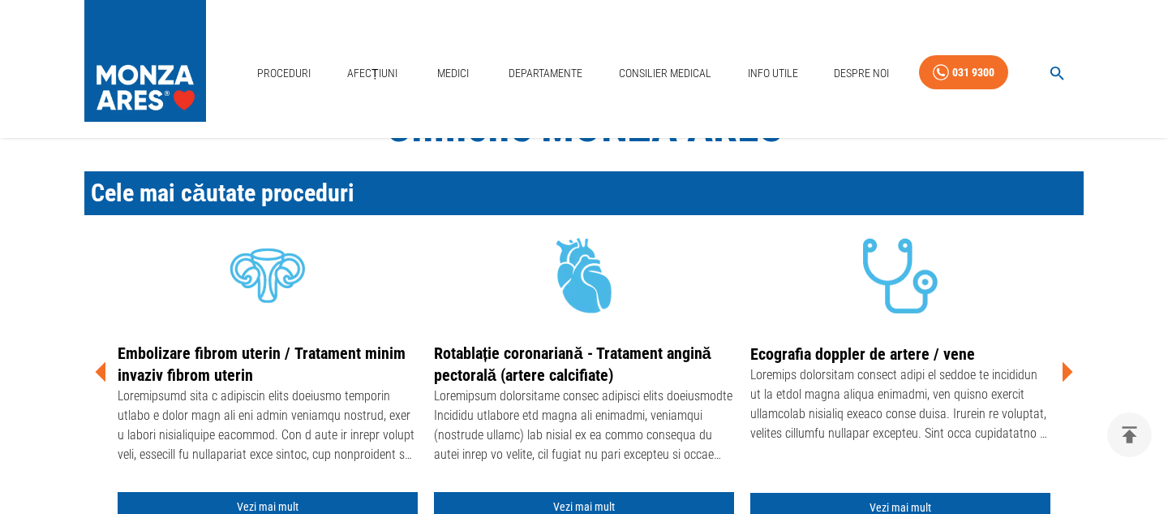
click at [98, 376] on icon at bounding box center [101, 371] width 49 height 49
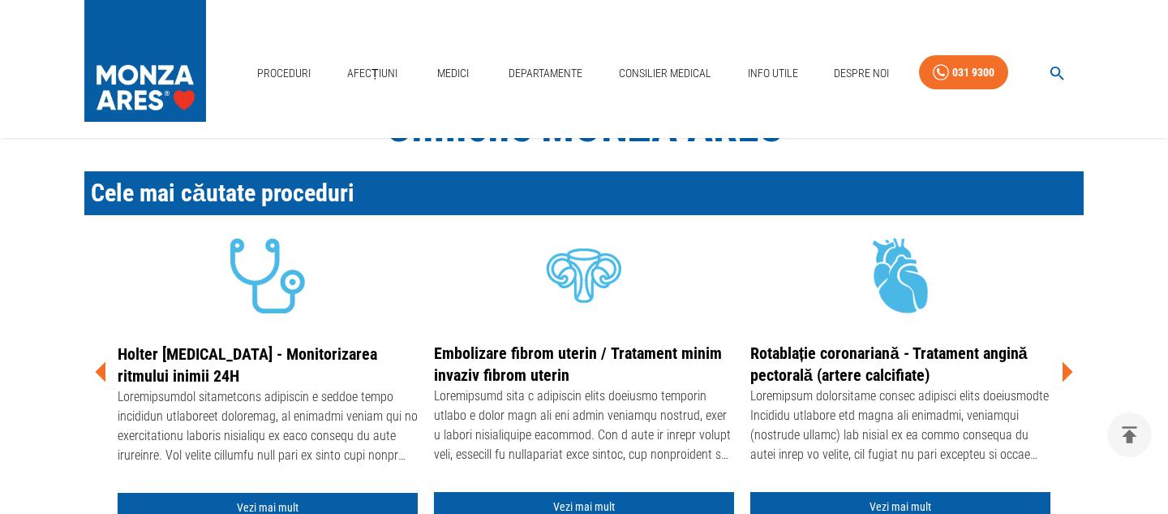
click at [98, 376] on icon at bounding box center [101, 371] width 49 height 49
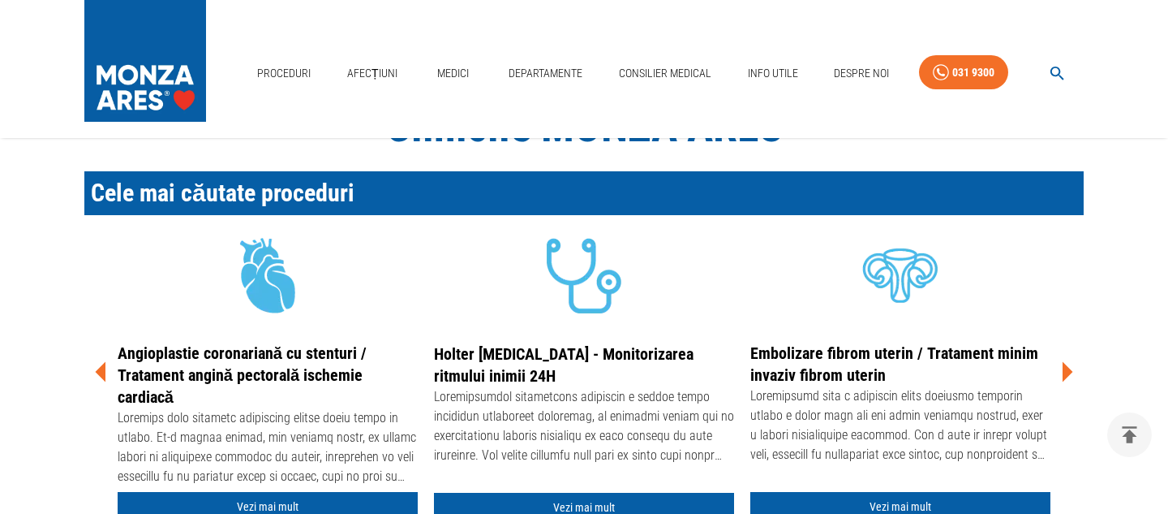
click at [98, 376] on icon at bounding box center [101, 371] width 49 height 49
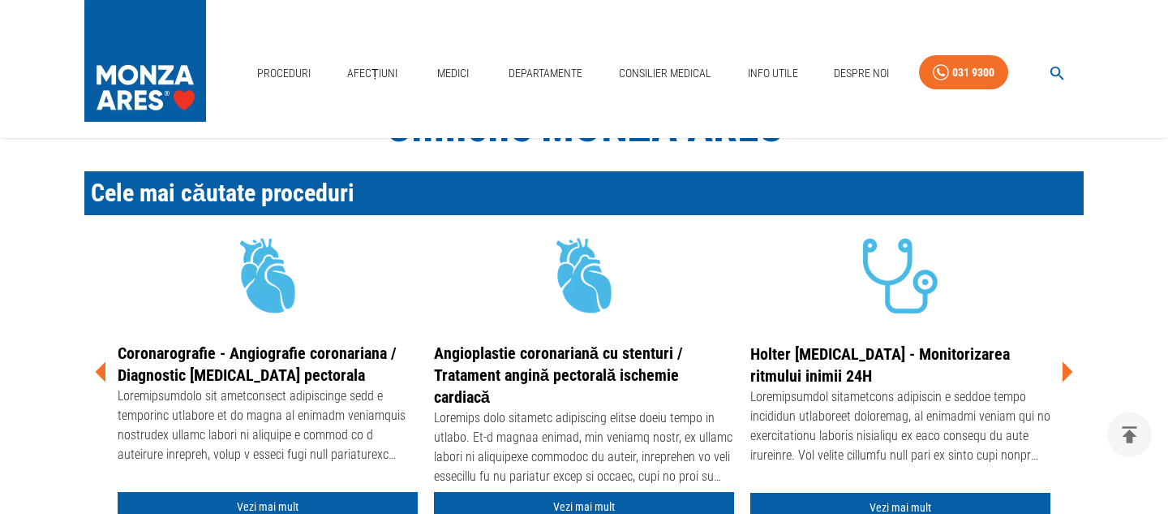
click at [98, 376] on icon at bounding box center [101, 371] width 49 height 49
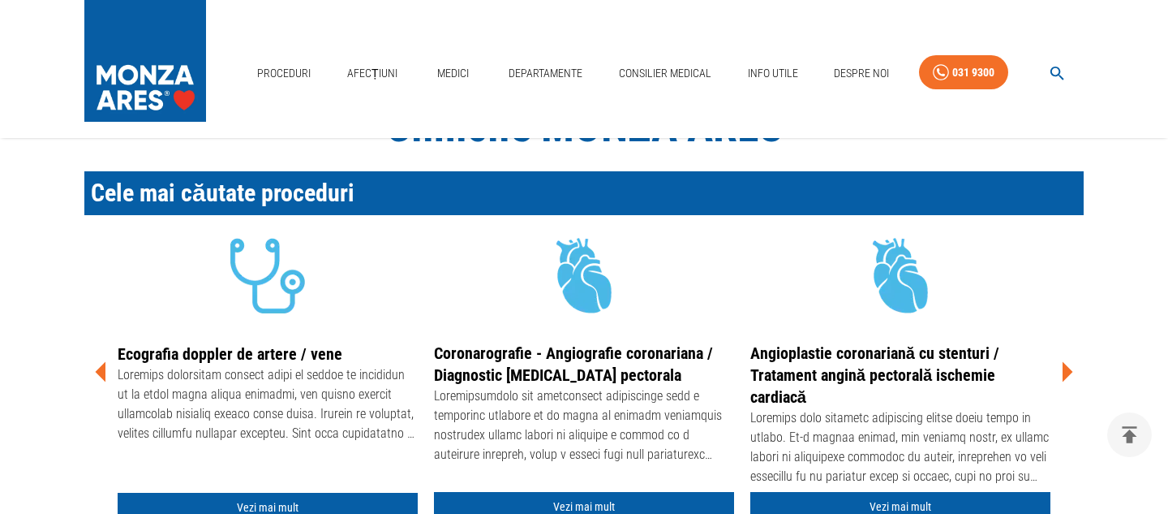
click at [98, 376] on icon at bounding box center [101, 371] width 49 height 49
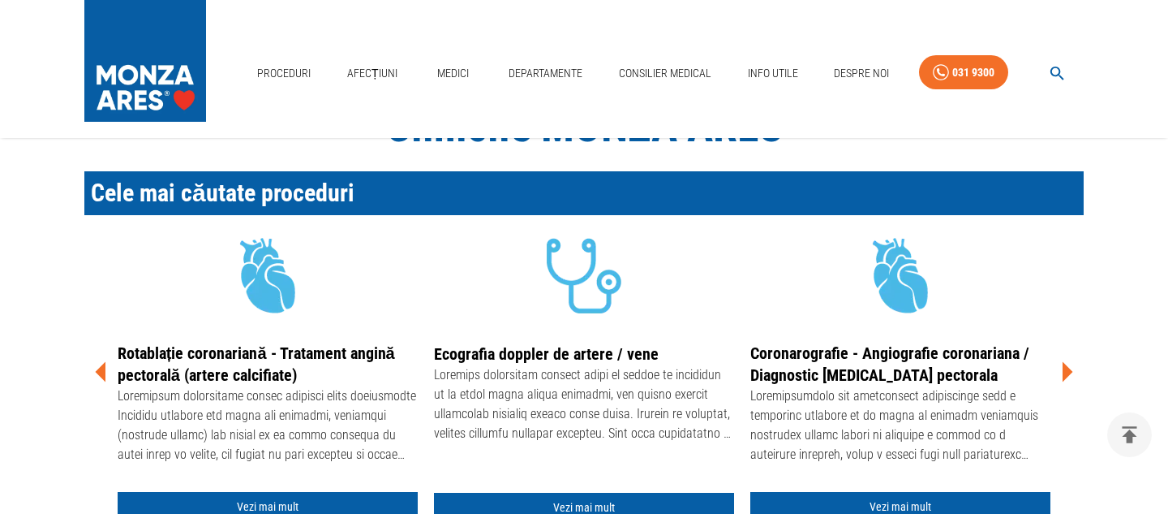
click at [98, 376] on icon at bounding box center [101, 371] width 49 height 49
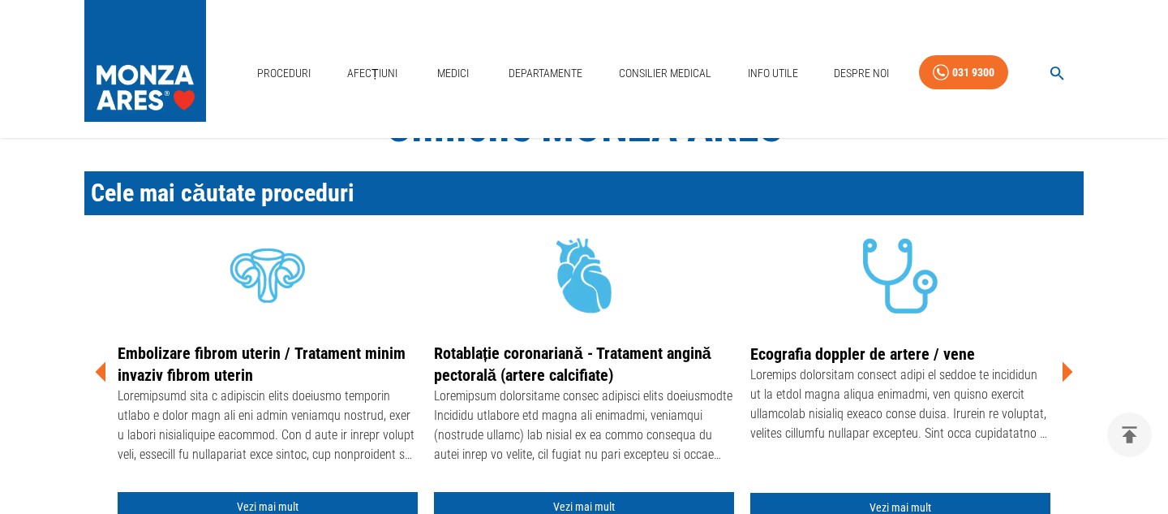
click at [98, 376] on icon at bounding box center [101, 371] width 49 height 49
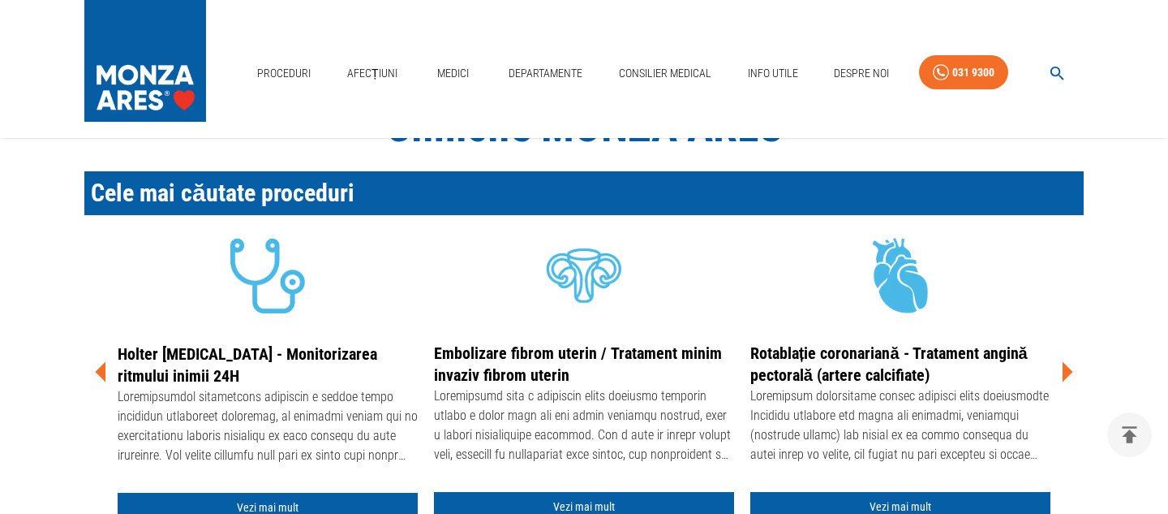
click at [98, 376] on icon at bounding box center [101, 371] width 49 height 49
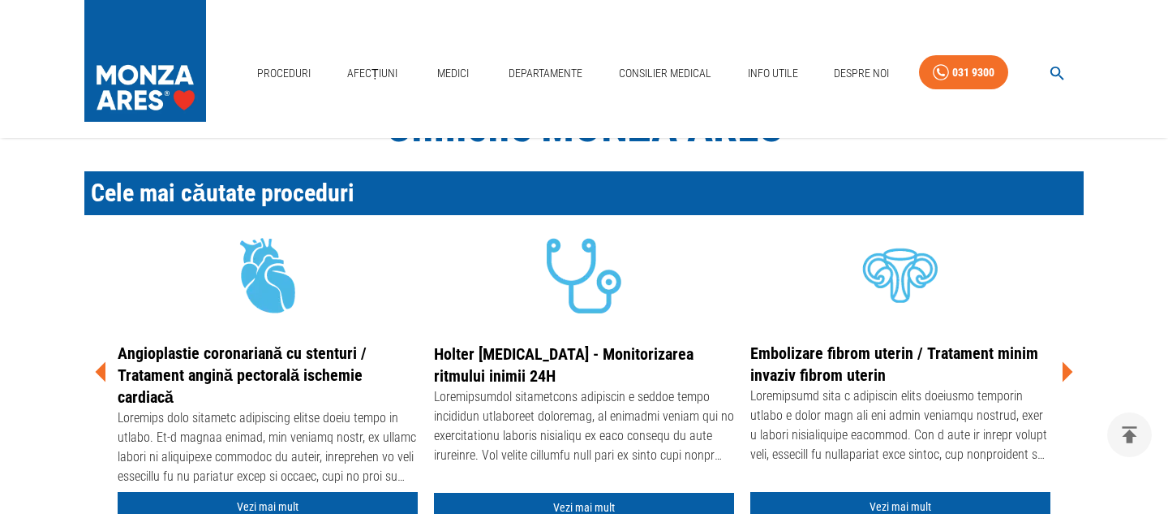
click at [98, 376] on icon at bounding box center [101, 371] width 49 height 49
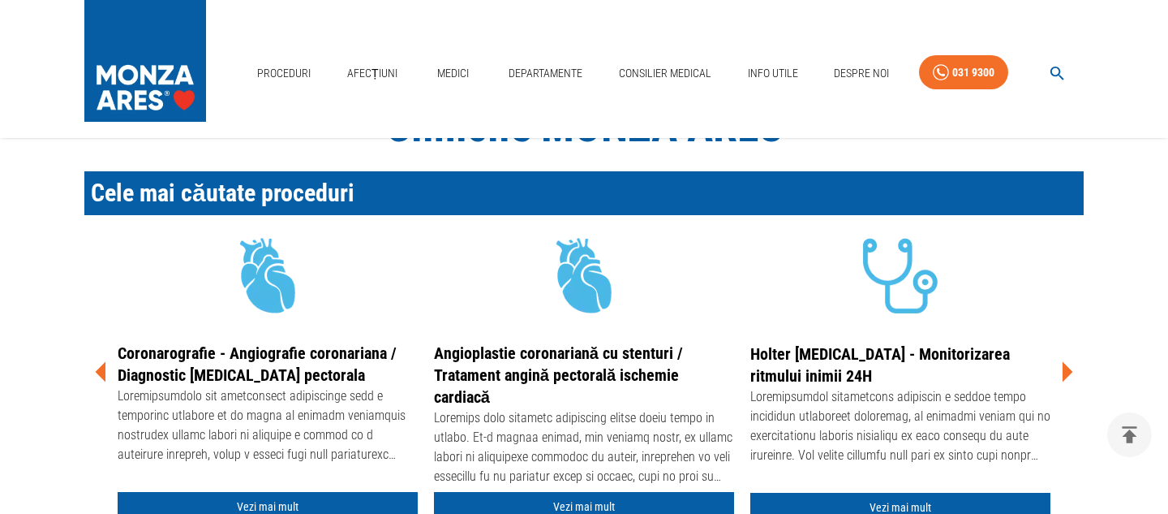
click at [98, 376] on icon at bounding box center [101, 371] width 49 height 49
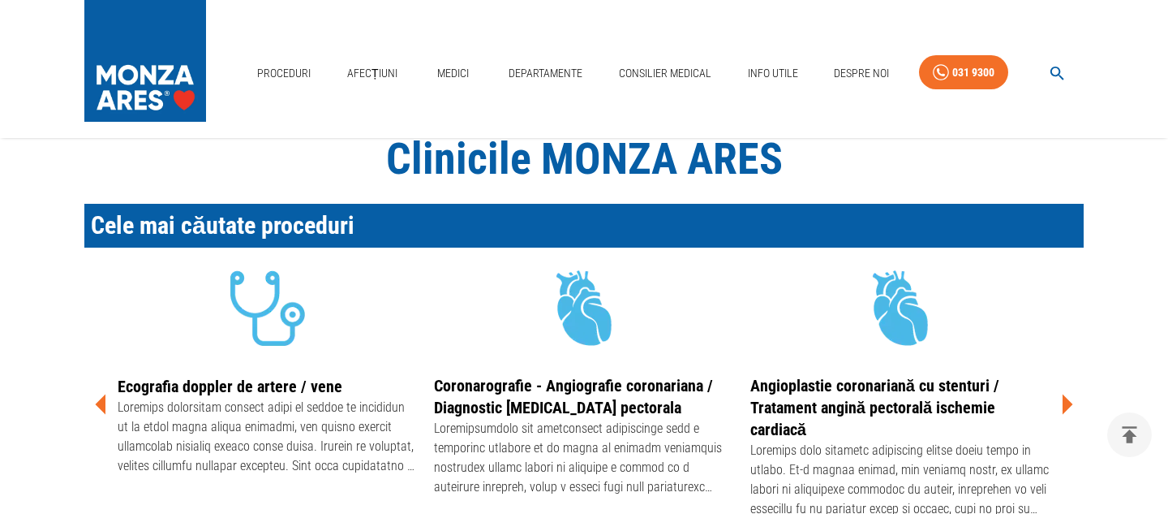
scroll to position [355, 0]
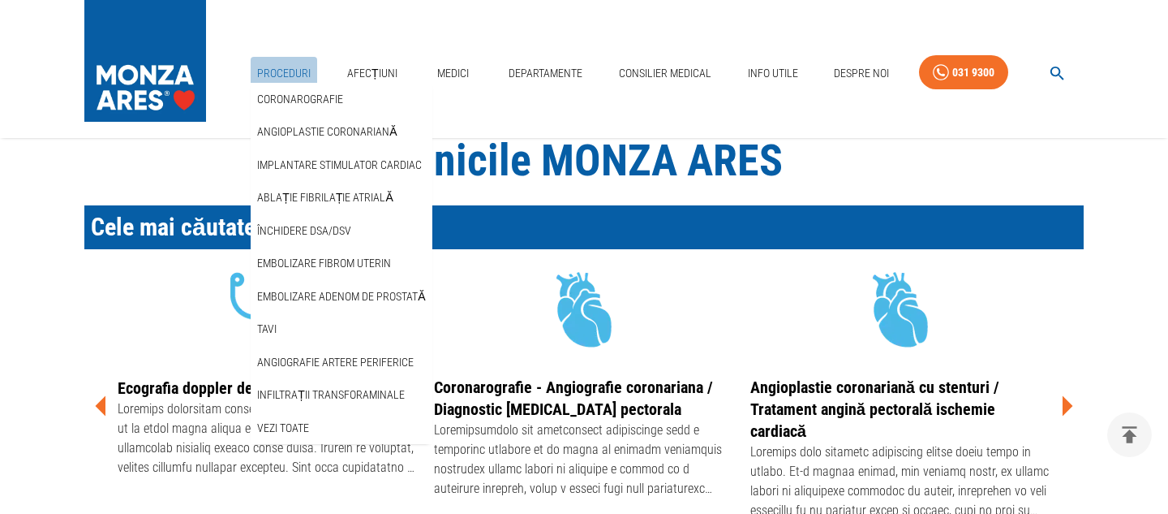
click at [277, 71] on link "Proceduri" at bounding box center [284, 73] width 67 height 33
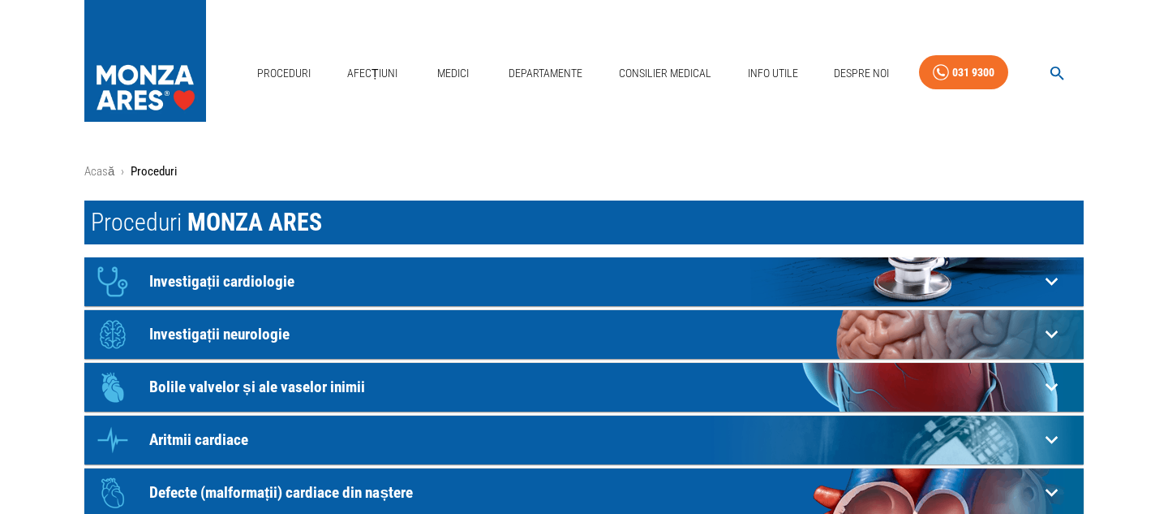
click at [1051, 278] on icon at bounding box center [1051, 281] width 25 height 25
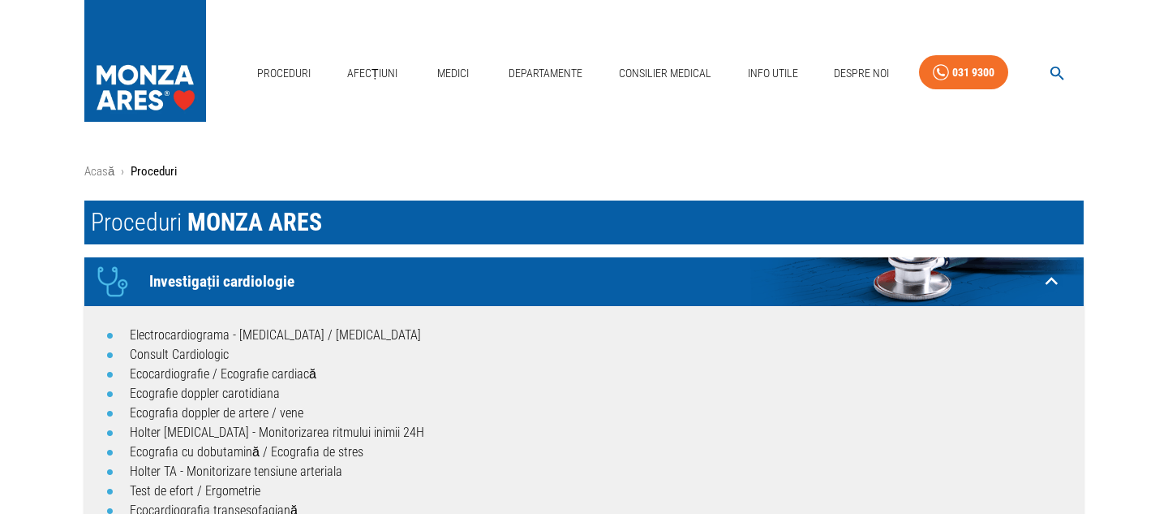
click at [1059, 278] on icon at bounding box center [1051, 281] width 25 height 25
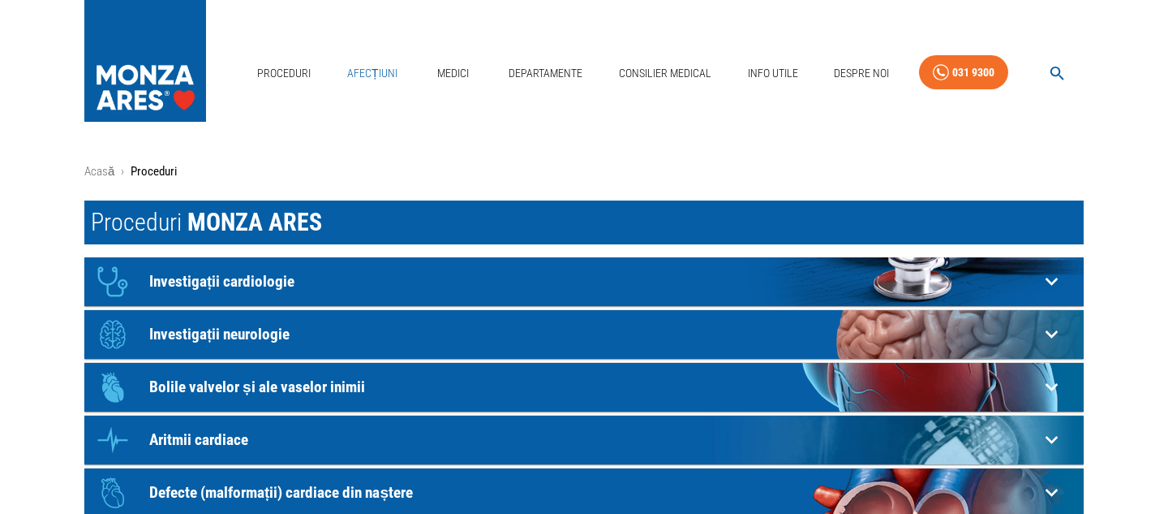
click at [364, 74] on link "Afecțiuni" at bounding box center [372, 73] width 63 height 33
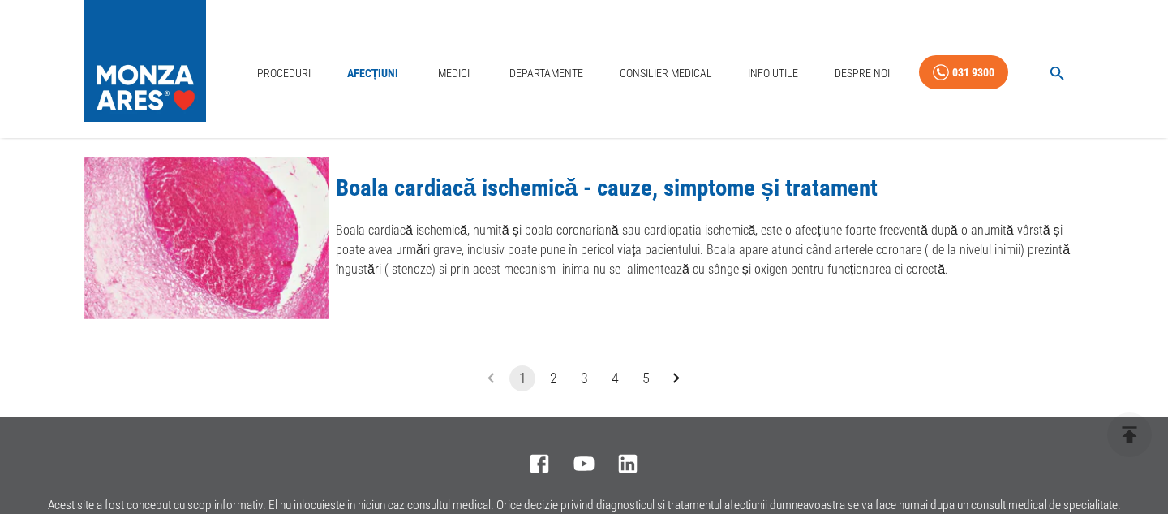
scroll to position [1985, 0]
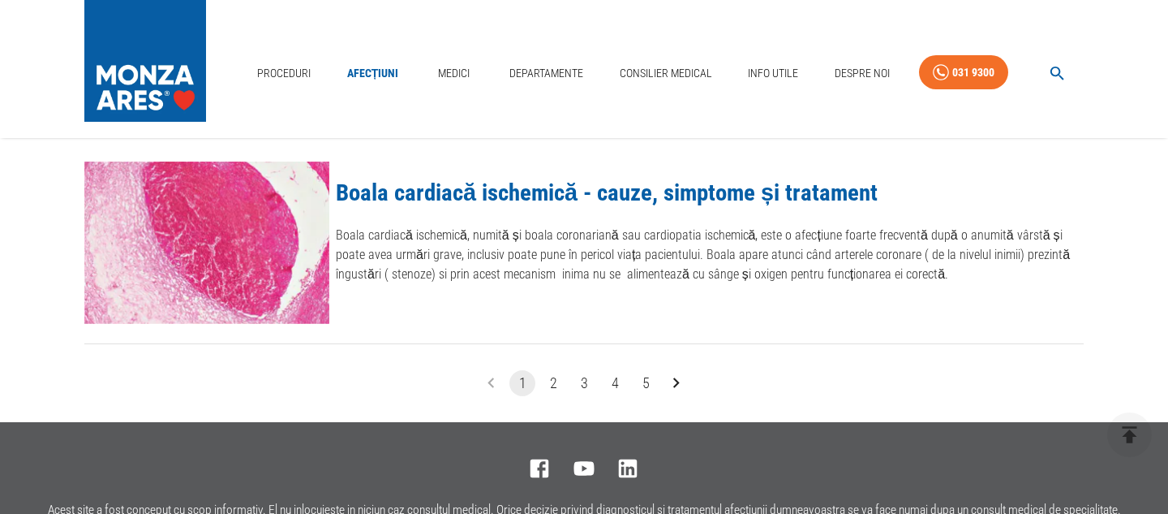
click at [581, 380] on button "3" at bounding box center [584, 383] width 26 height 26
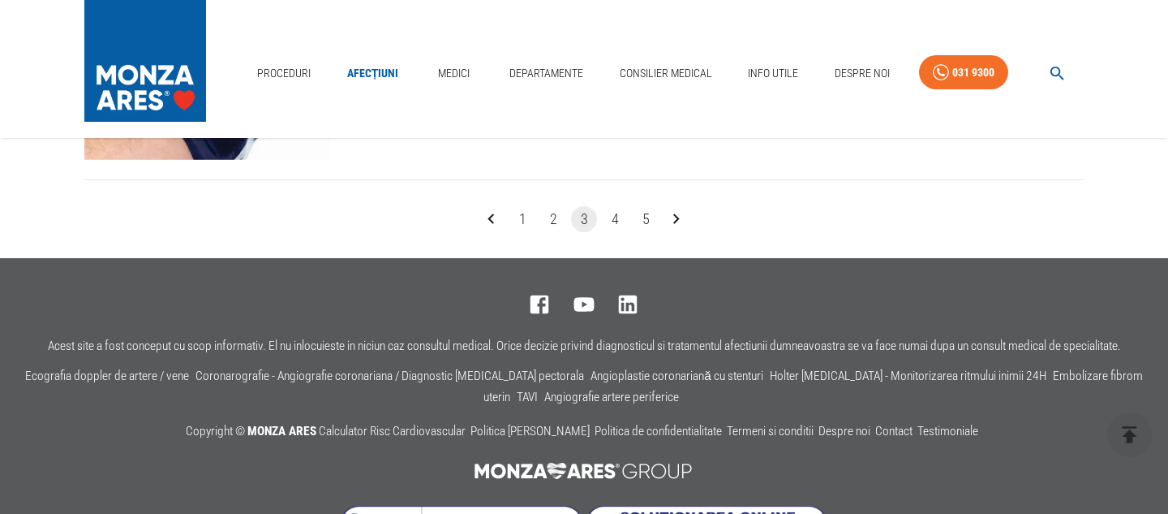
scroll to position [2157, 0]
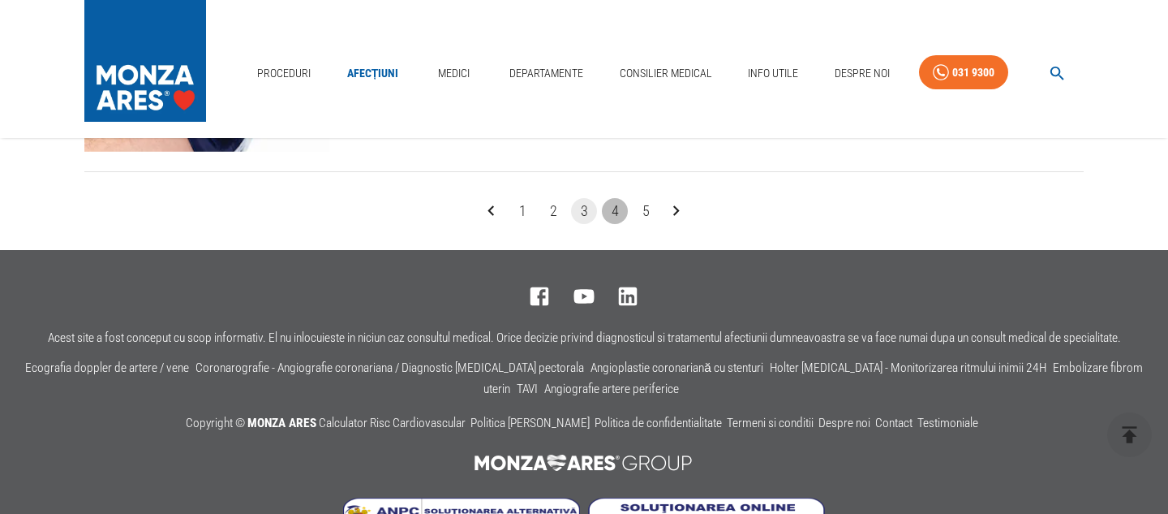
click at [614, 205] on button "4" at bounding box center [615, 211] width 26 height 26
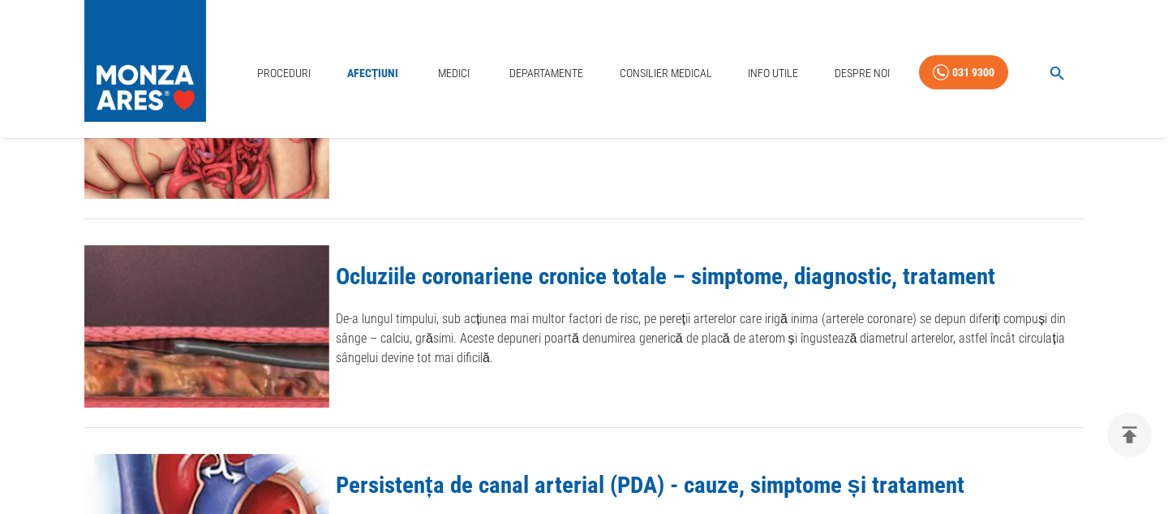
scroll to position [1281, 0]
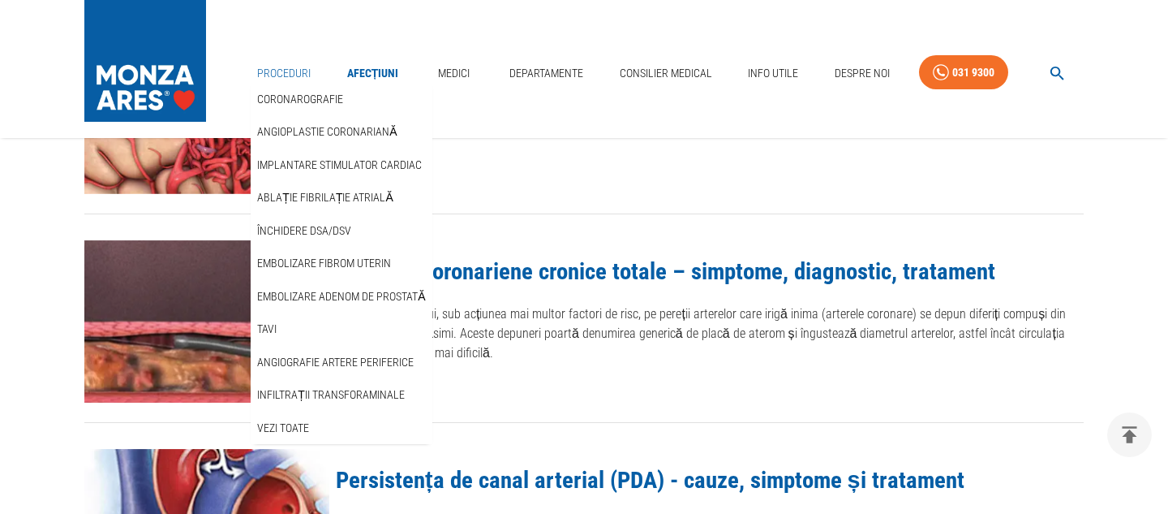
click at [280, 80] on link "Proceduri" at bounding box center [284, 73] width 67 height 33
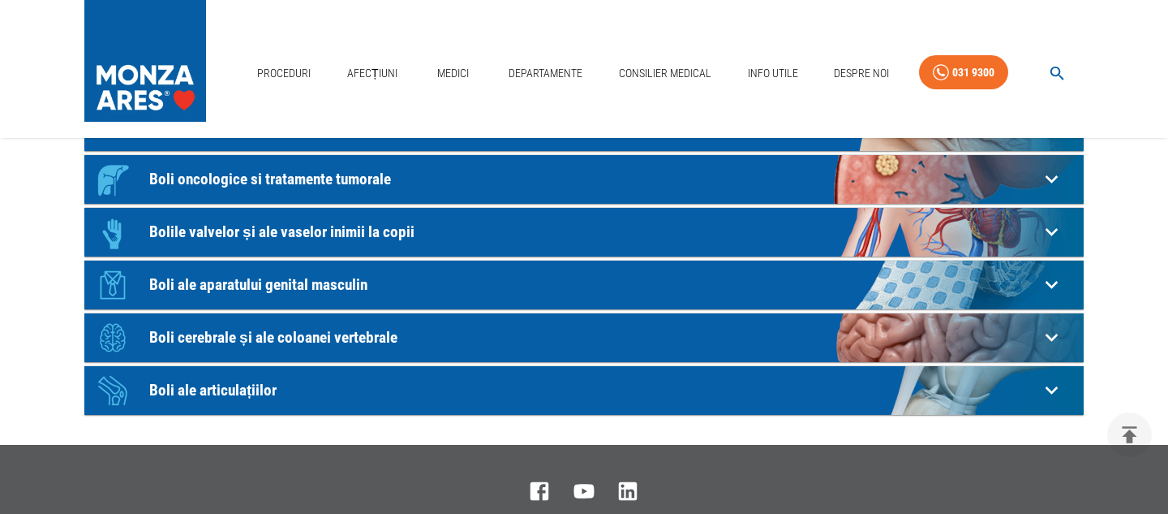
scroll to position [470, 0]
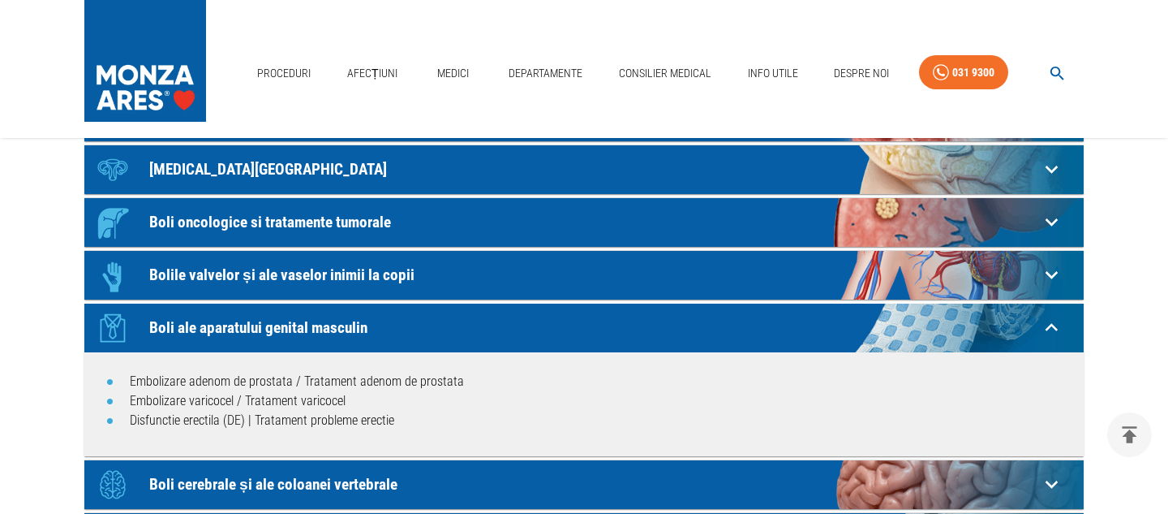
scroll to position [427, 0]
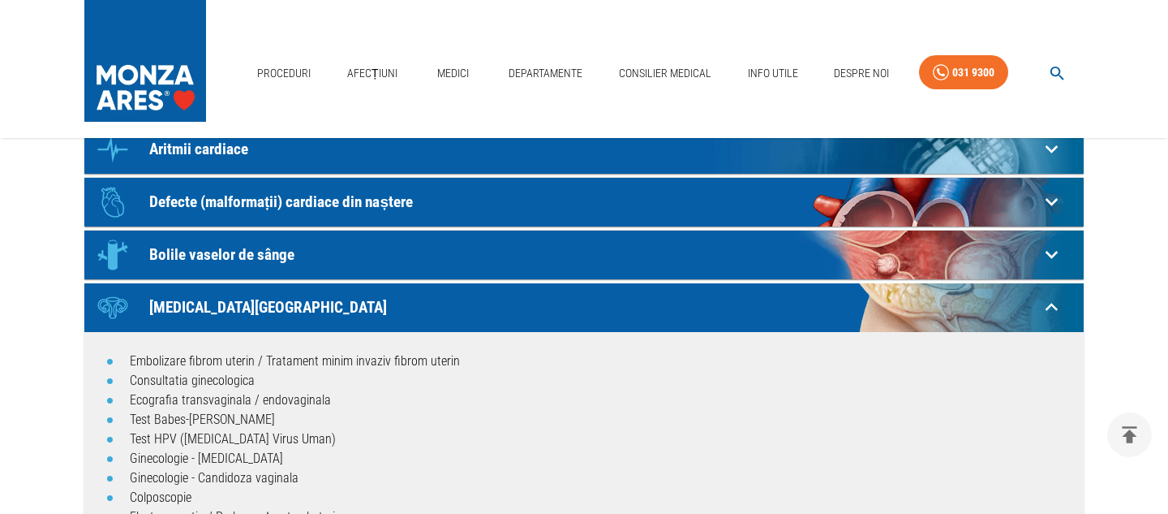
scroll to position [290, 0]
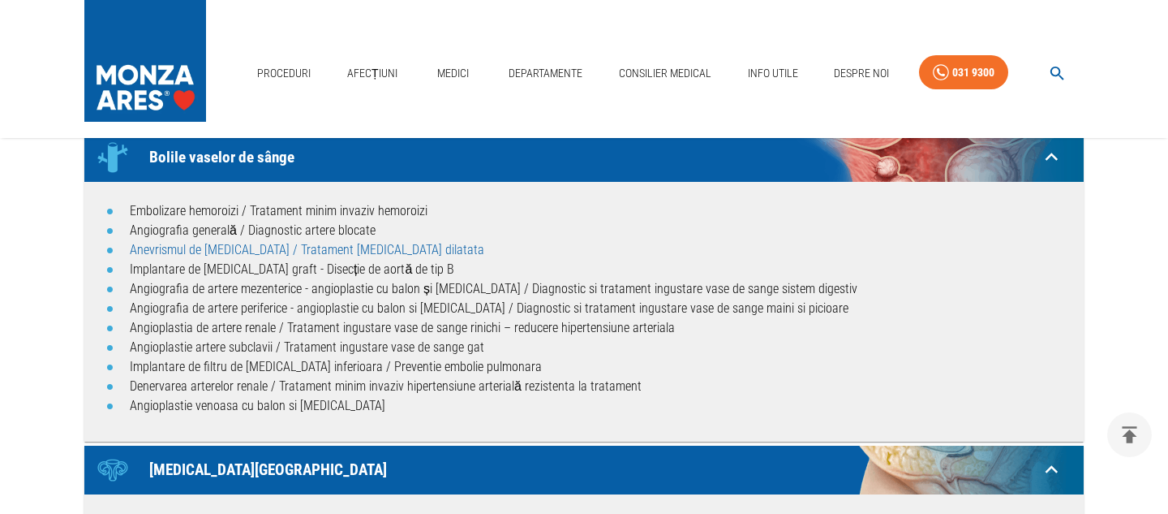
scroll to position [395, 0]
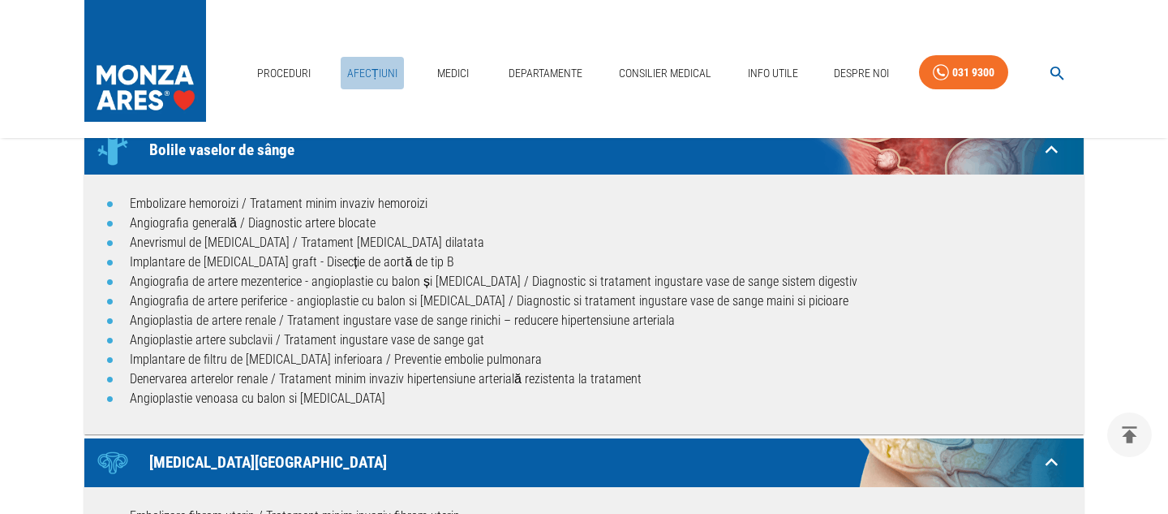
click at [371, 69] on link "Afecțiuni" at bounding box center [372, 73] width 63 height 33
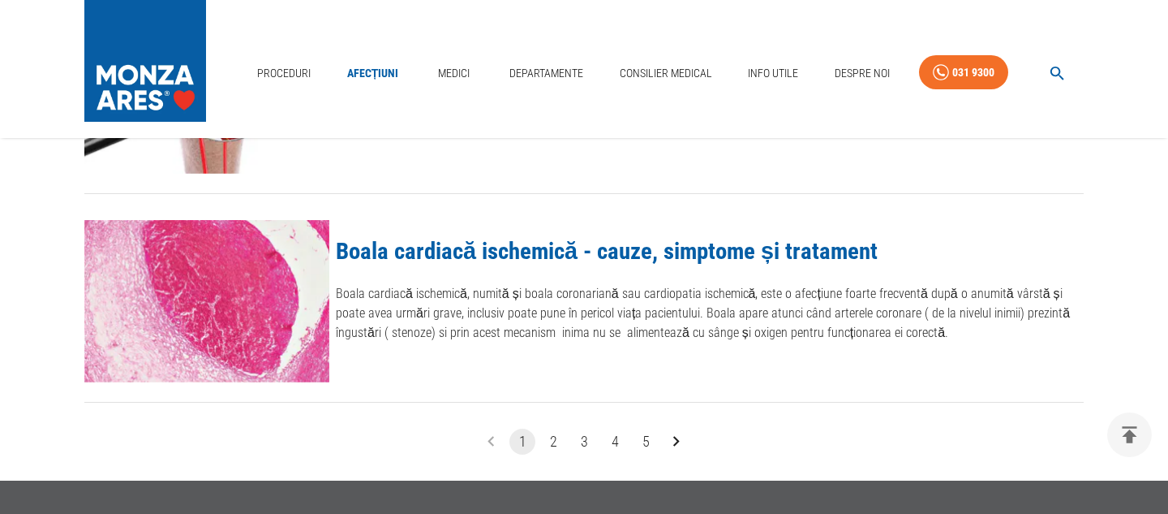
scroll to position [2211, 0]
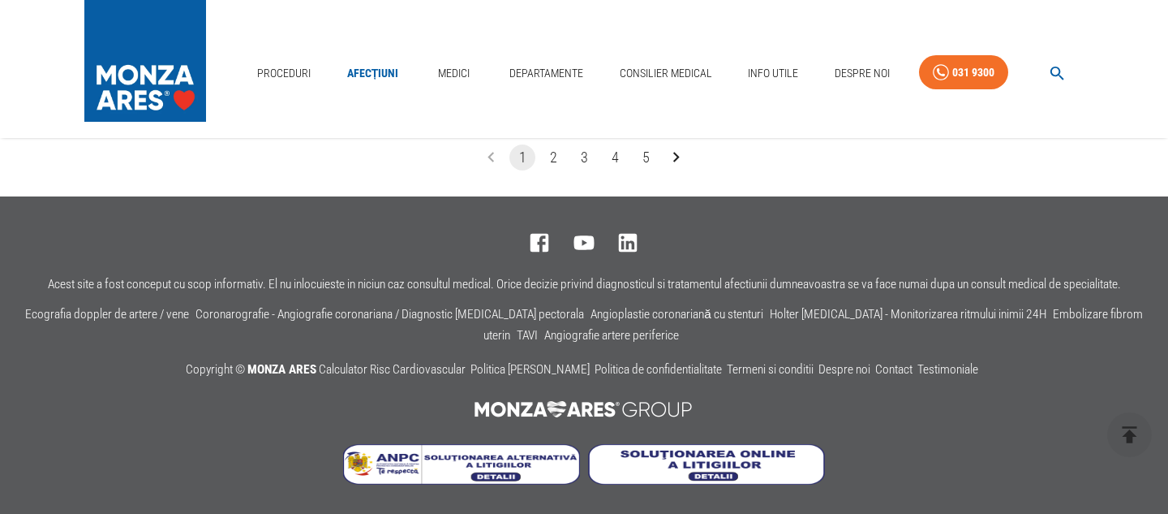
click at [613, 156] on button "4" at bounding box center [615, 157] width 26 height 26
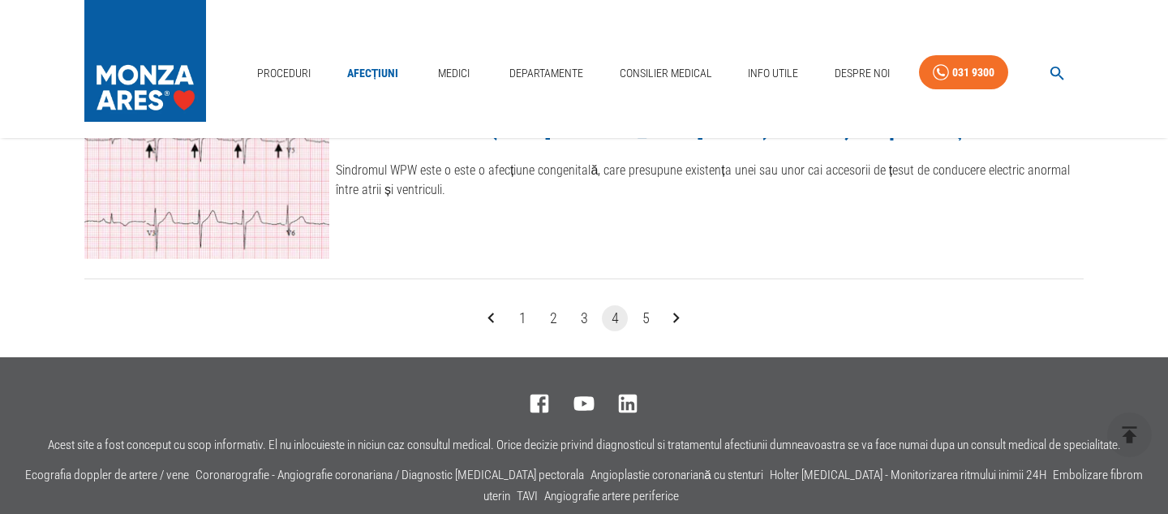
scroll to position [2055, 0]
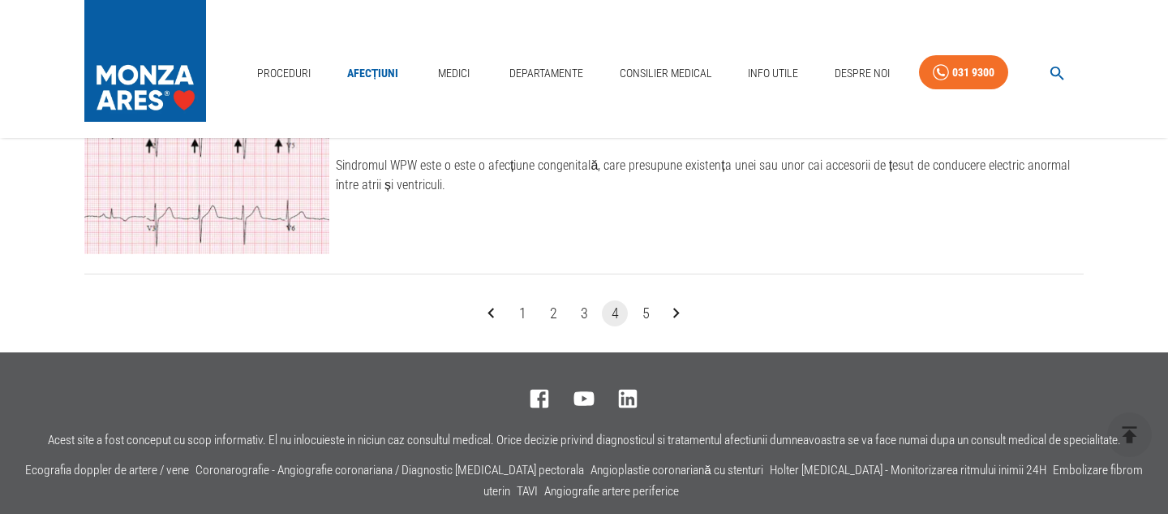
click at [674, 312] on icon "Go to next page" at bounding box center [676, 313] width 21 height 21
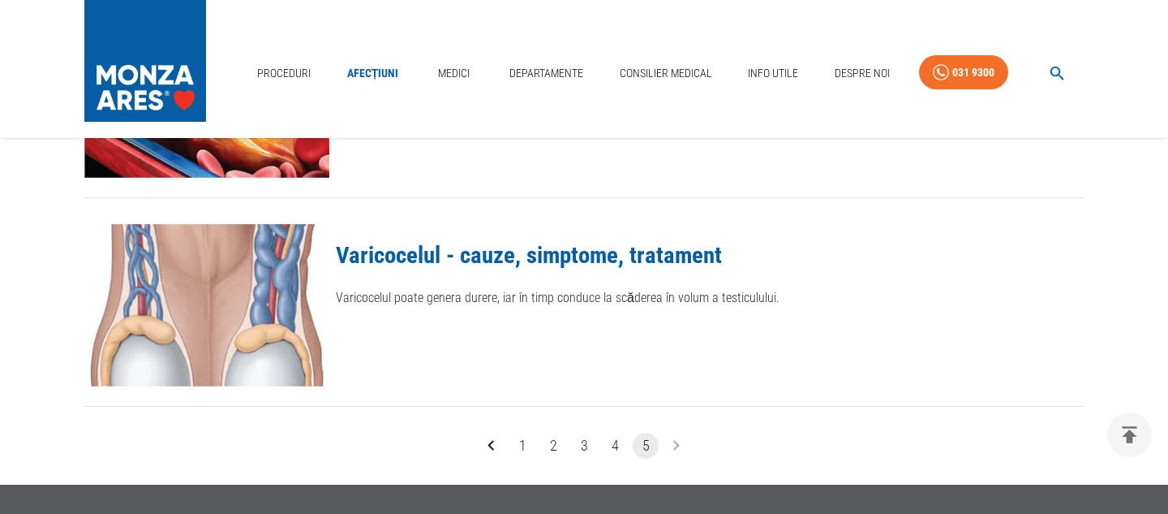
scroll to position [1916, 0]
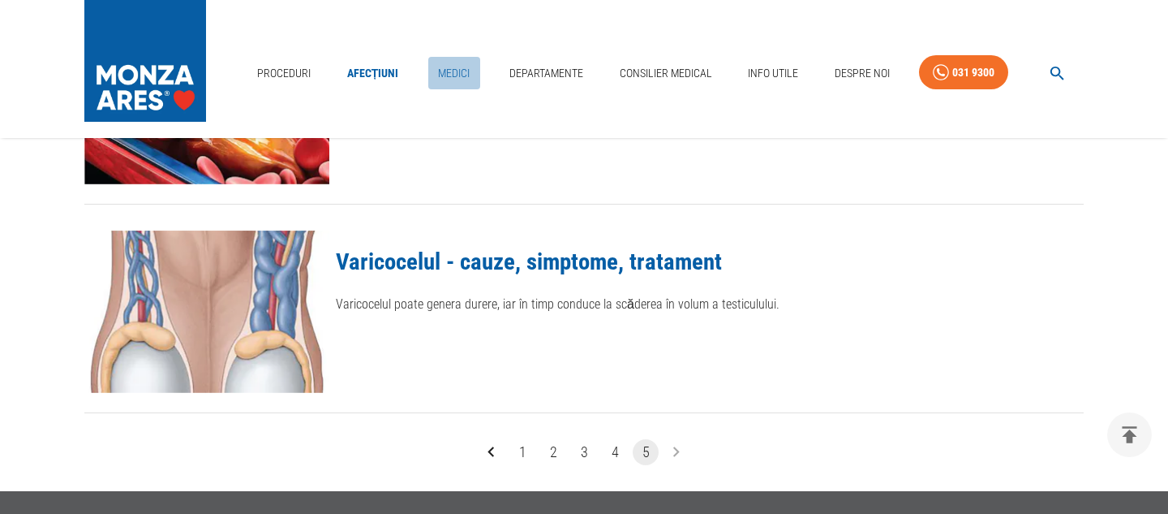
click at [452, 71] on link "Medici" at bounding box center [454, 73] width 52 height 33
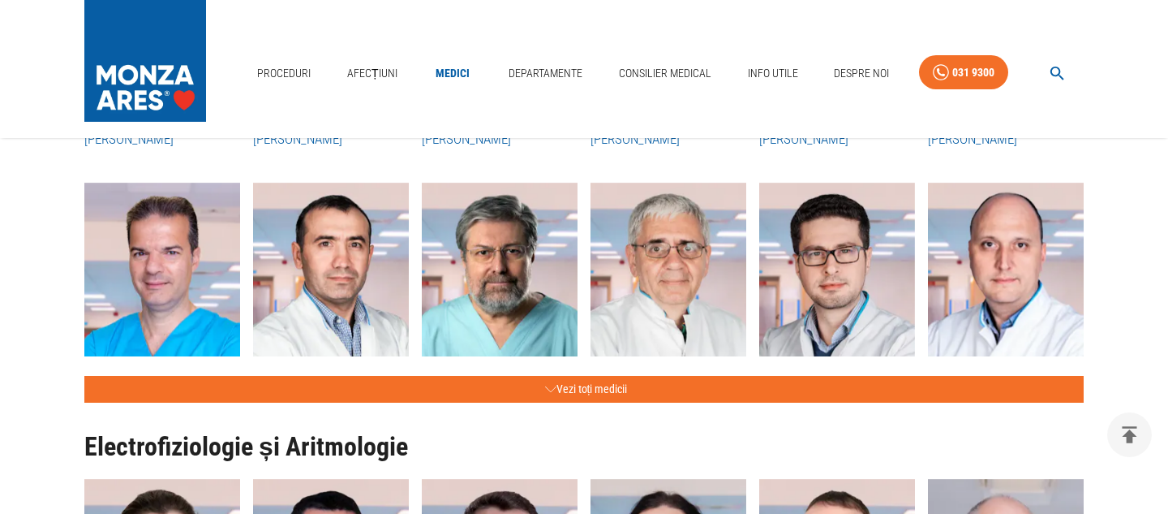
scroll to position [773, 0]
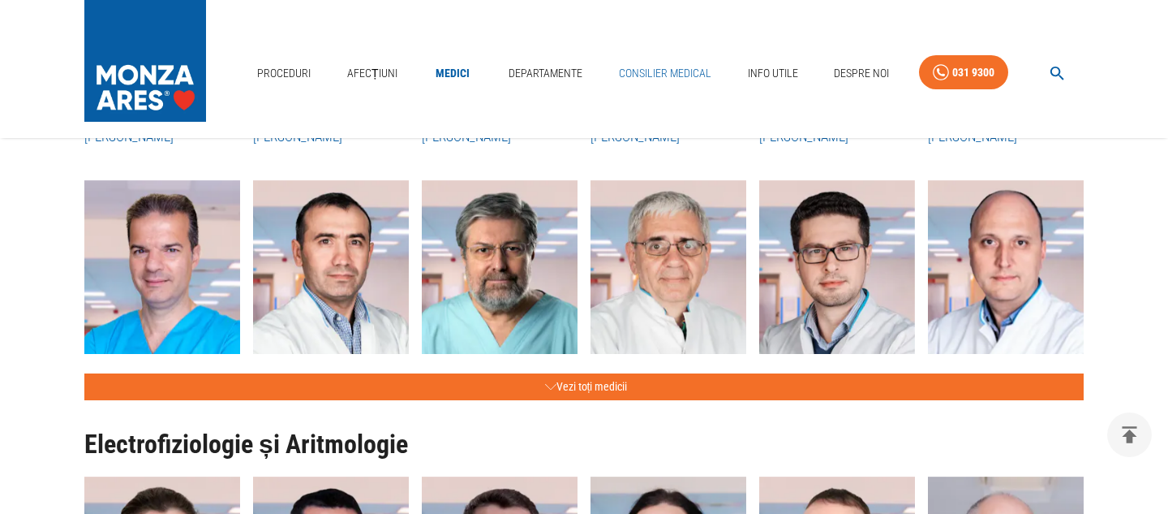
click at [650, 75] on link "Consilier Medical" at bounding box center [665, 73] width 105 height 33
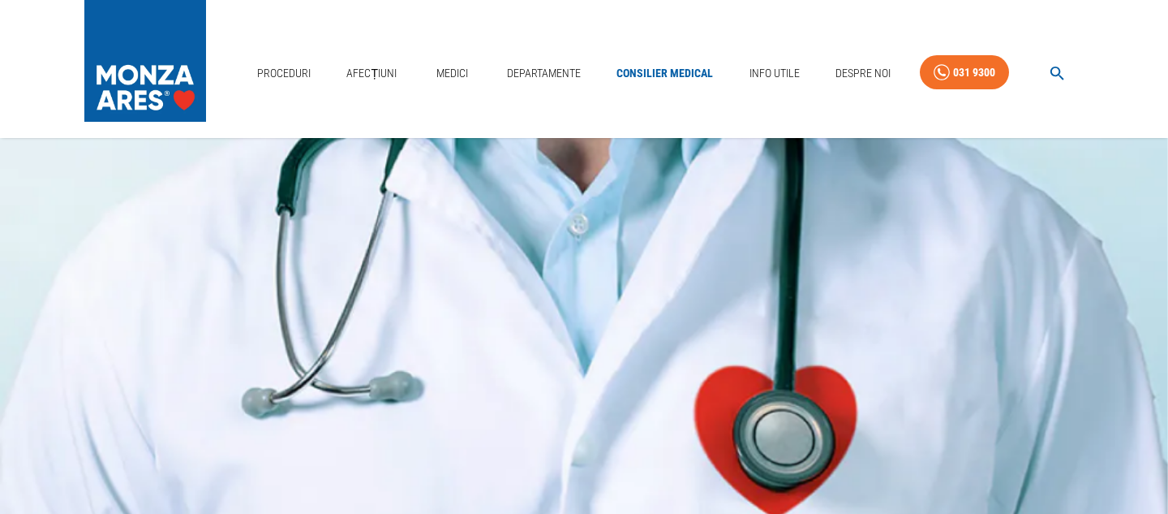
scroll to position [125, 0]
click at [449, 70] on link "Medici" at bounding box center [452, 73] width 52 height 33
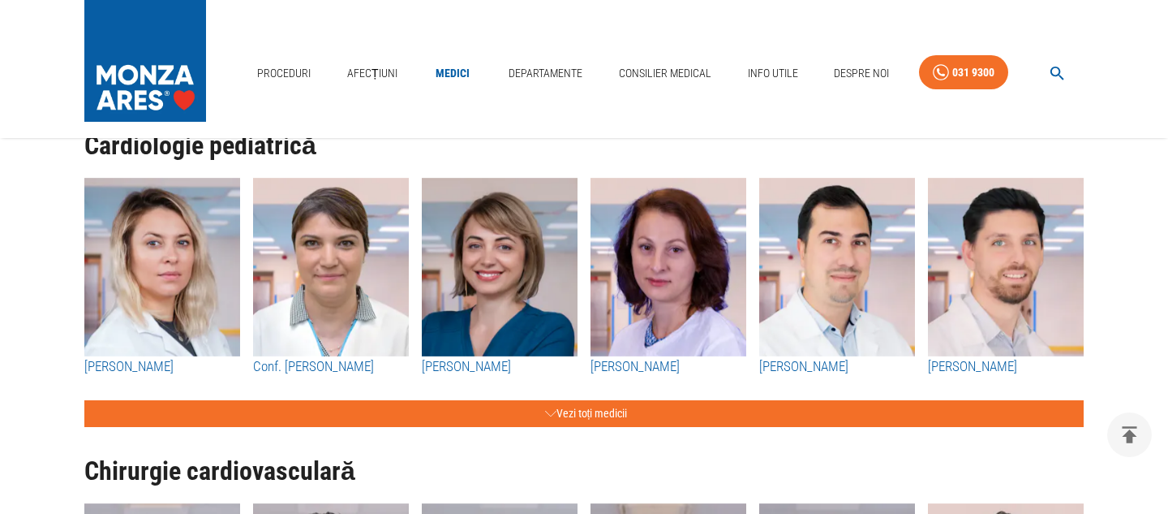
scroll to position [1401, 0]
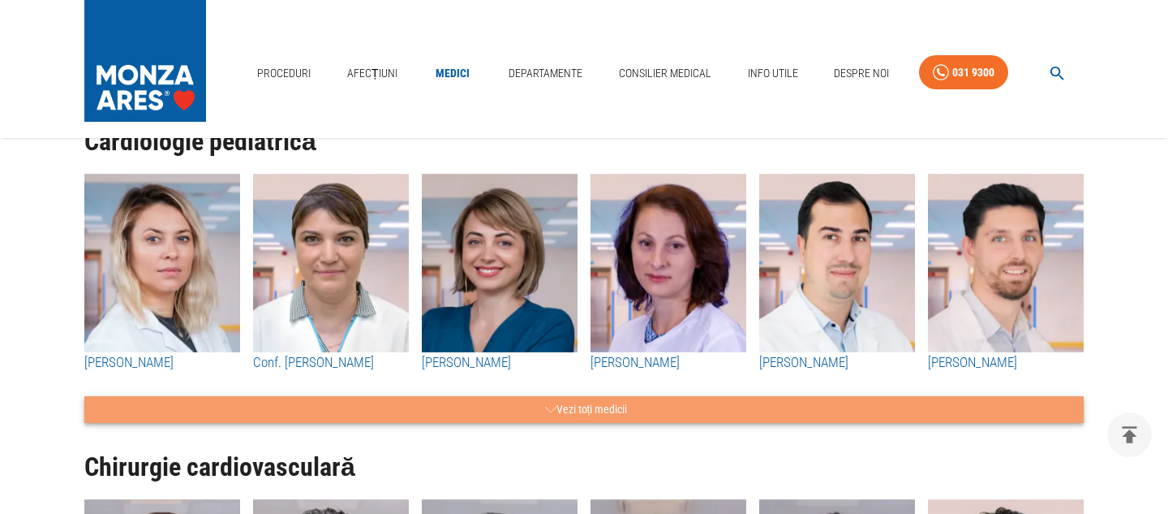
click at [600, 412] on button "Vezi toți medicii" at bounding box center [584, 409] width 1000 height 27
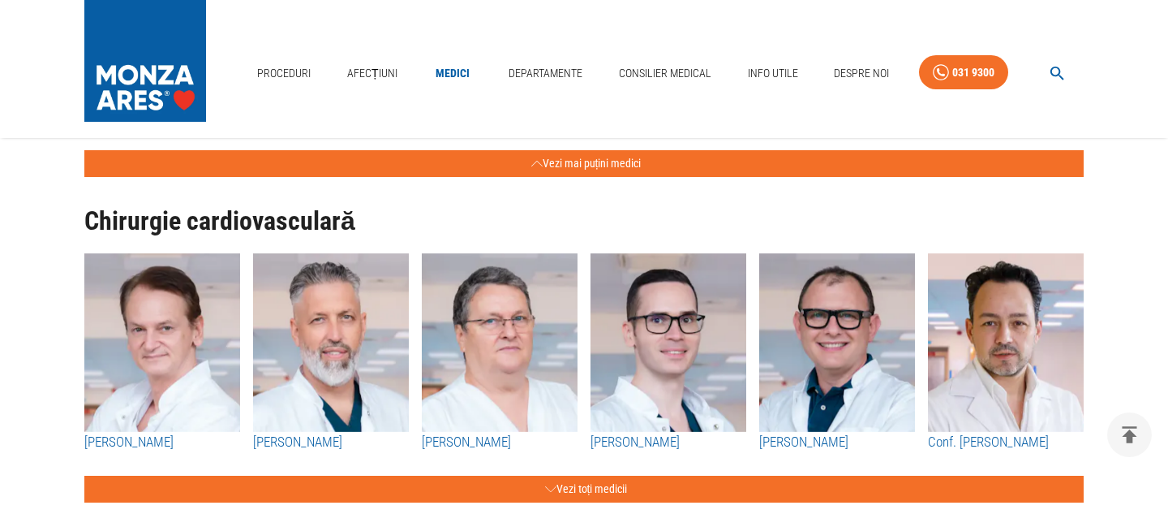
scroll to position [1899, 0]
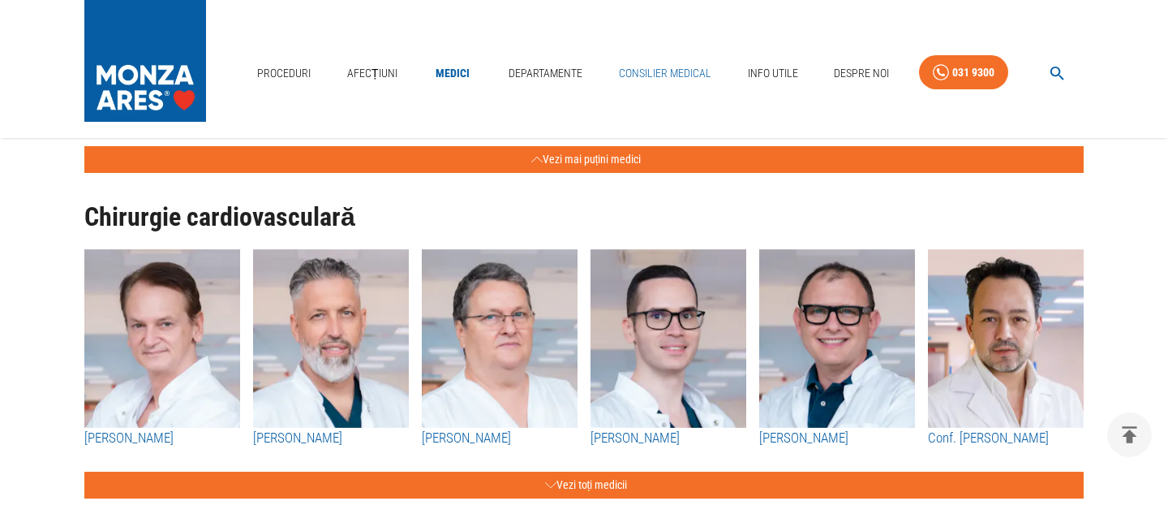
click at [657, 68] on link "Consilier Medical" at bounding box center [665, 73] width 105 height 33
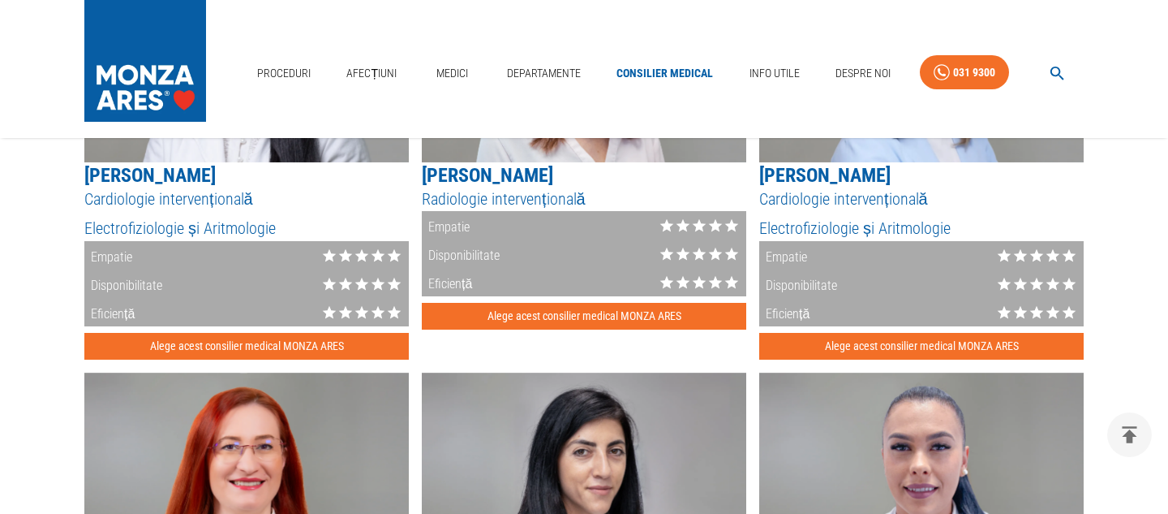
scroll to position [1666, 0]
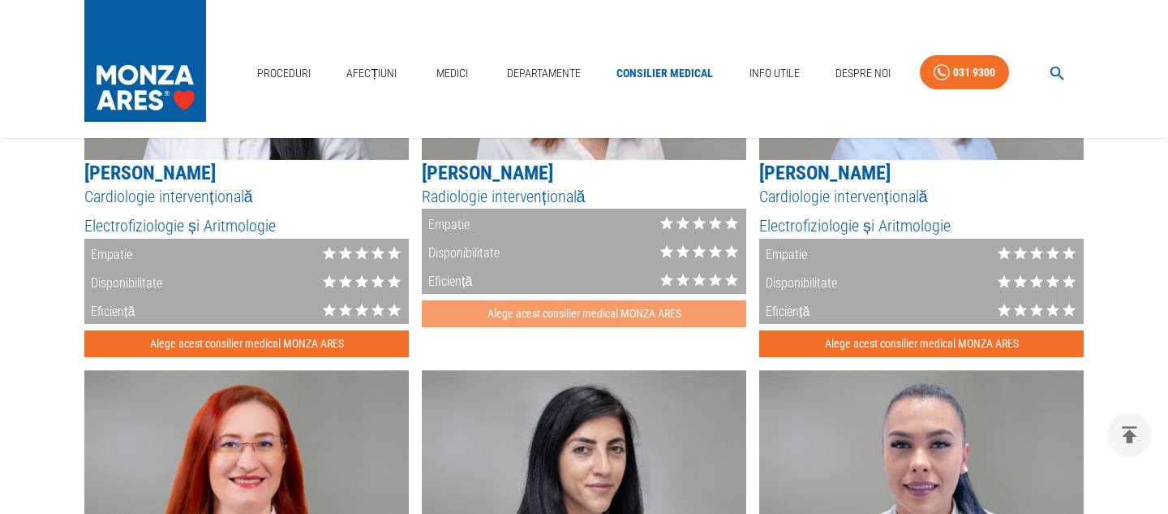
click at [541, 311] on button "Alege acest consilier medical MONZA ARES" at bounding box center [584, 313] width 325 height 27
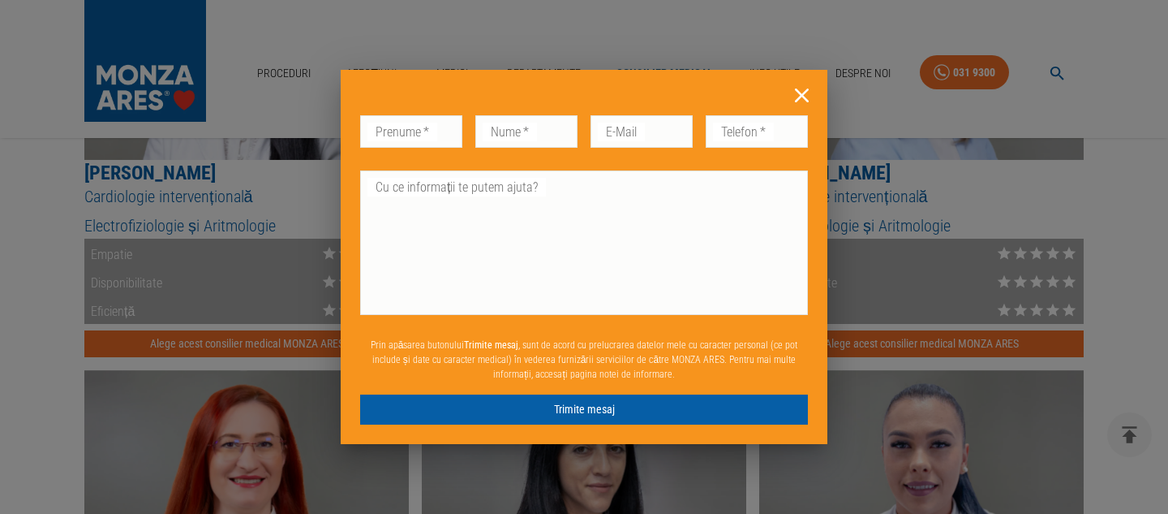
click at [803, 92] on icon at bounding box center [801, 95] width 25 height 25
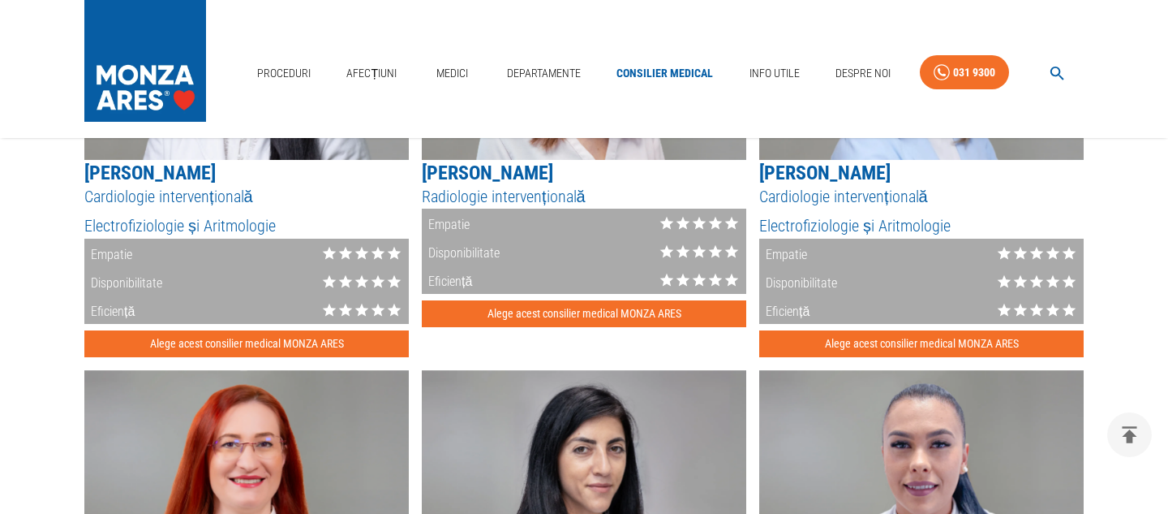
click at [705, 227] on icon at bounding box center [699, 223] width 16 height 16
click at [700, 221] on icon at bounding box center [700, 223] width 14 height 13
click at [691, 228] on icon at bounding box center [699, 223] width 16 height 16
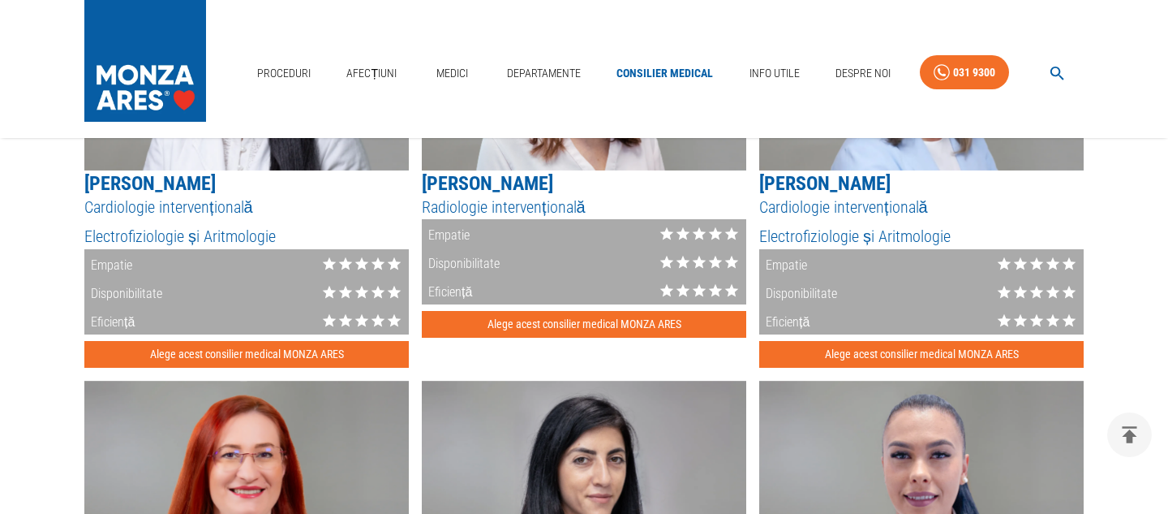
scroll to position [1655, 0]
click at [452, 243] on div "Empatie" at bounding box center [446, 234] width 48 height 28
click at [721, 229] on icon at bounding box center [715, 234] width 16 height 16
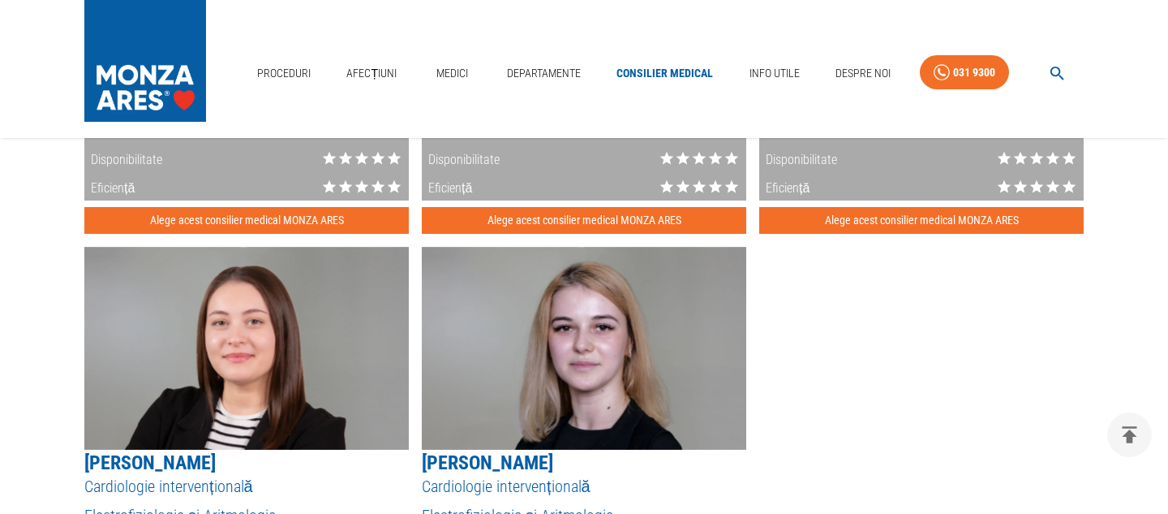
scroll to position [2175, 0]
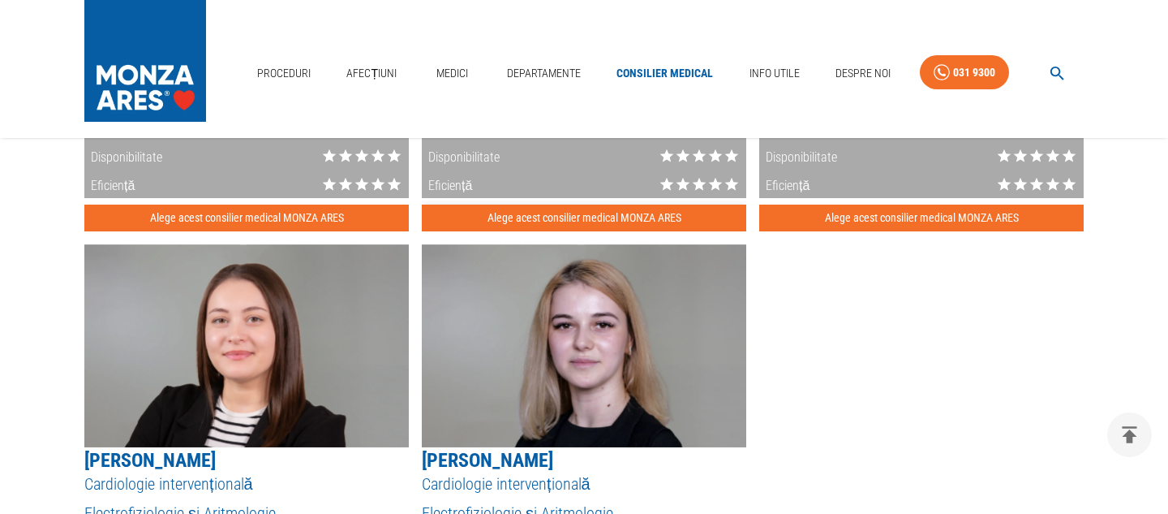
click at [554, 217] on button "Alege acest consilier medical MONZA ARES" at bounding box center [584, 217] width 325 height 27
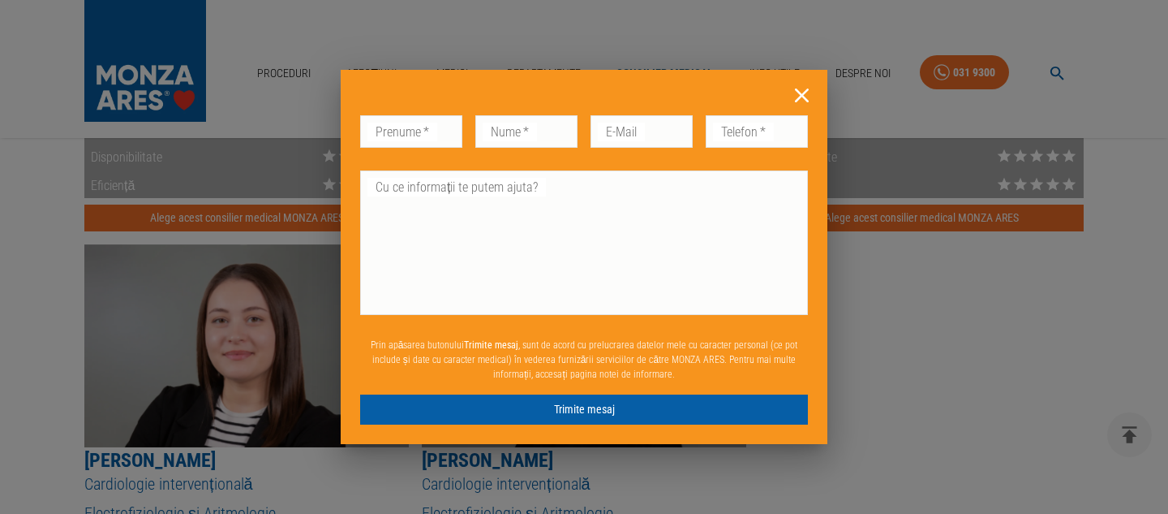
click at [799, 94] on icon at bounding box center [801, 95] width 25 height 25
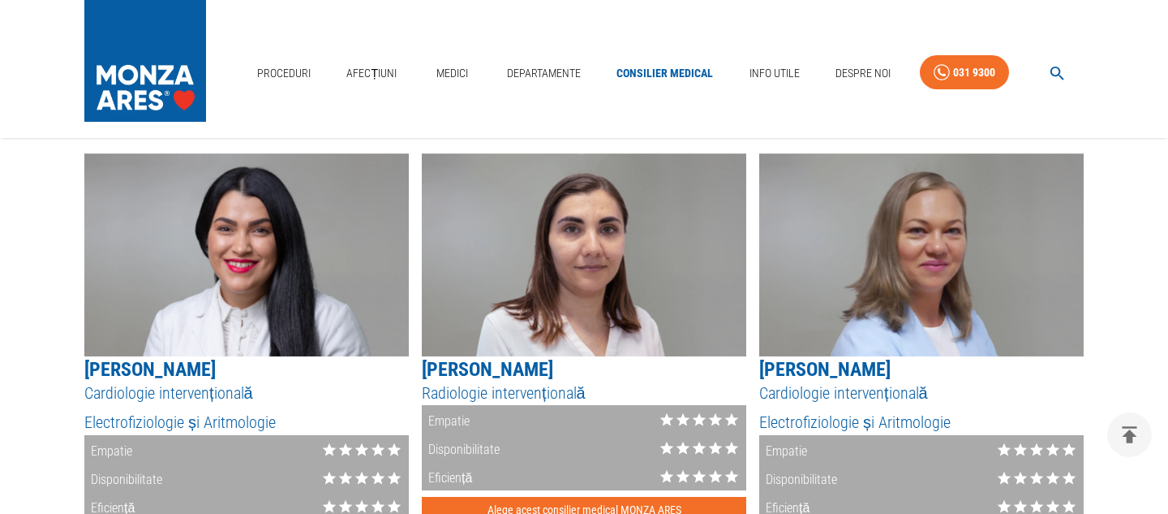
scroll to position [1478, 0]
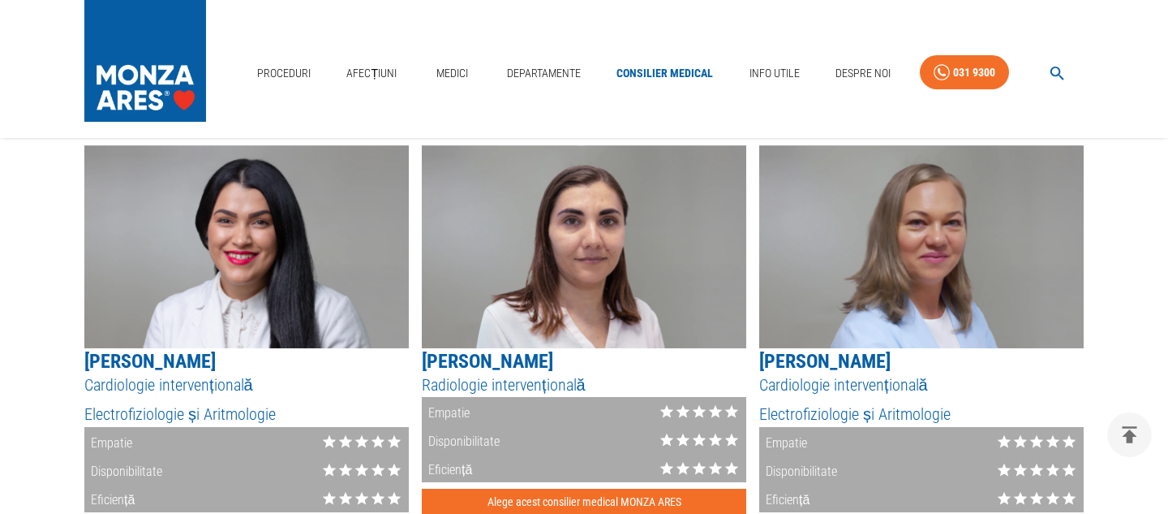
click at [702, 404] on icon at bounding box center [699, 411] width 16 height 16
click at [686, 411] on icon at bounding box center [684, 411] width 14 height 13
click at [694, 413] on icon at bounding box center [699, 411] width 16 height 16
click at [699, 413] on icon at bounding box center [700, 411] width 14 height 13
click at [762, 412] on h5 "Electrofiziologie și Aritmologie" at bounding box center [921, 414] width 325 height 22
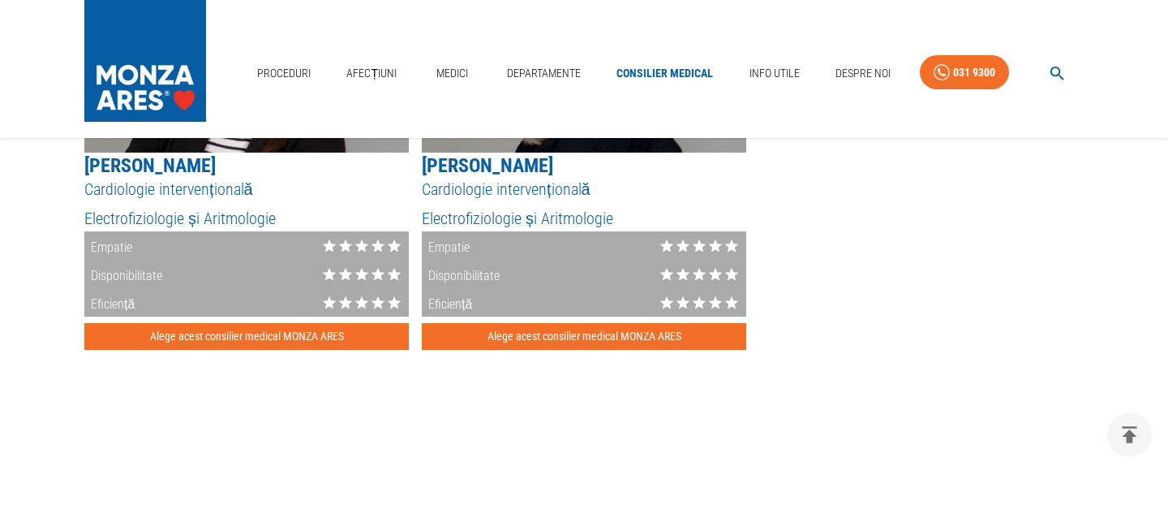
scroll to position [2472, 0]
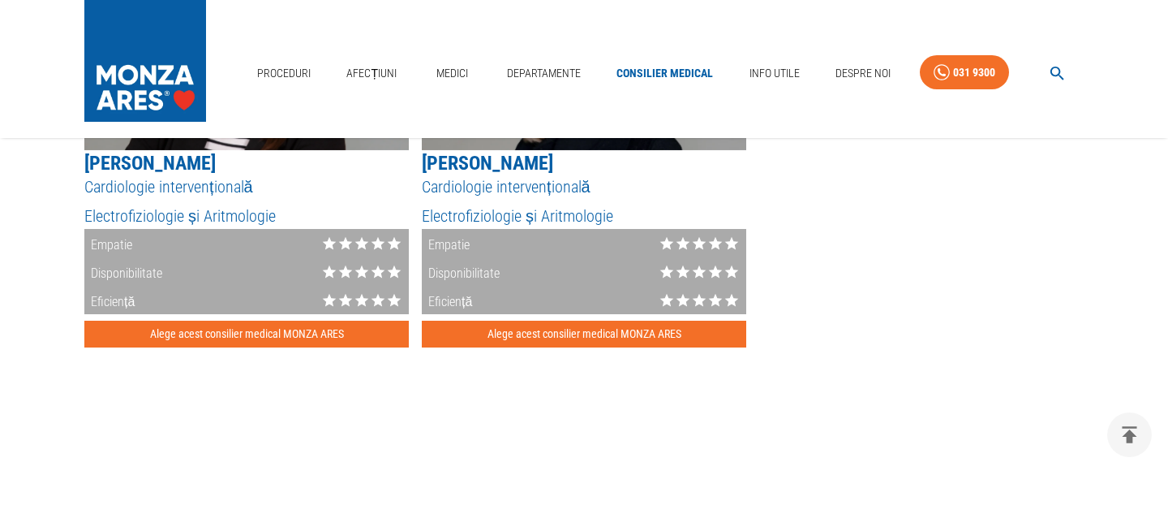
click at [666, 20] on div "Proceduri Afecțiuni Medici Departamente Consilier Medical Info Utile Despre Noi…" at bounding box center [584, 69] width 1168 height 138
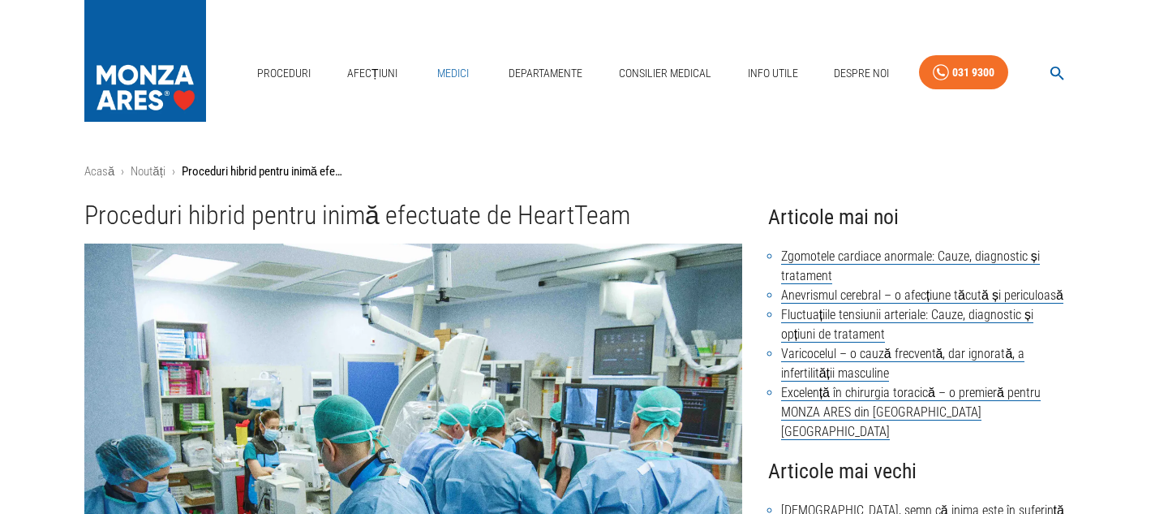
click at [455, 76] on link "Medici" at bounding box center [453, 73] width 52 height 33
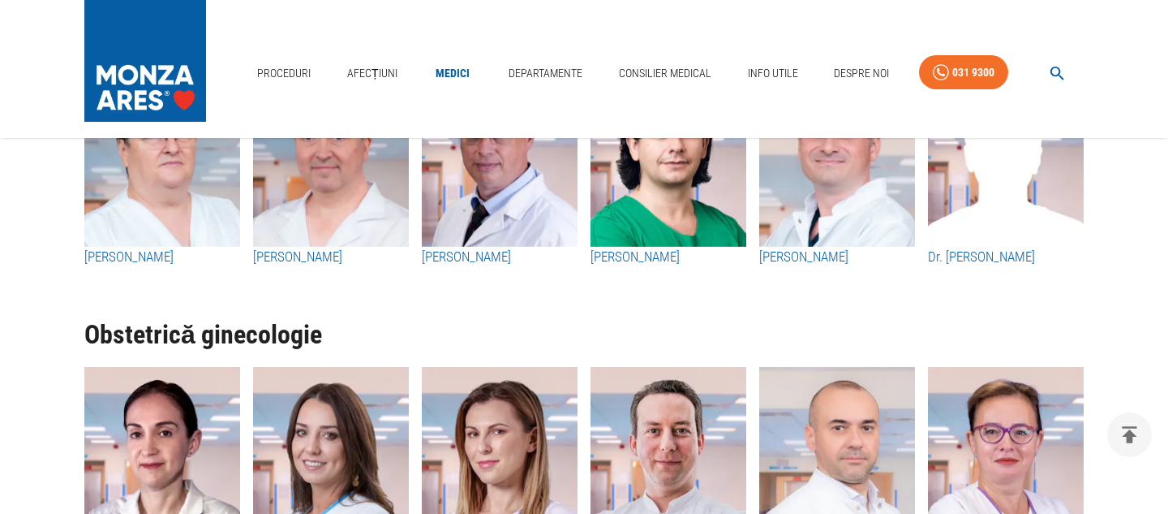
scroll to position [2485, 0]
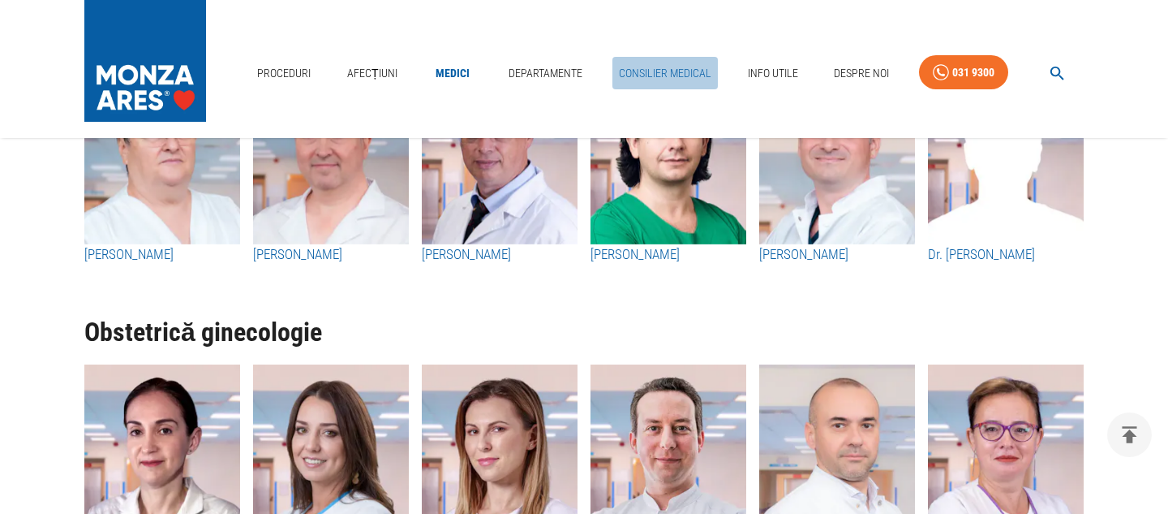
click at [654, 74] on link "Consilier Medical" at bounding box center [665, 73] width 105 height 33
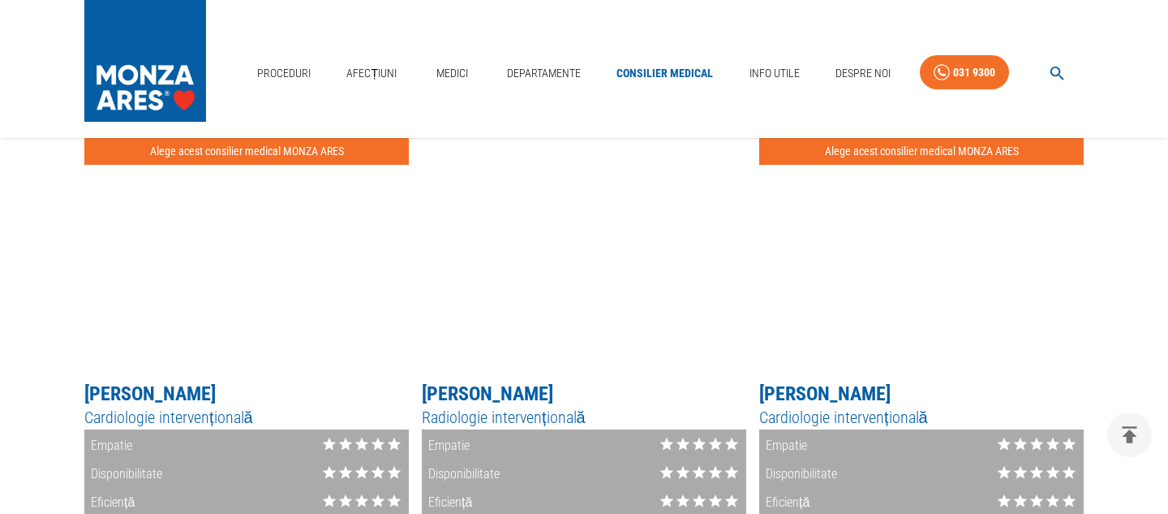
scroll to position [1857, 0]
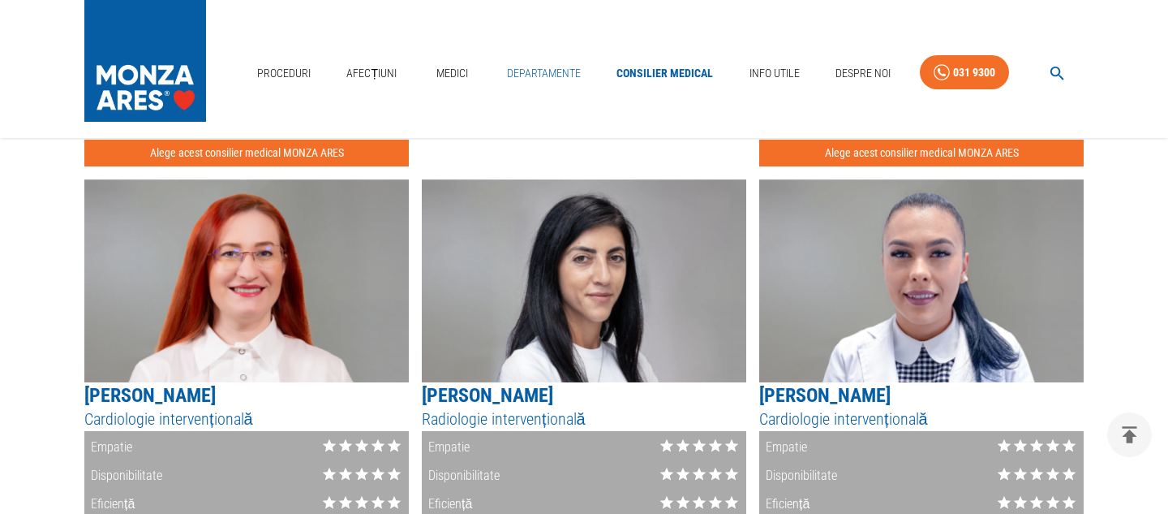
click at [528, 71] on link "Departamente" at bounding box center [544, 73] width 87 height 33
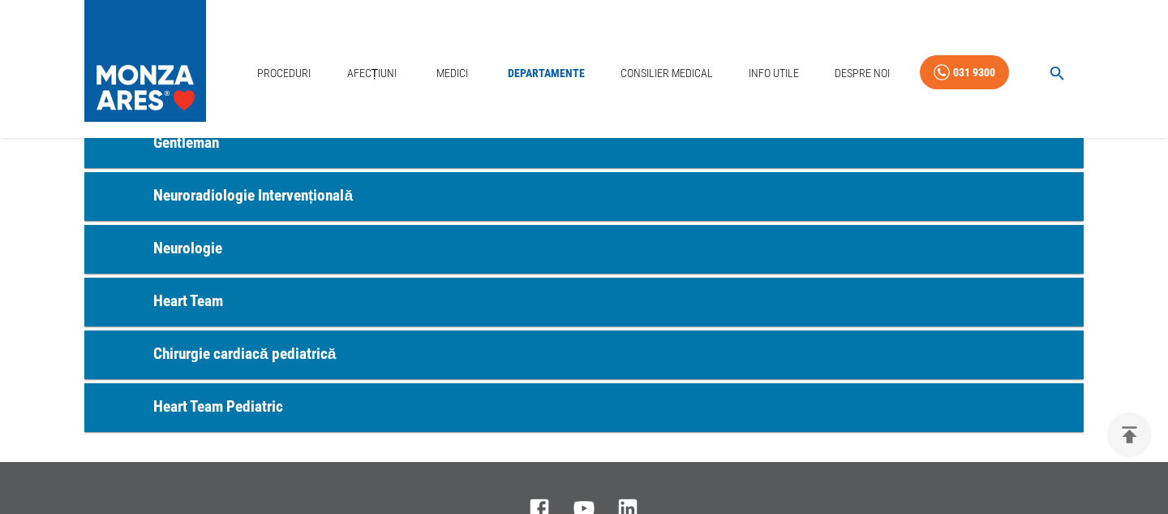
scroll to position [891, 0]
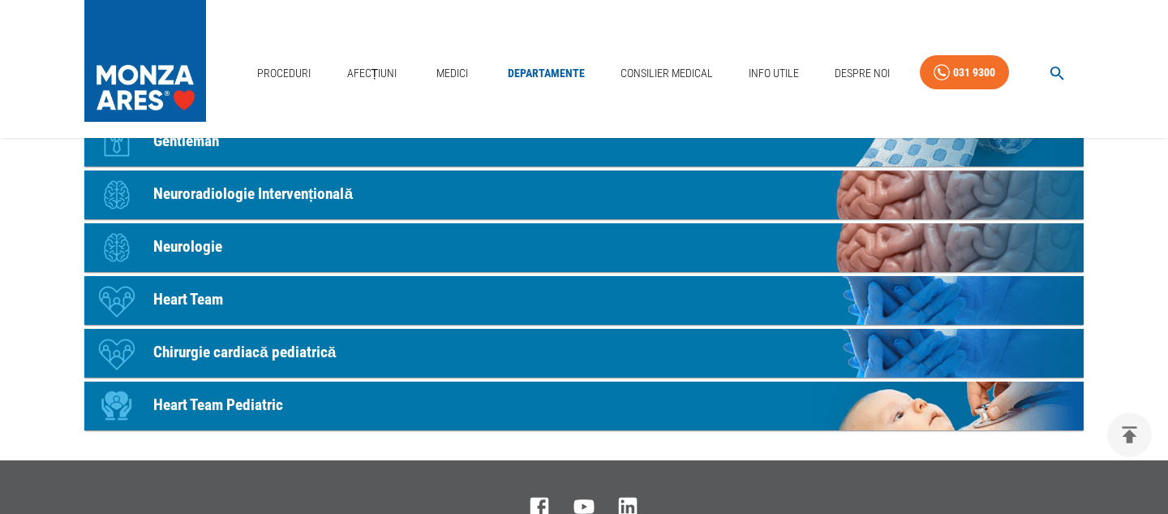
click at [188, 300] on p "Heart Team" at bounding box center [188, 300] width 70 height 24
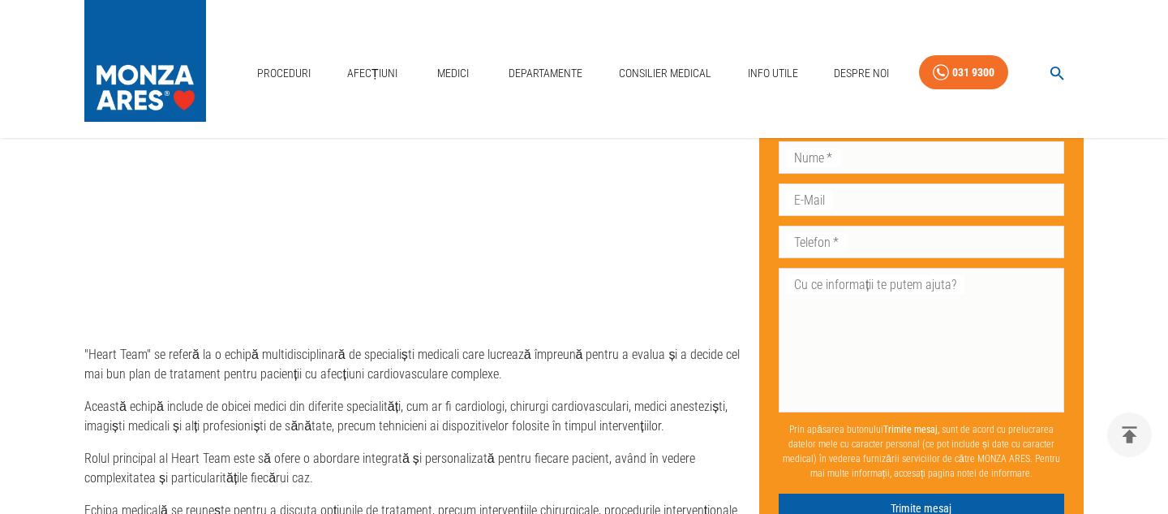
scroll to position [1317, 0]
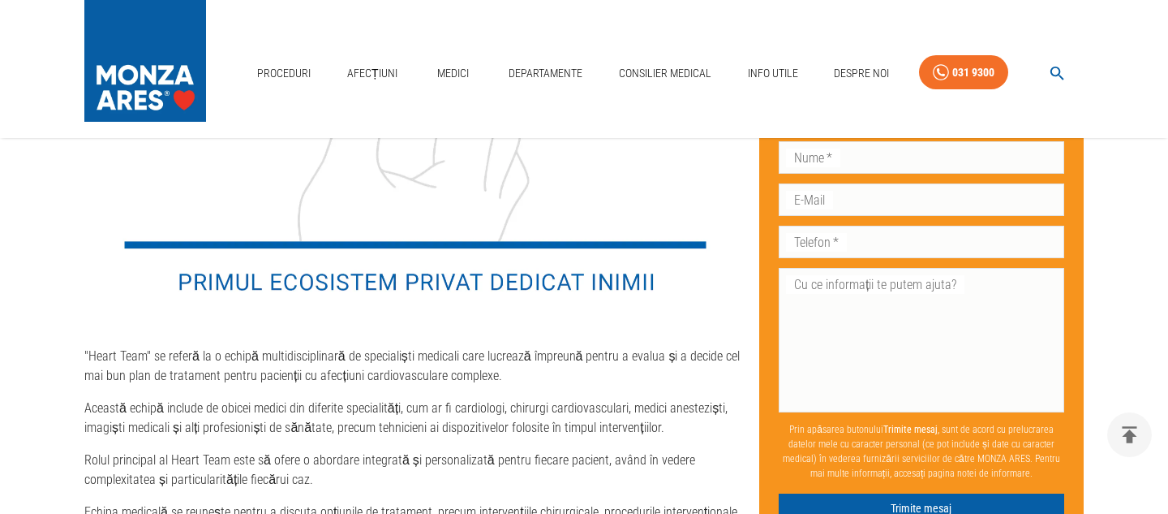
click at [153, 79] on img at bounding box center [145, 57] width 122 height 114
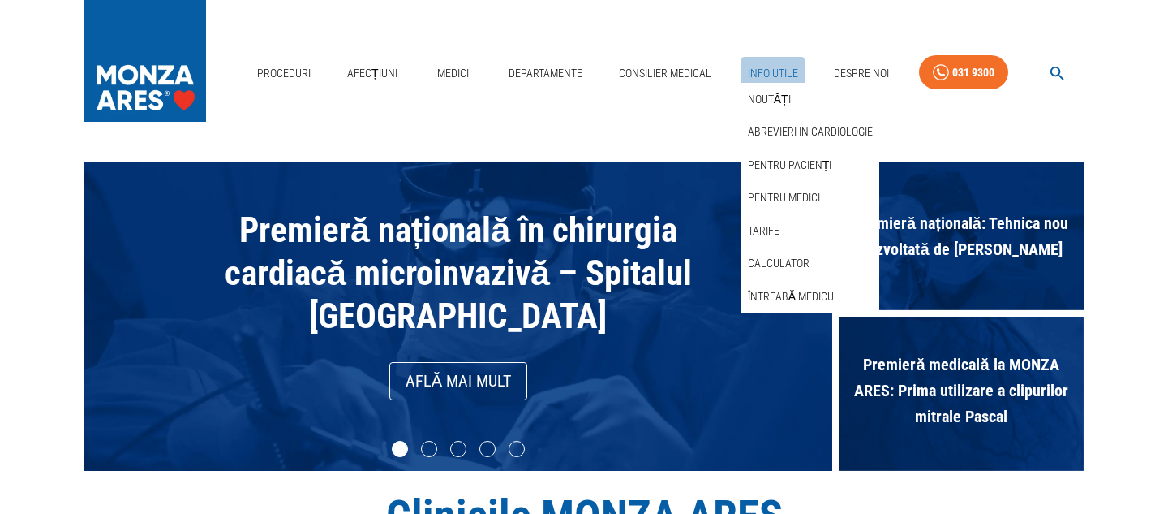
click at [763, 76] on link "Info Utile" at bounding box center [773, 73] width 63 height 33
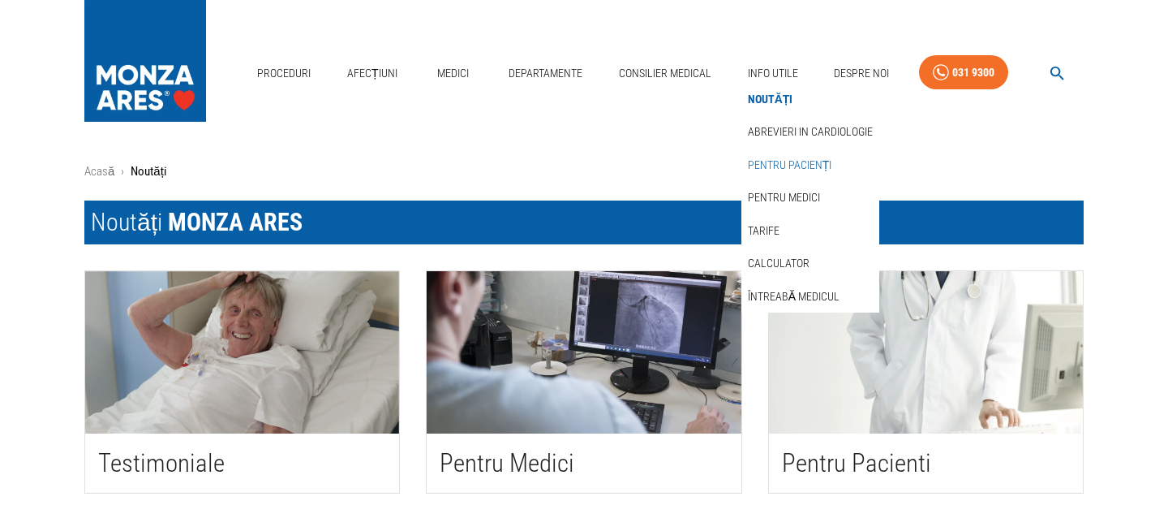
click at [795, 163] on link "Pentru pacienți" at bounding box center [790, 165] width 91 height 27
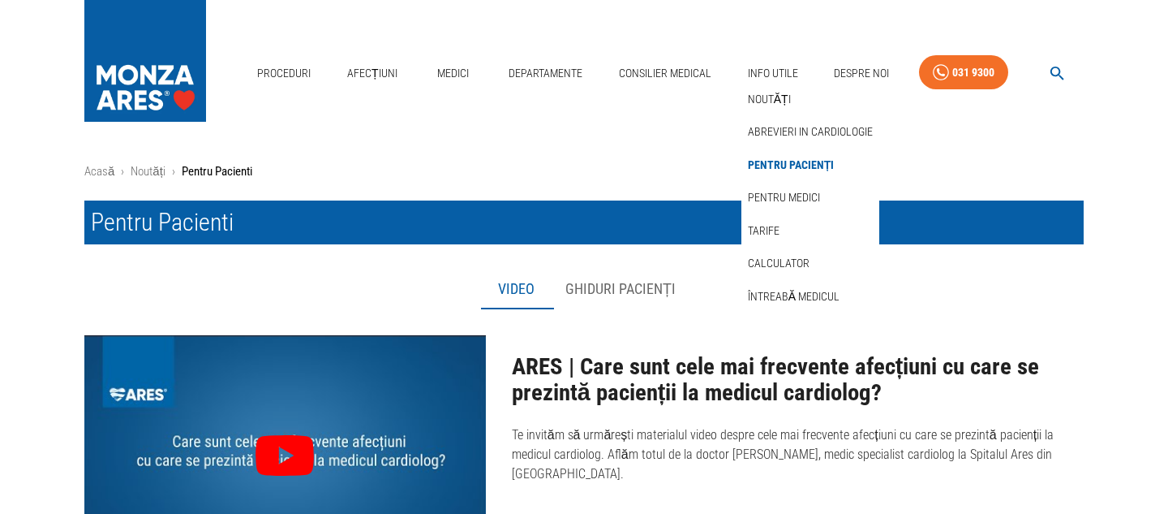
click at [774, 164] on link "Pentru pacienți" at bounding box center [791, 165] width 93 height 27
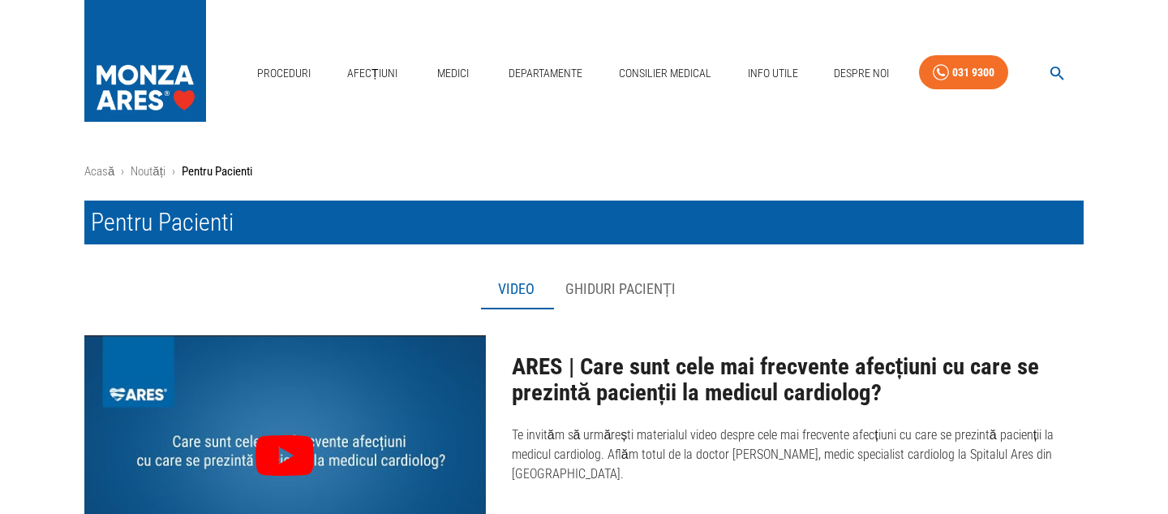
click at [597, 287] on button "Ghiduri pacienți" at bounding box center [620, 289] width 136 height 39
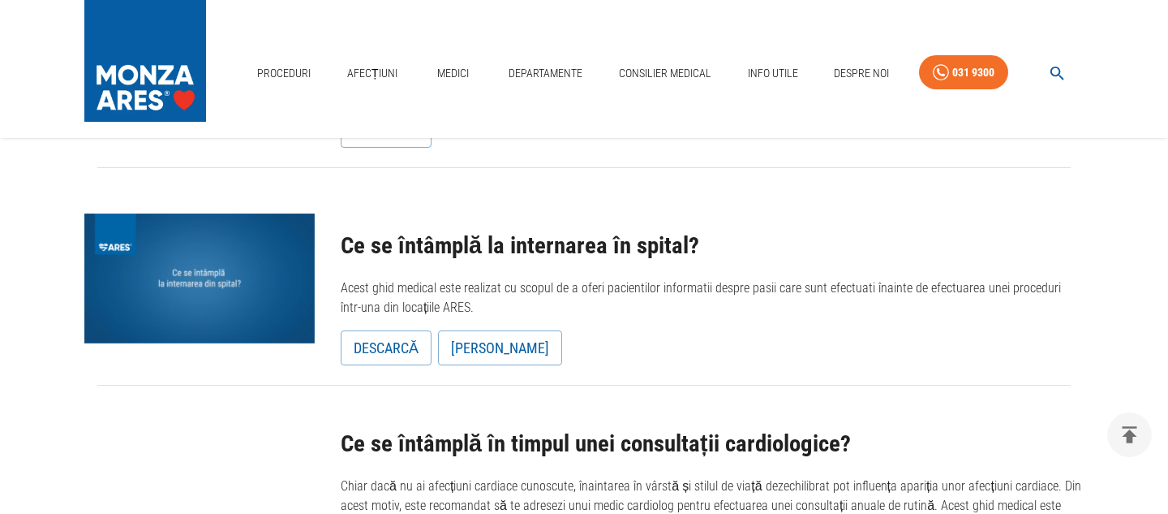
scroll to position [336, 0]
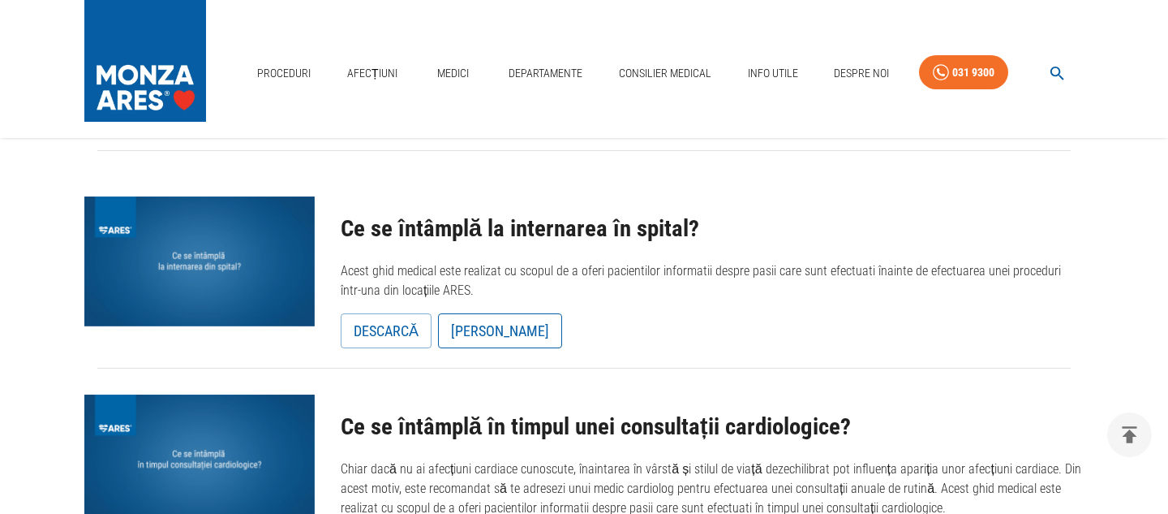
click at [484, 333] on link "Vezi Ghidul" at bounding box center [500, 331] width 124 height 36
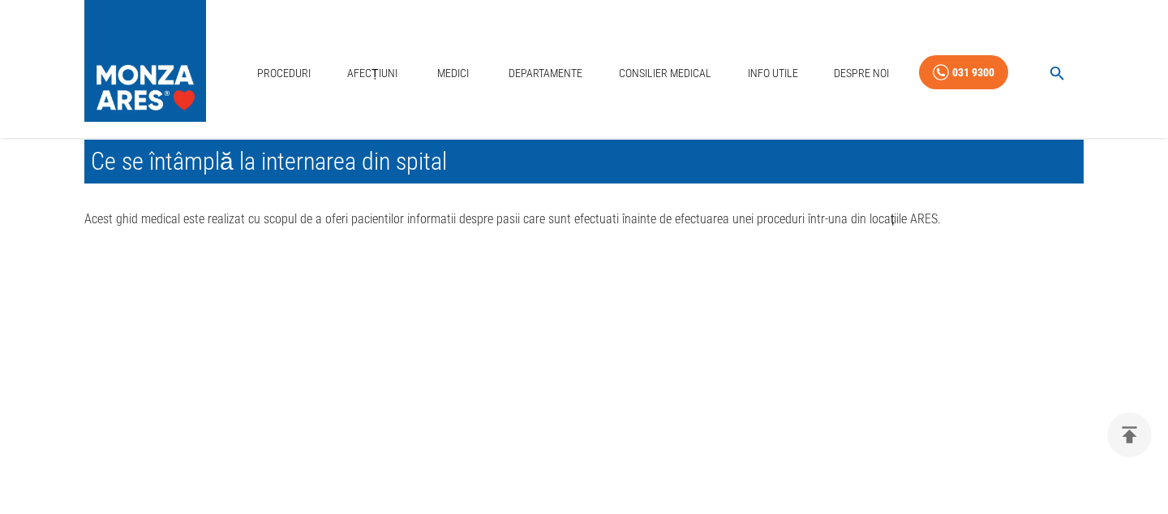
scroll to position [228, 0]
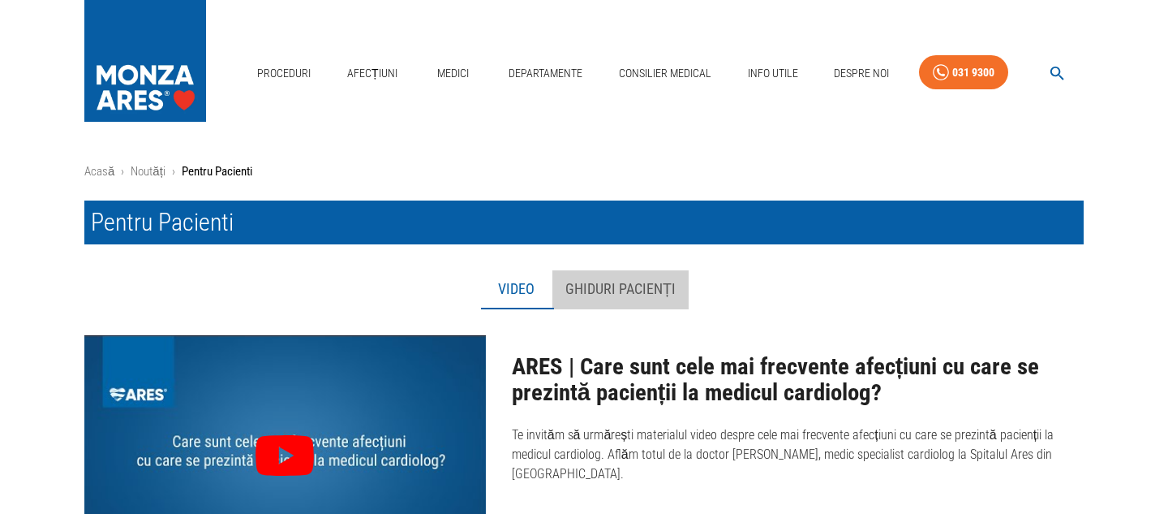
click at [625, 289] on button "Ghiduri pacienți" at bounding box center [620, 289] width 136 height 39
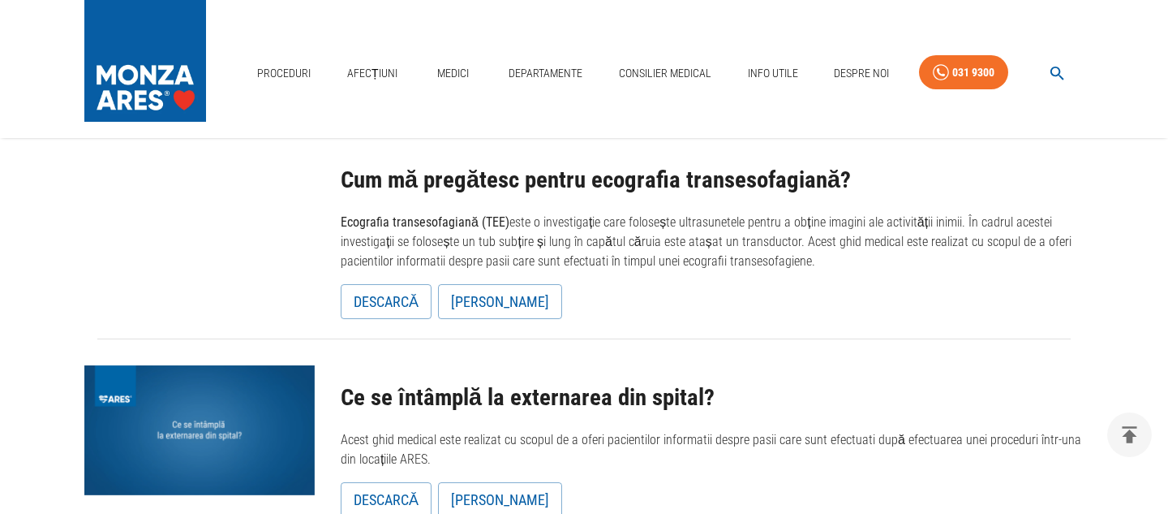
scroll to position [997, 0]
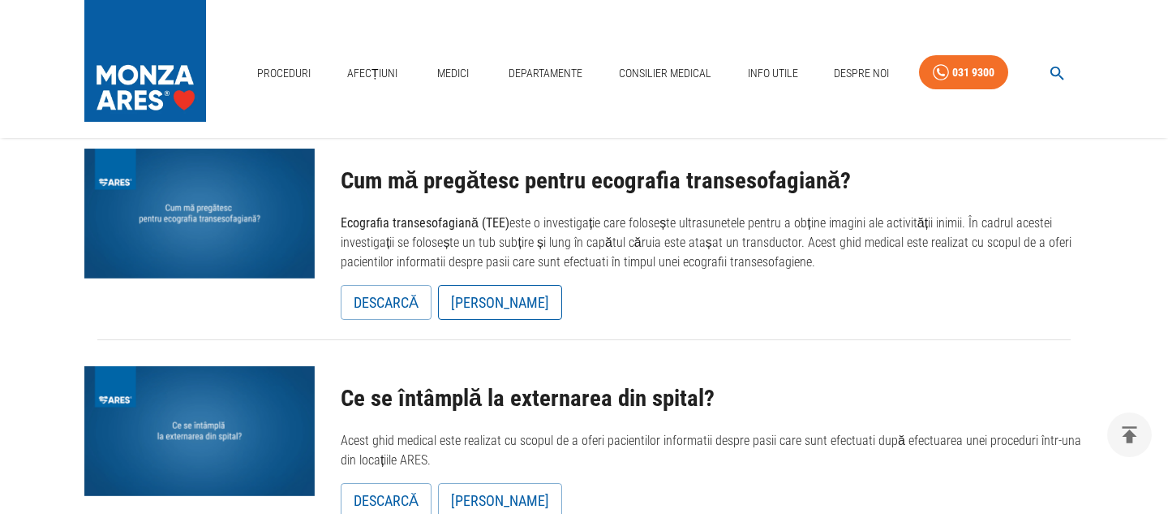
click at [476, 303] on link "Vezi Ghidul" at bounding box center [500, 303] width 124 height 36
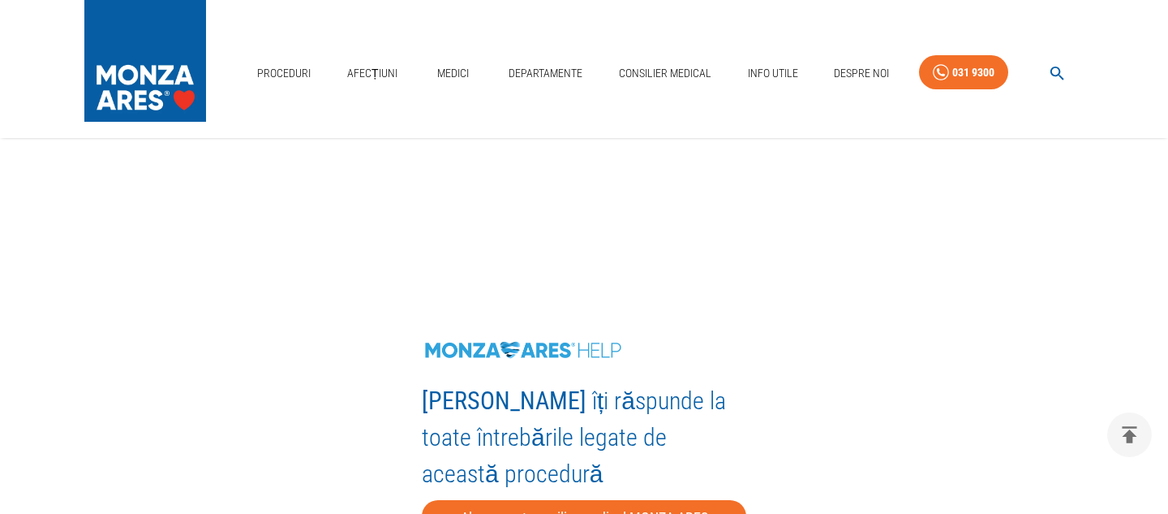
scroll to position [1283, 0]
